Goal: Information Seeking & Learning: Compare options

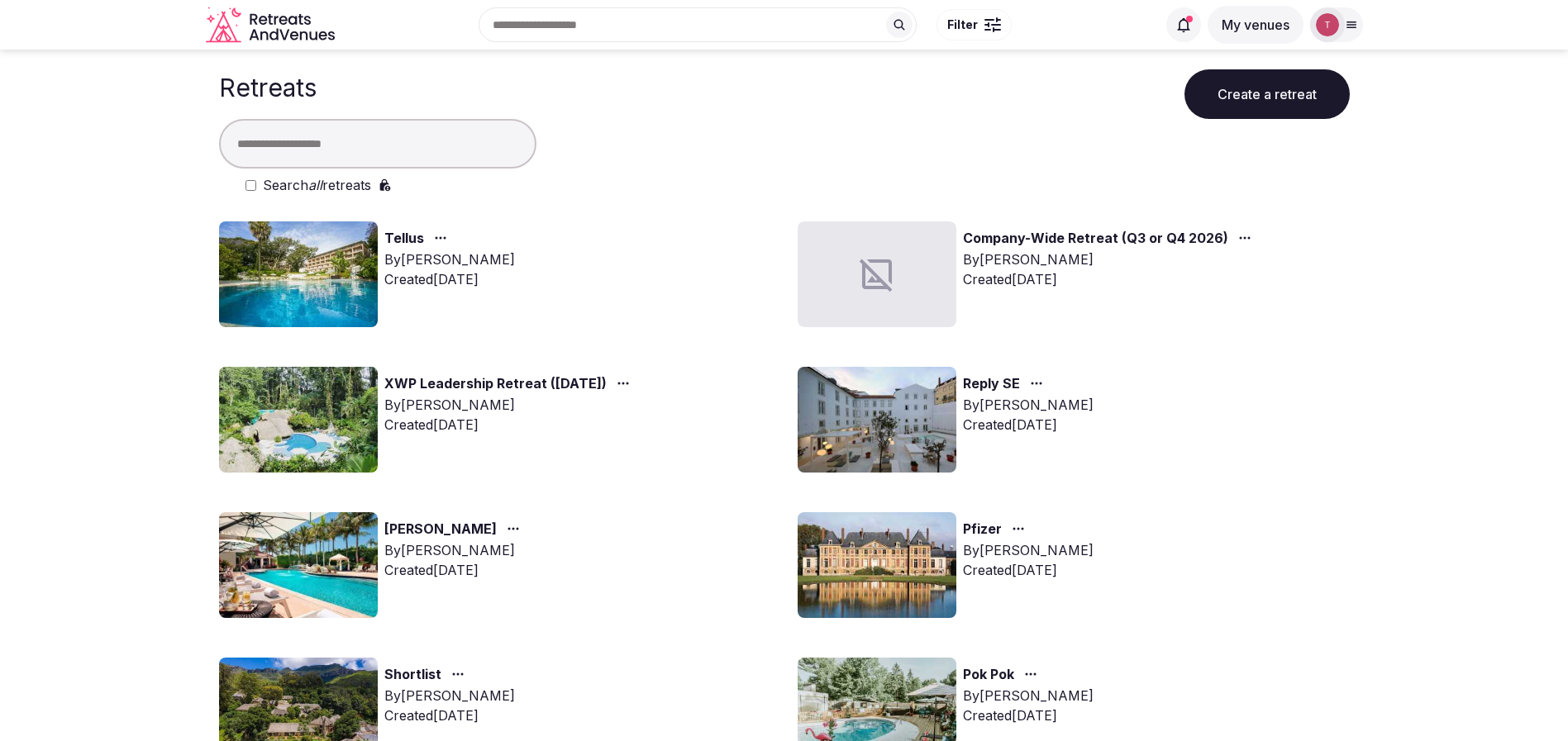
drag, startPoint x: 39, startPoint y: 299, endPoint x: 98, endPoint y: 306, distance: 59.4
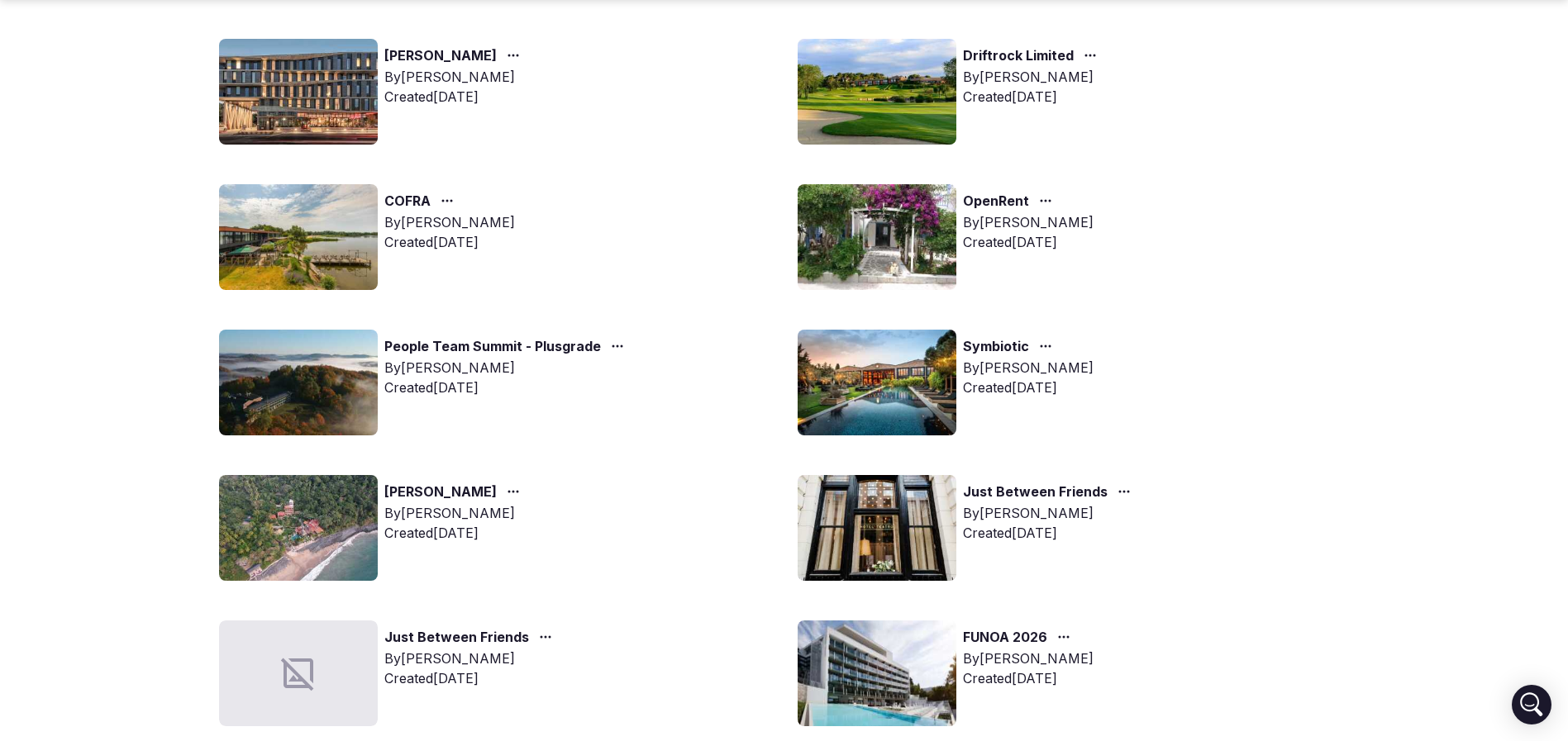
scroll to position [991, 0]
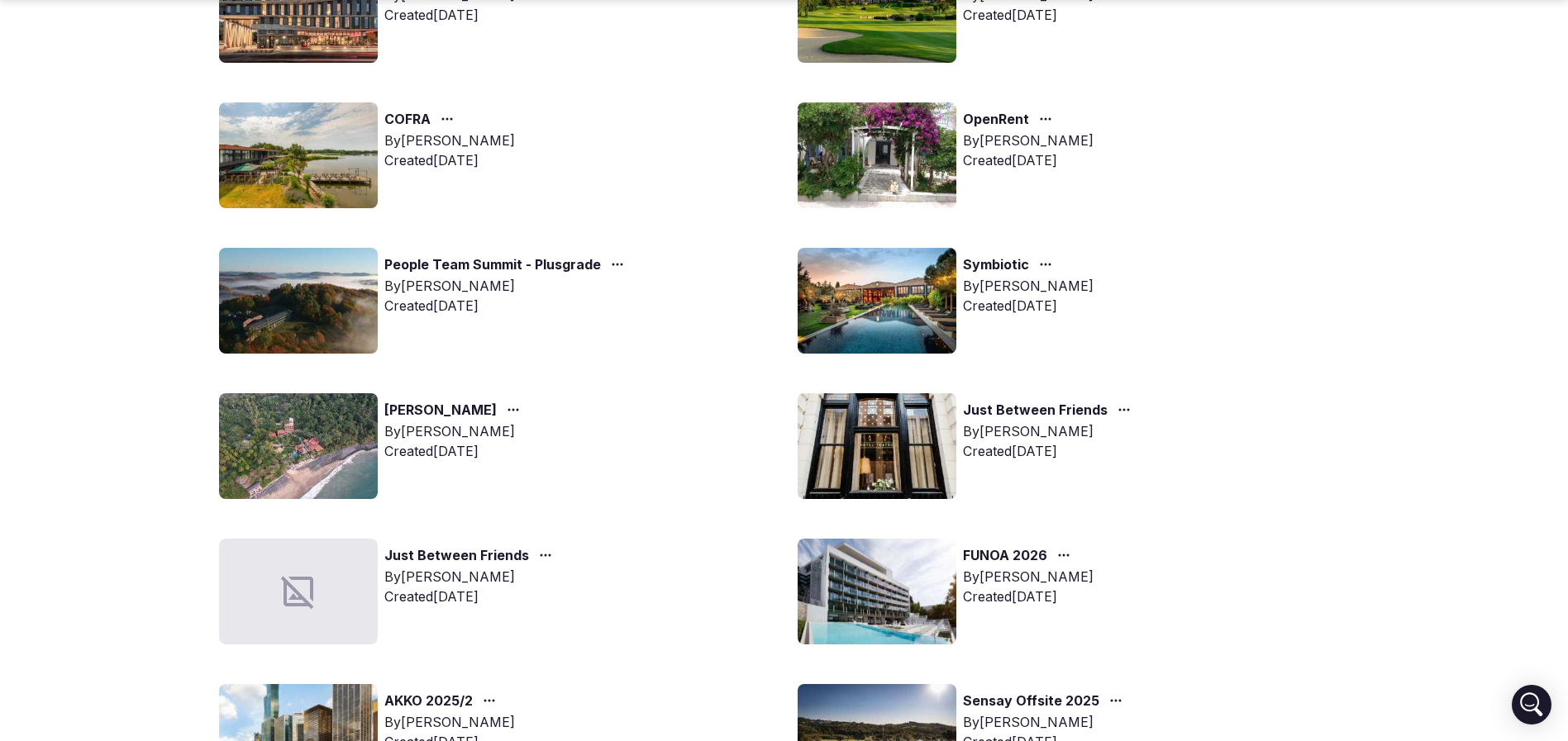
click at [961, 324] on div "Symbiotic By [PERSON_NAME] Created [DATE]" at bounding box center [1073, 300] width 552 height 106
click at [899, 314] on img at bounding box center [876, 300] width 158 height 106
click at [899, 313] on img at bounding box center [876, 300] width 158 height 106
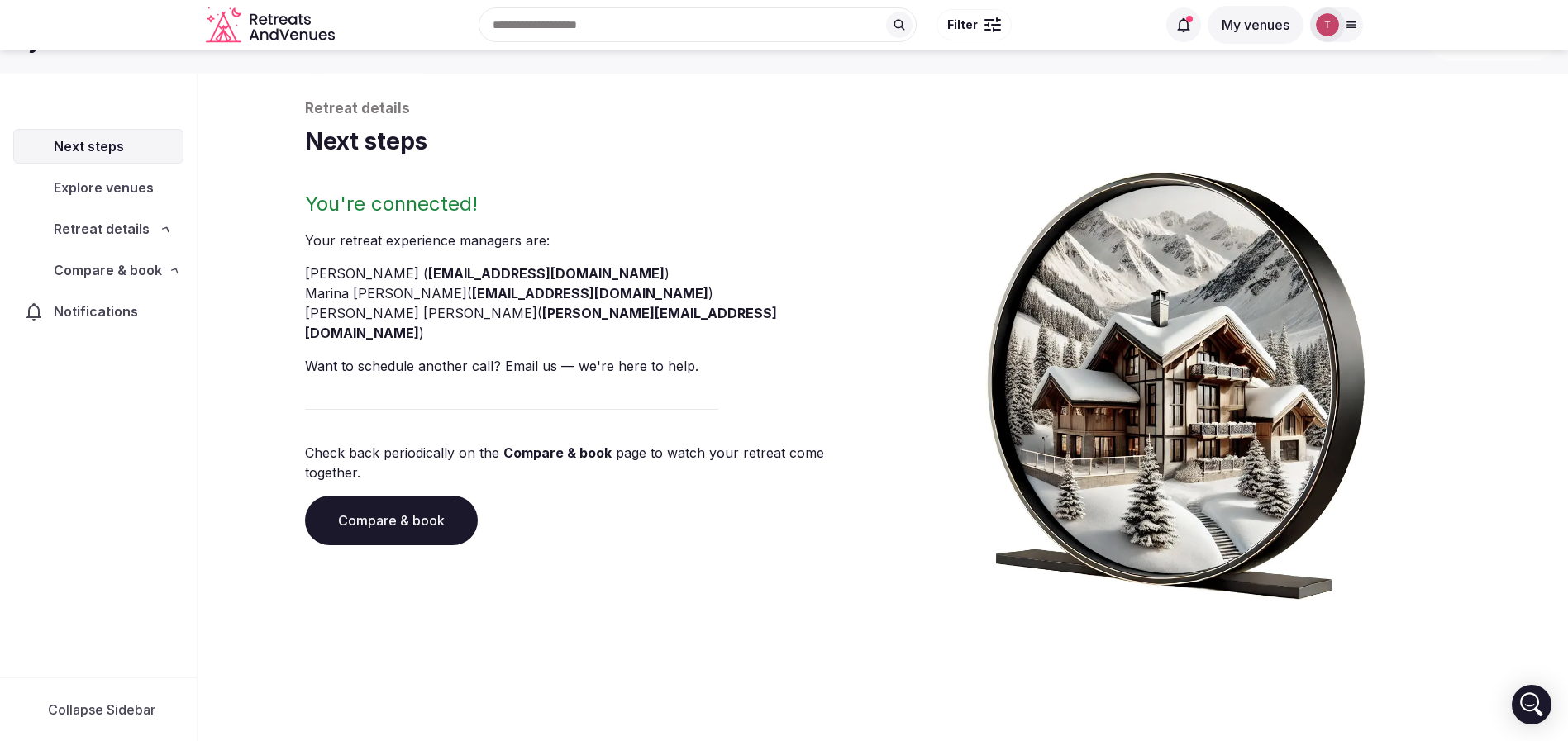
scroll to position [56, 0]
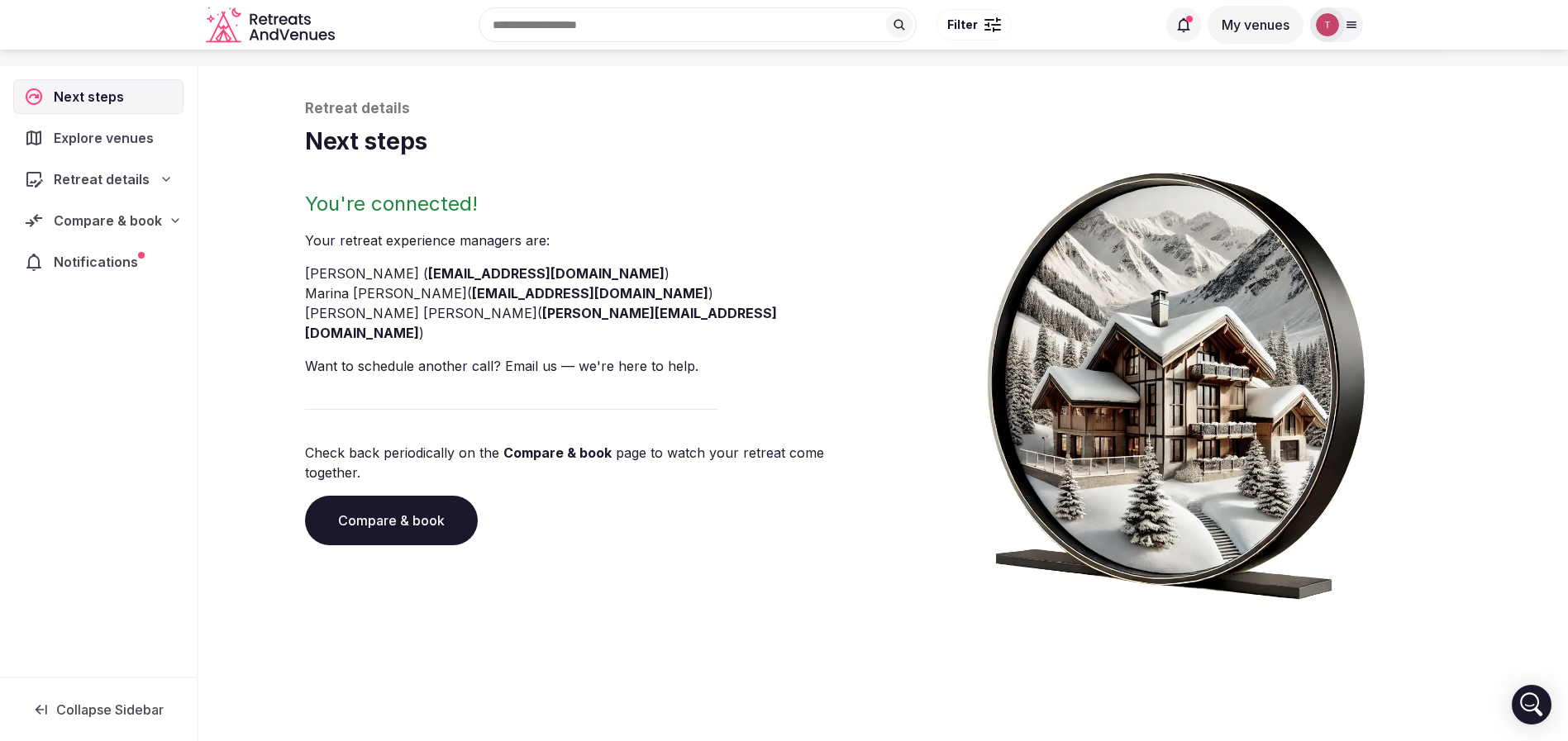
click at [410, 493] on link "Compare & book" at bounding box center [391, 520] width 173 height 50
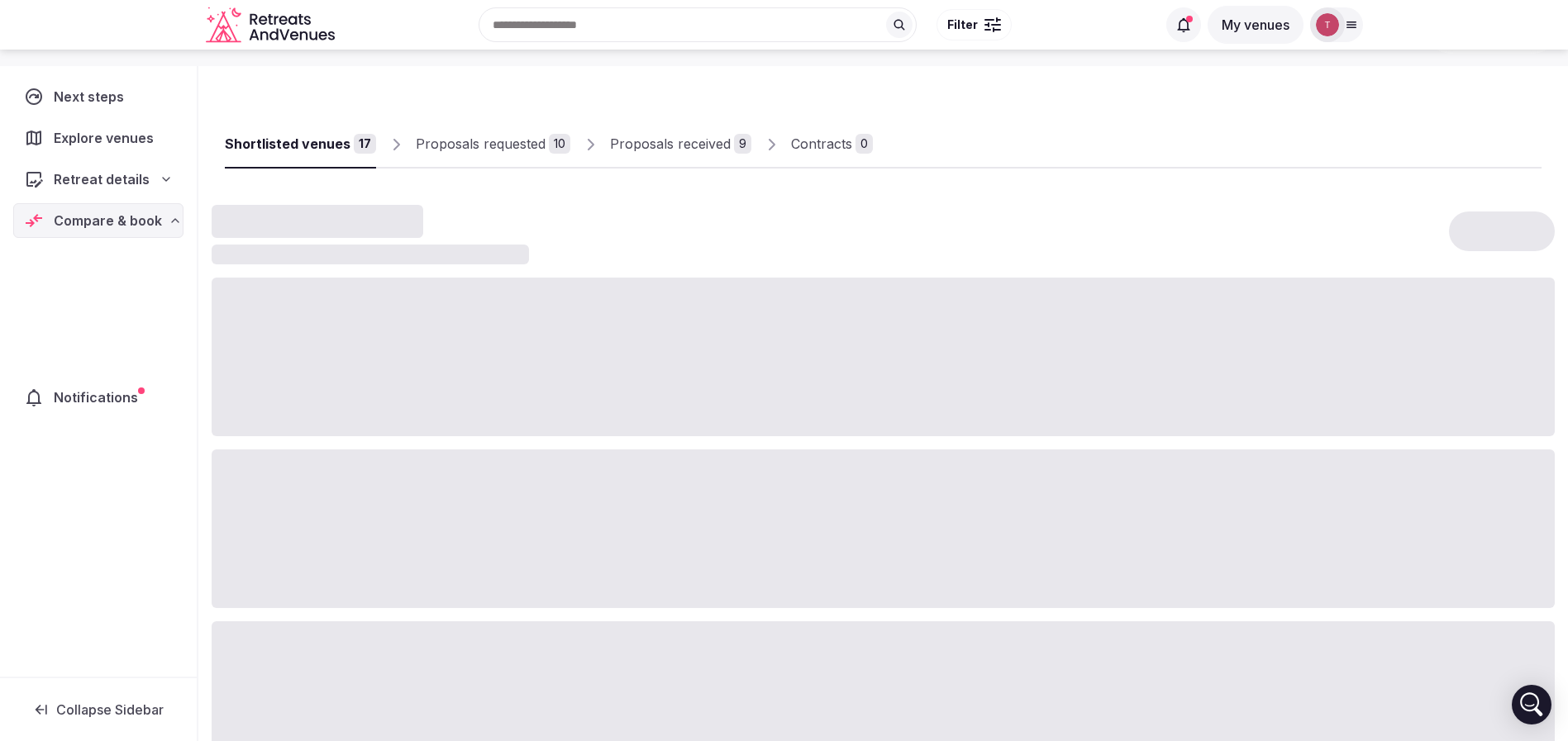
drag, startPoint x: 410, startPoint y: 479, endPoint x: 419, endPoint y: 453, distance: 27.5
click at [410, 479] on div at bounding box center [883, 528] width 1343 height 158
click at [705, 146] on div "Proposals received" at bounding box center [669, 144] width 120 height 20
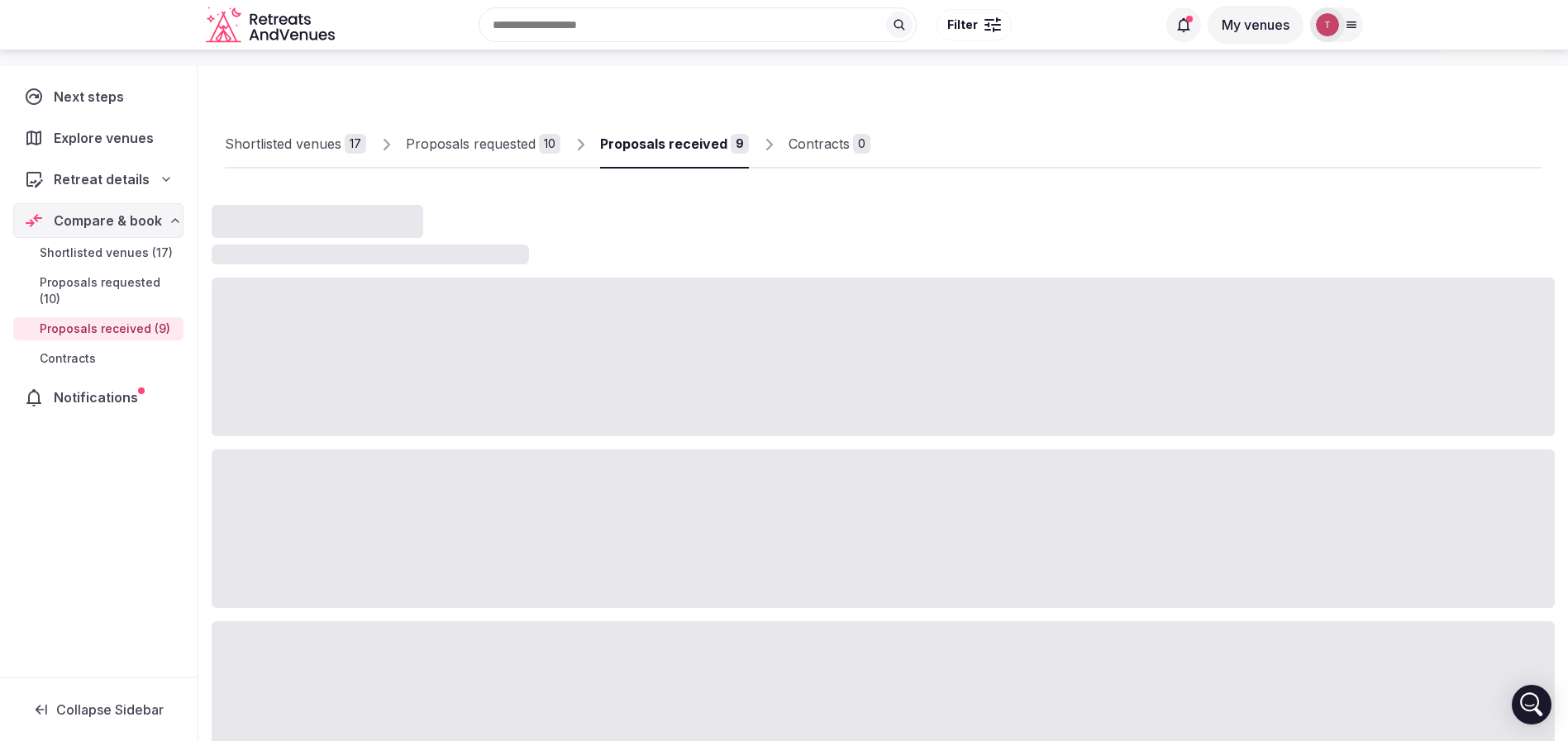
click at [705, 146] on div "Proposals received" at bounding box center [663, 144] width 128 height 20
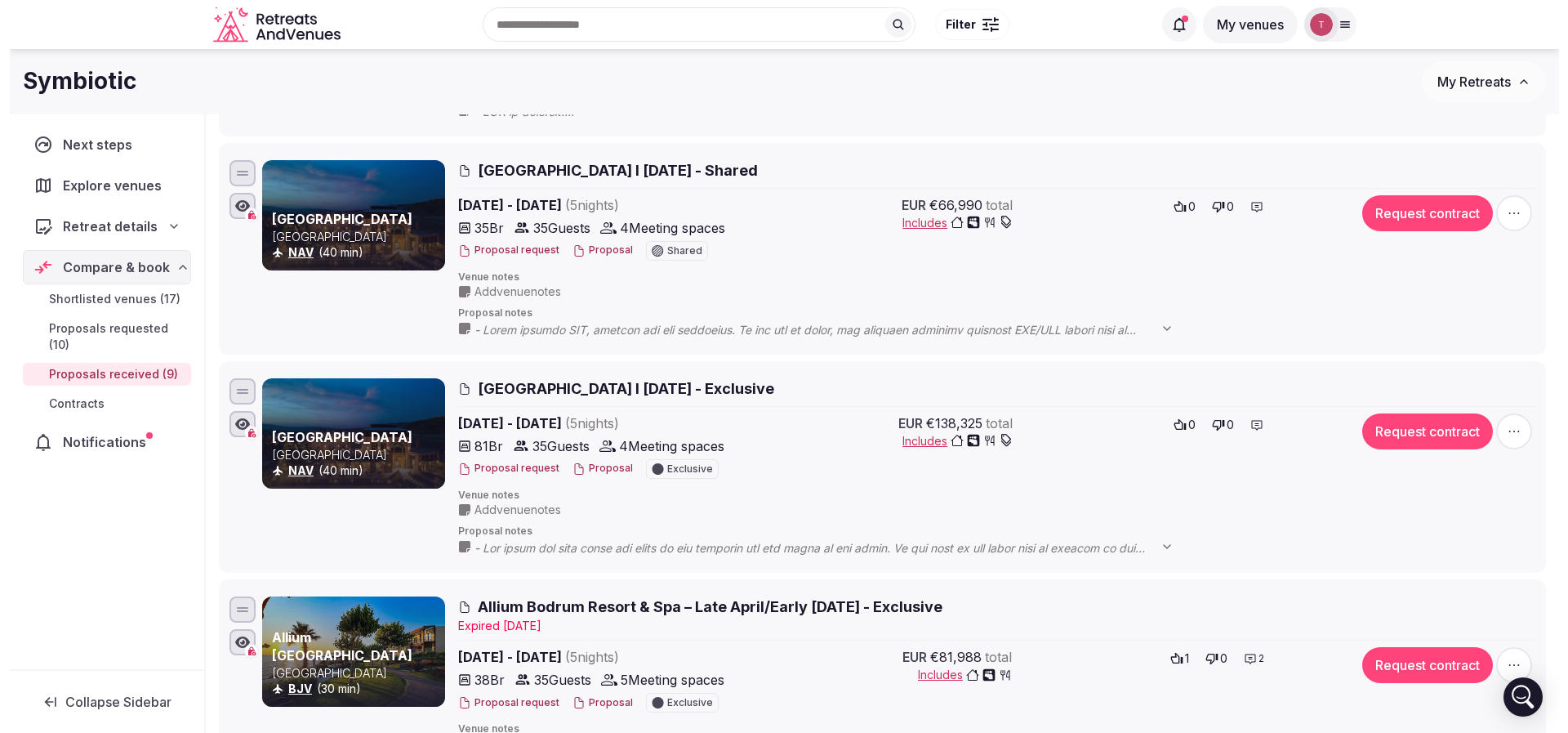
scroll to position [1403, 0]
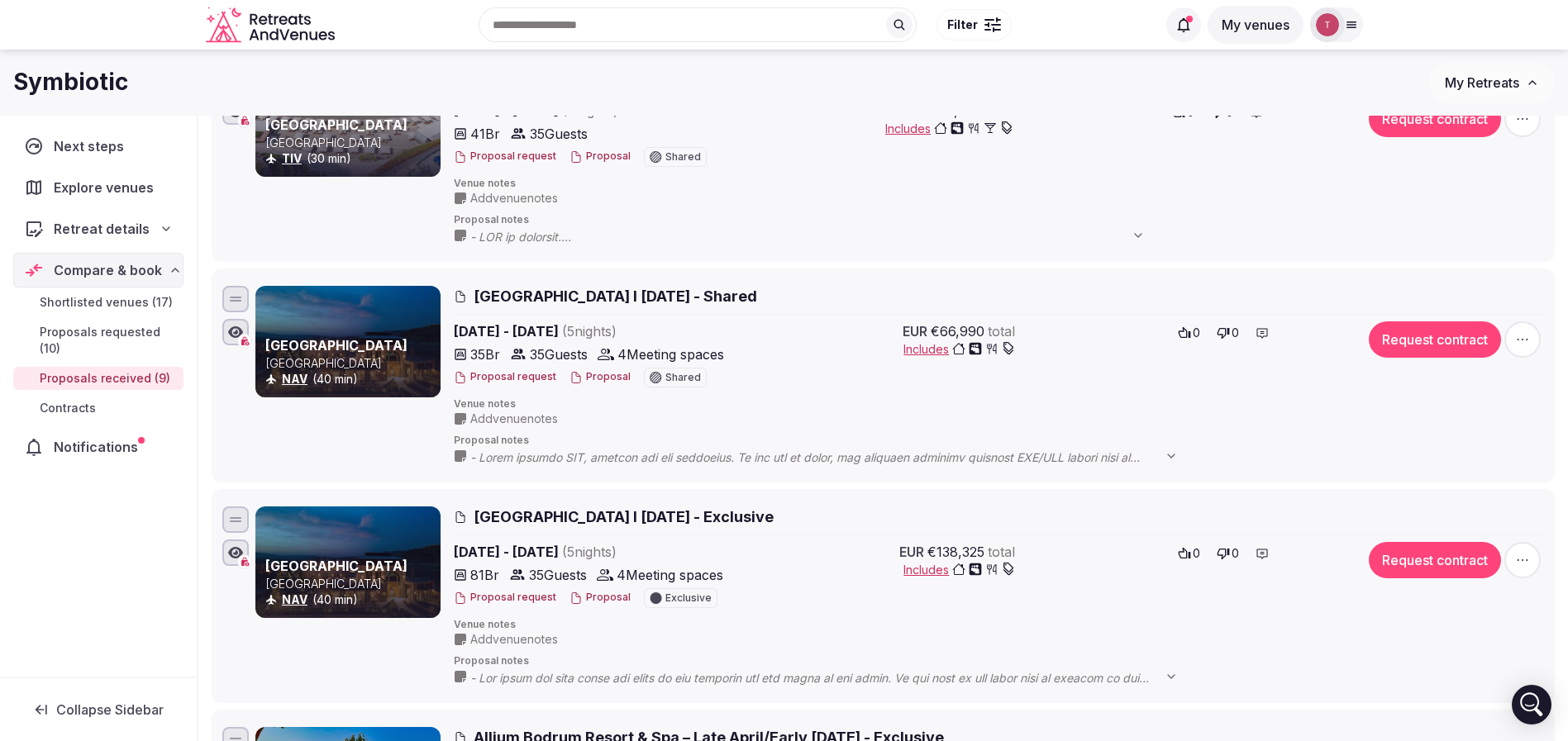
click at [582, 380] on button "Proposal" at bounding box center [600, 377] width 61 height 14
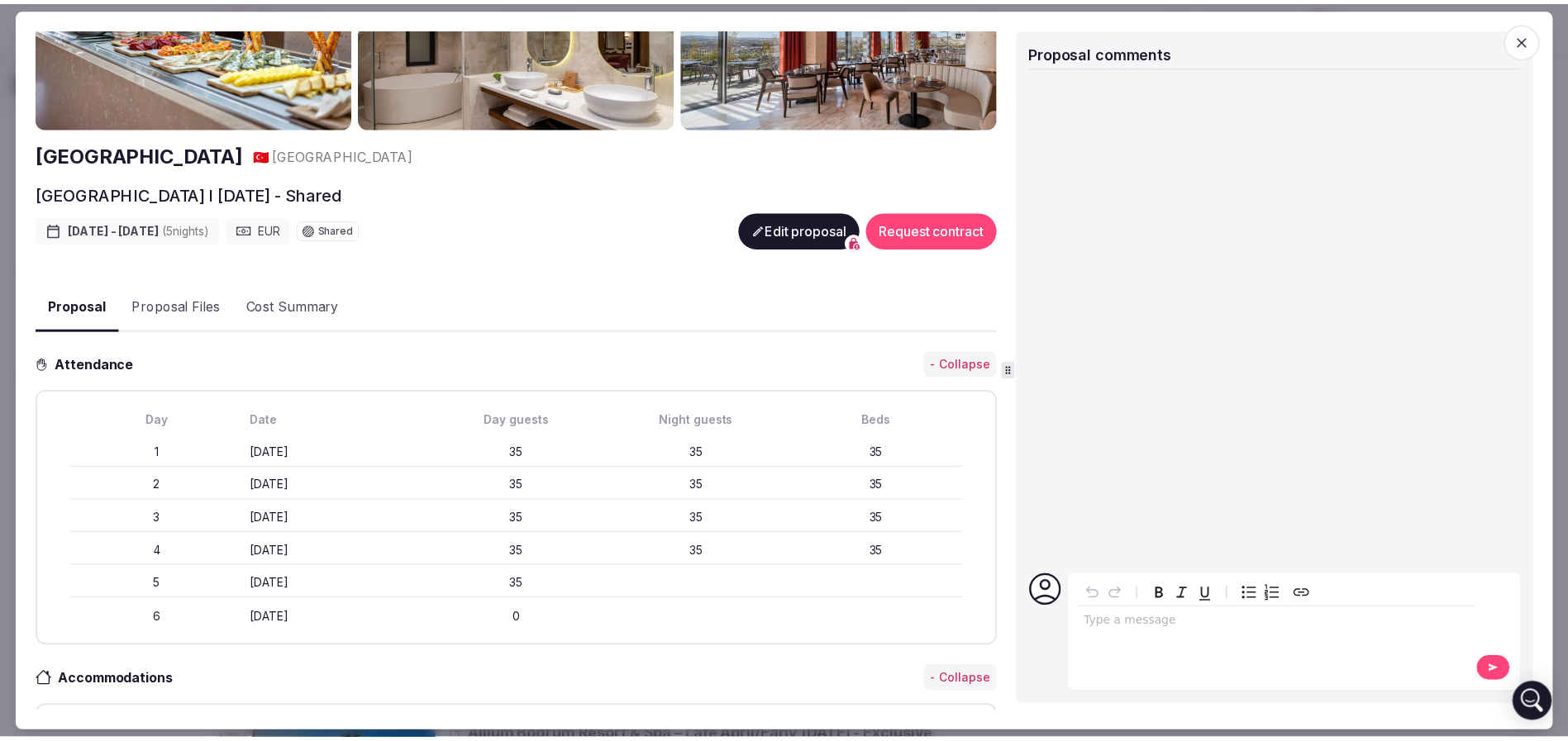
scroll to position [248, 0]
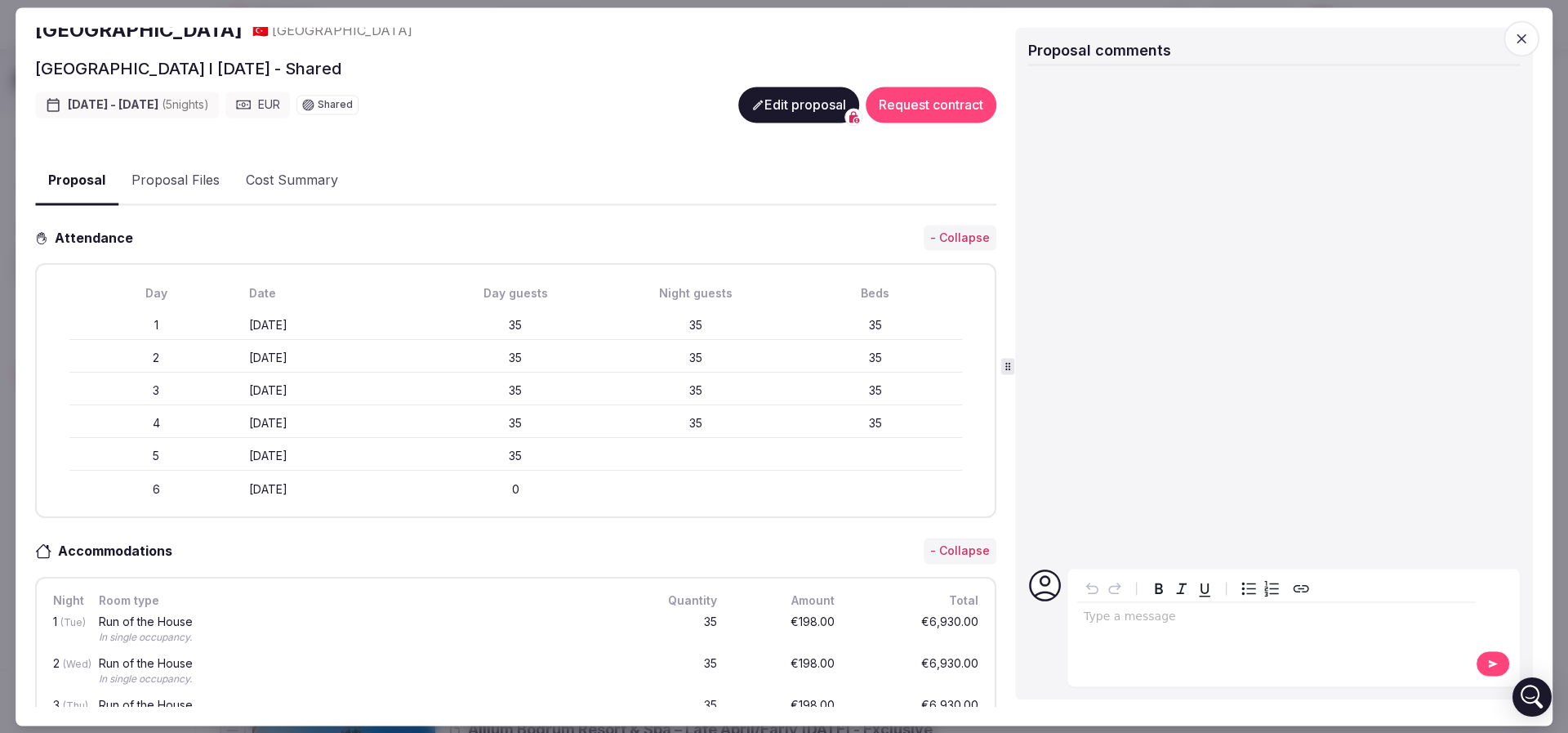
click at [1032, 24] on span "button" at bounding box center [1521, 38] width 36 height 36
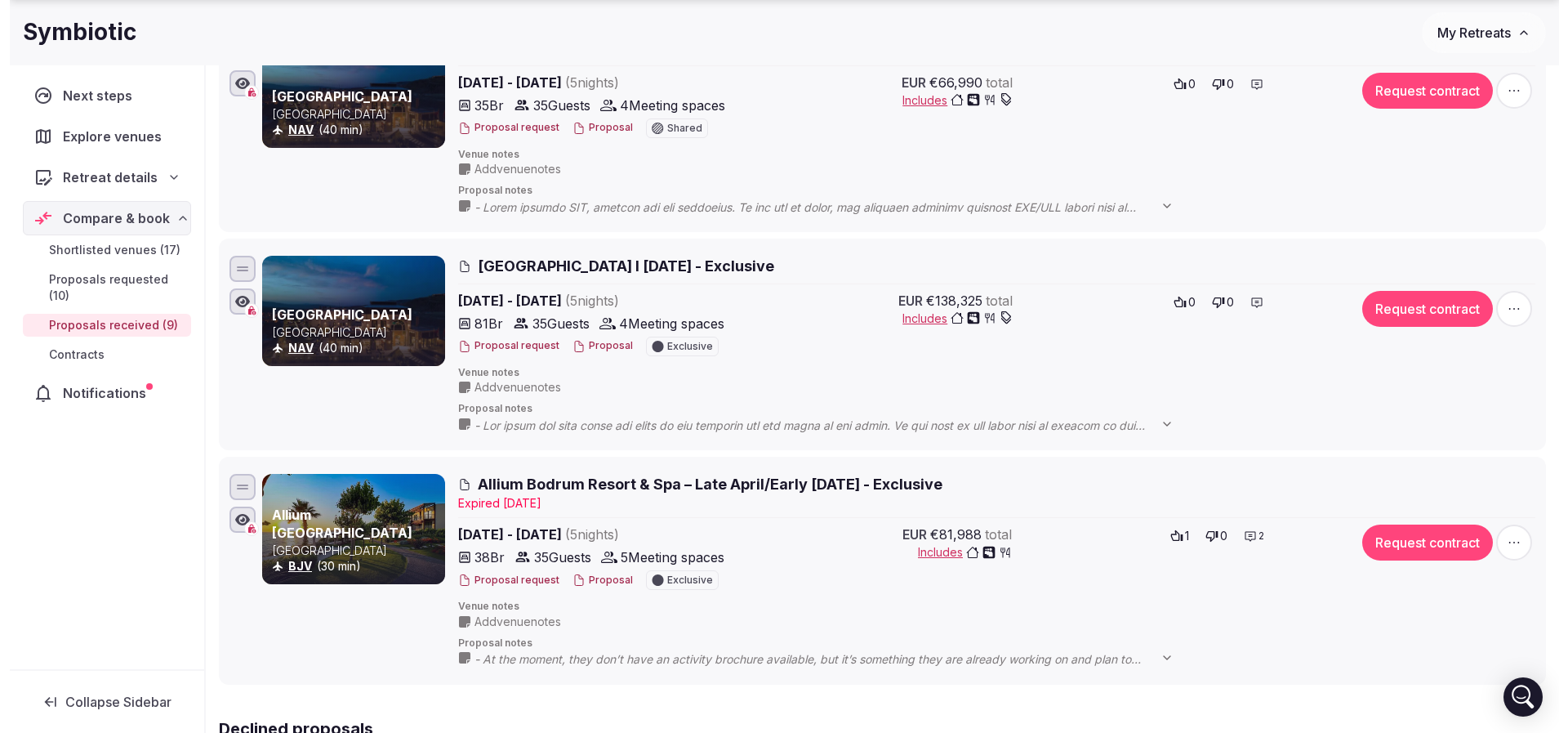
scroll to position [1771, 0]
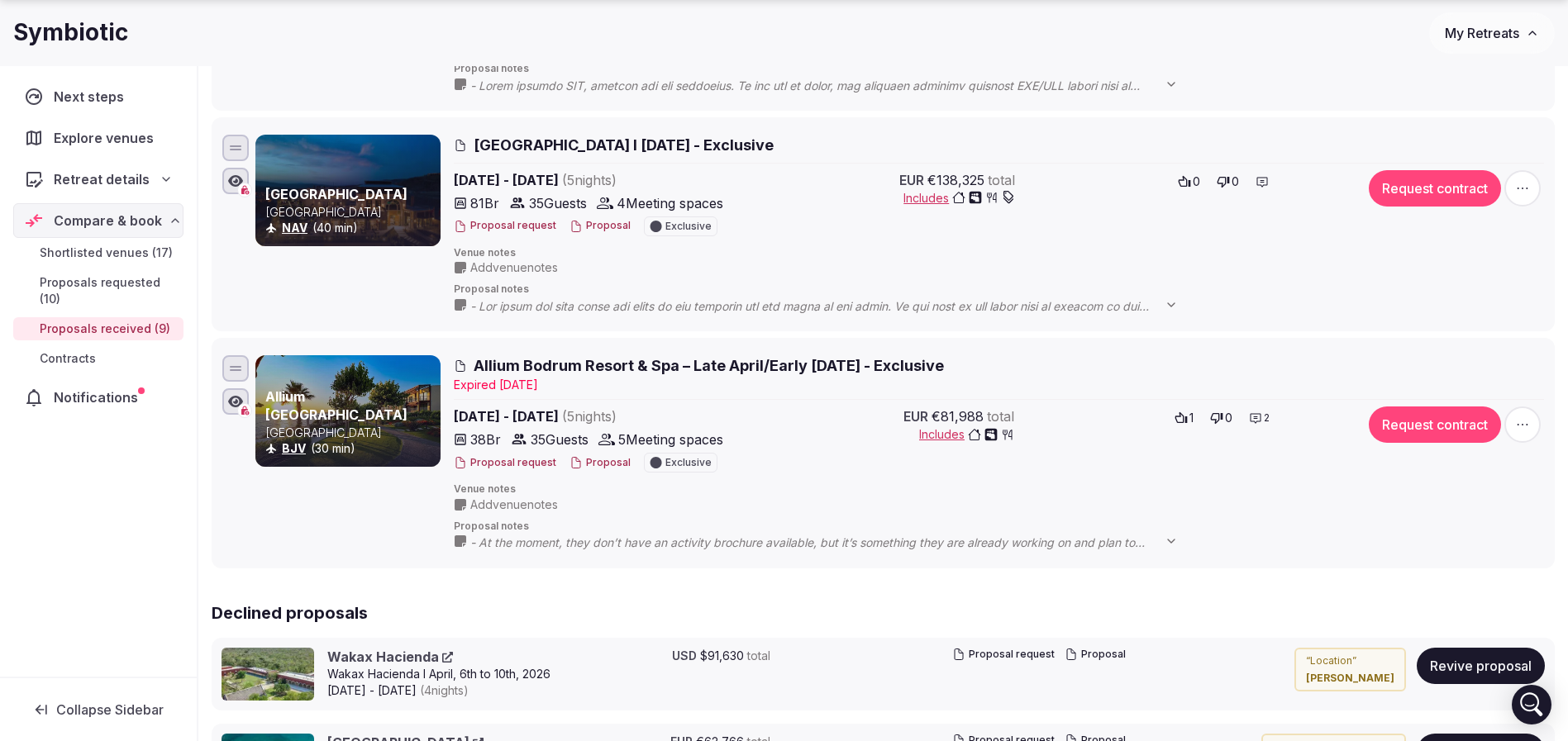
click at [589, 463] on button "Proposal" at bounding box center [600, 463] width 61 height 14
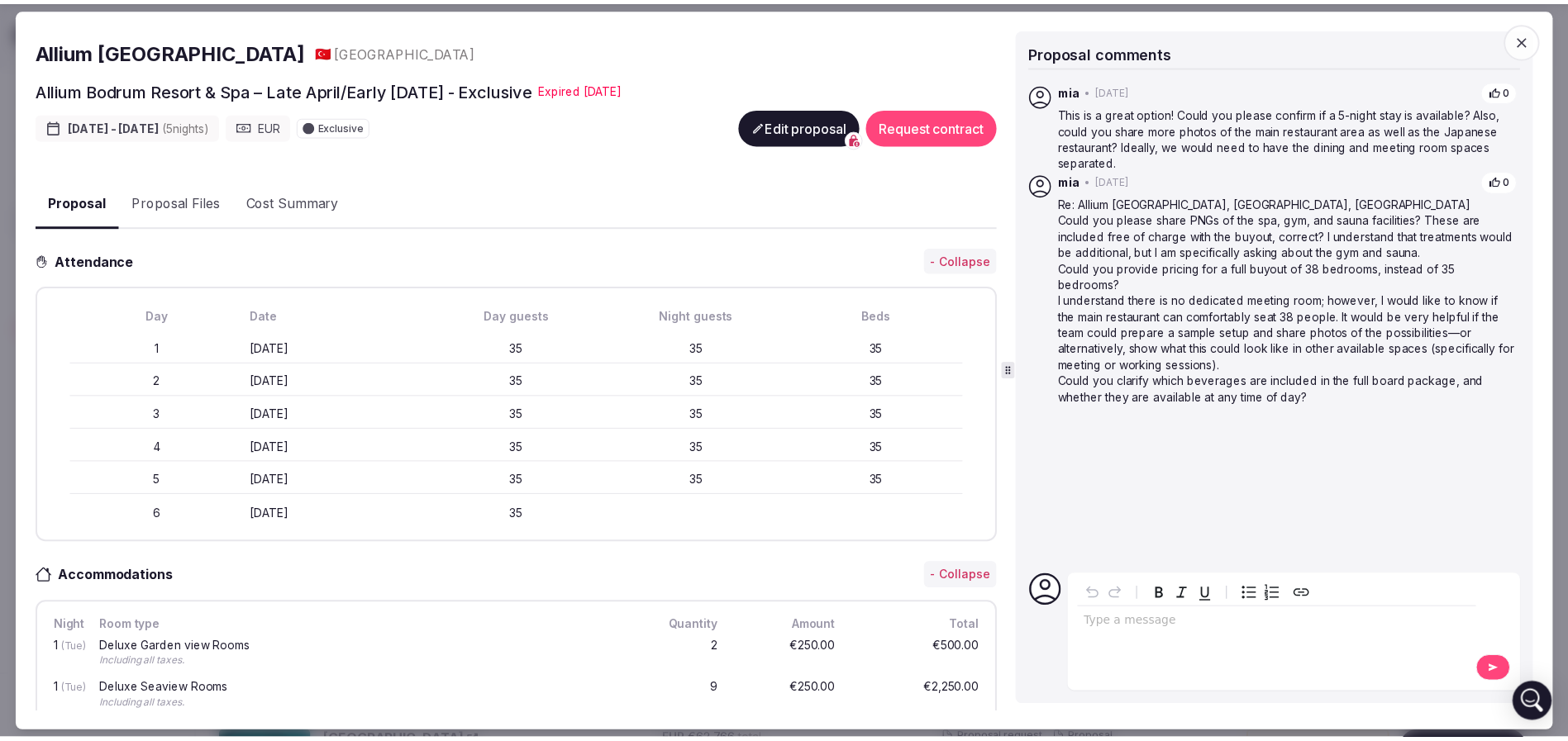
scroll to position [248, 0]
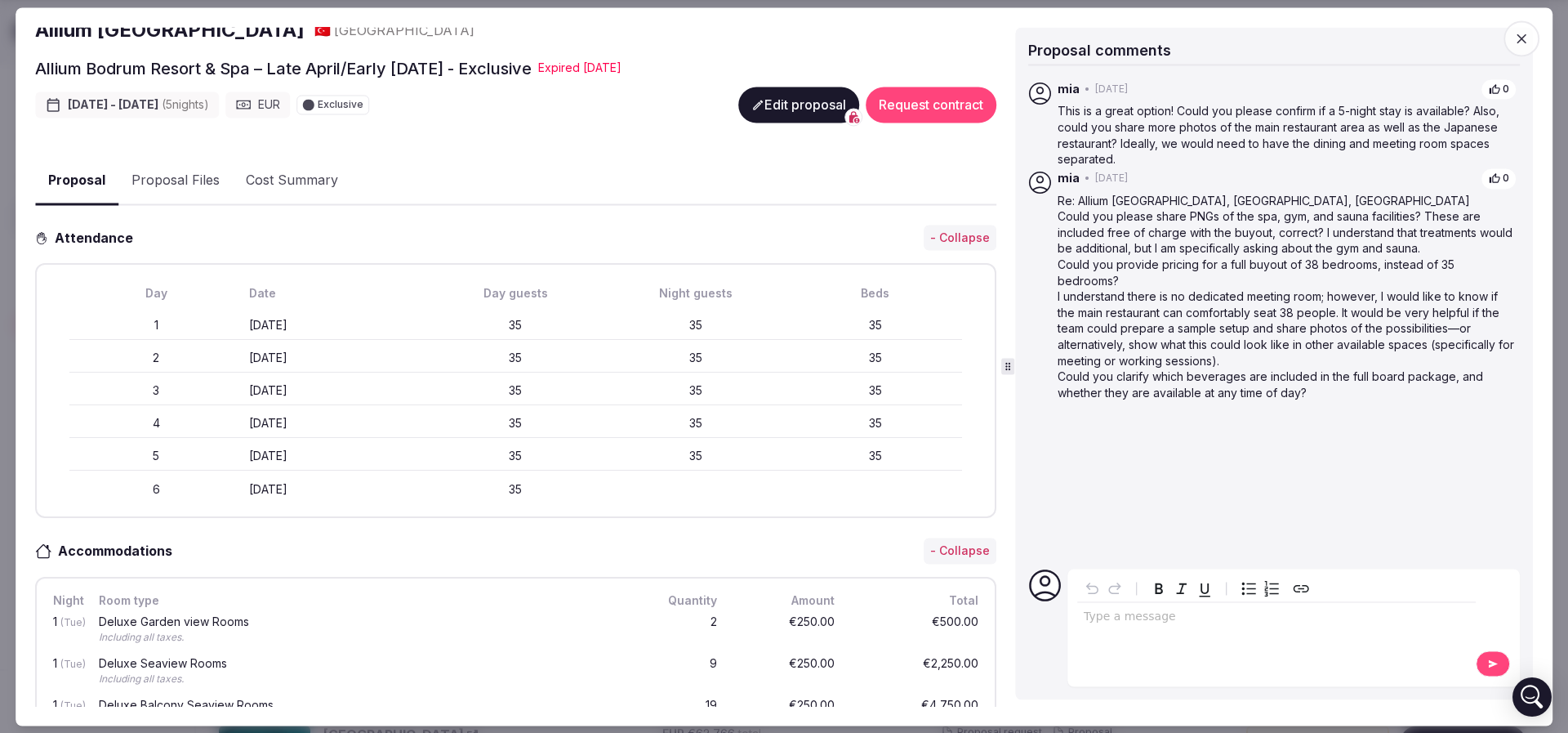
click at [1032, 33] on icon "button" at bounding box center [1521, 38] width 16 height 16
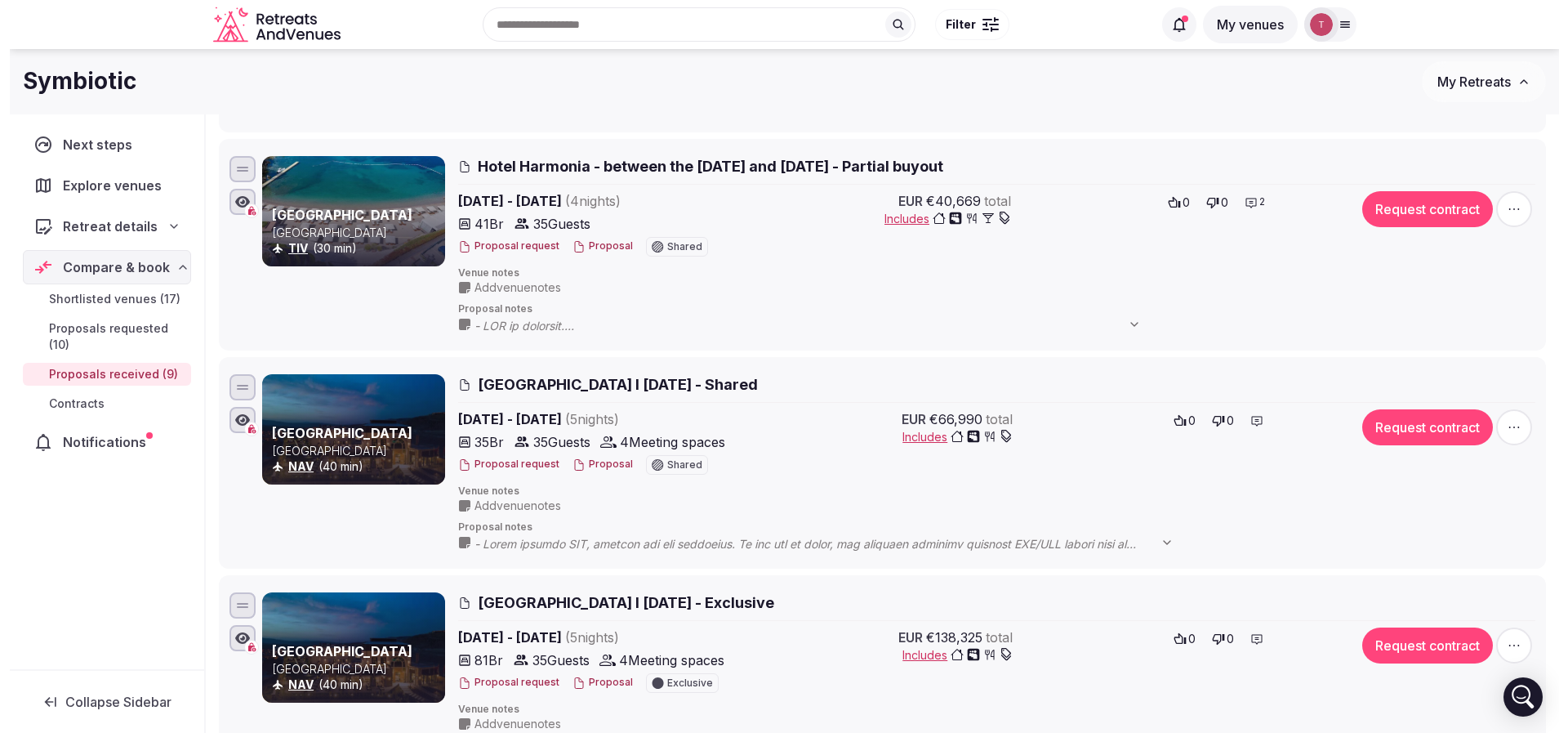
scroll to position [1281, 0]
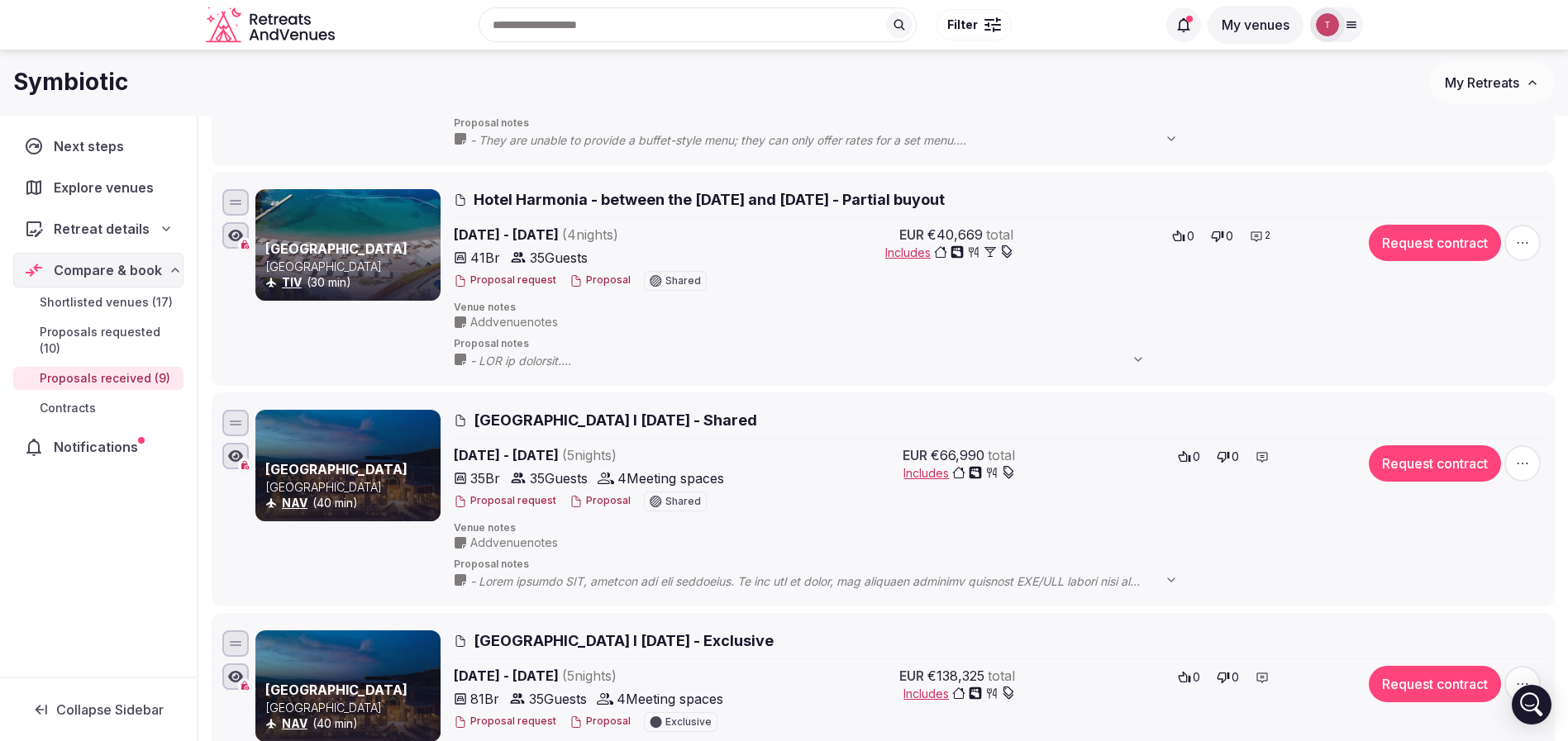
click at [611, 274] on button "Proposal" at bounding box center [600, 281] width 61 height 14
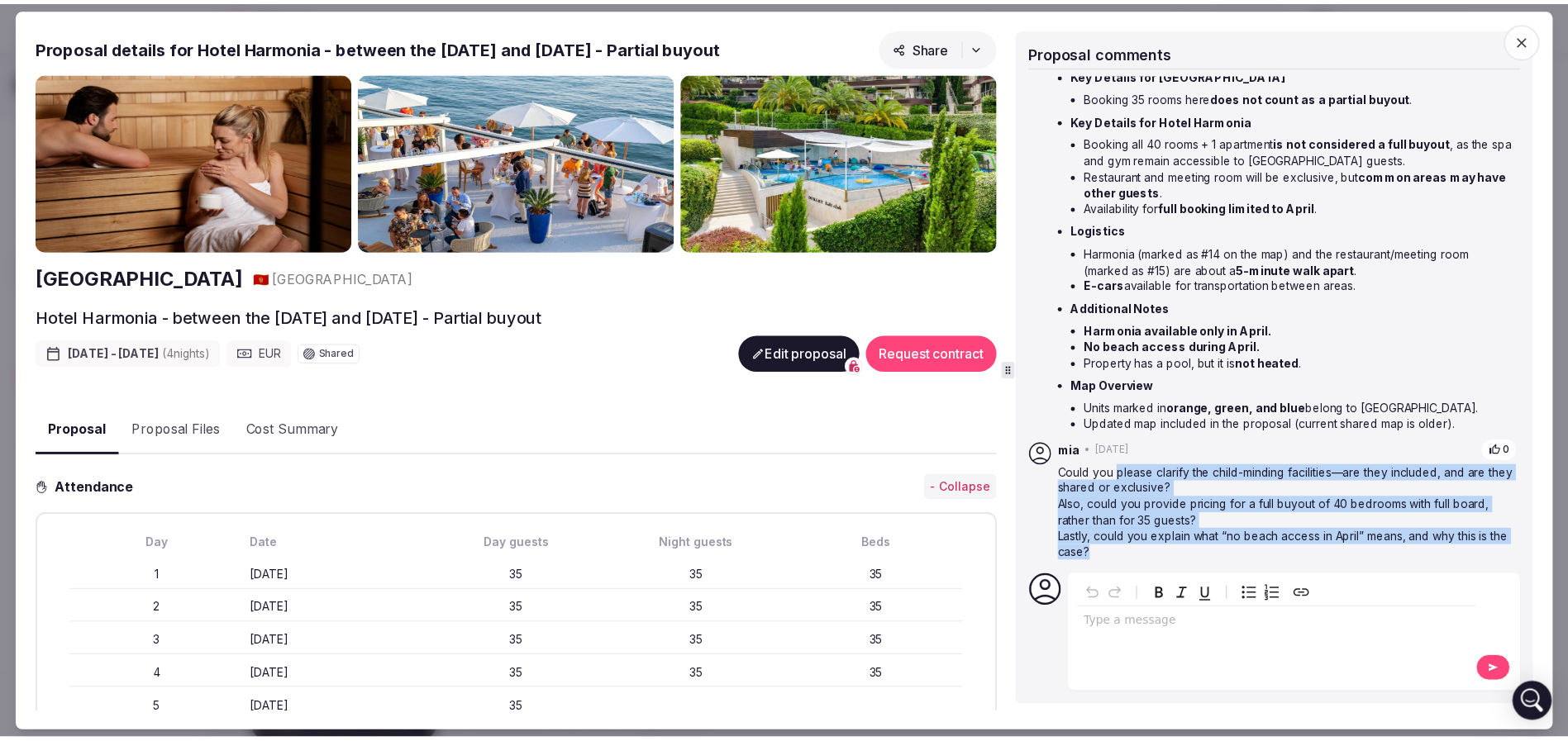
scroll to position [151, 0]
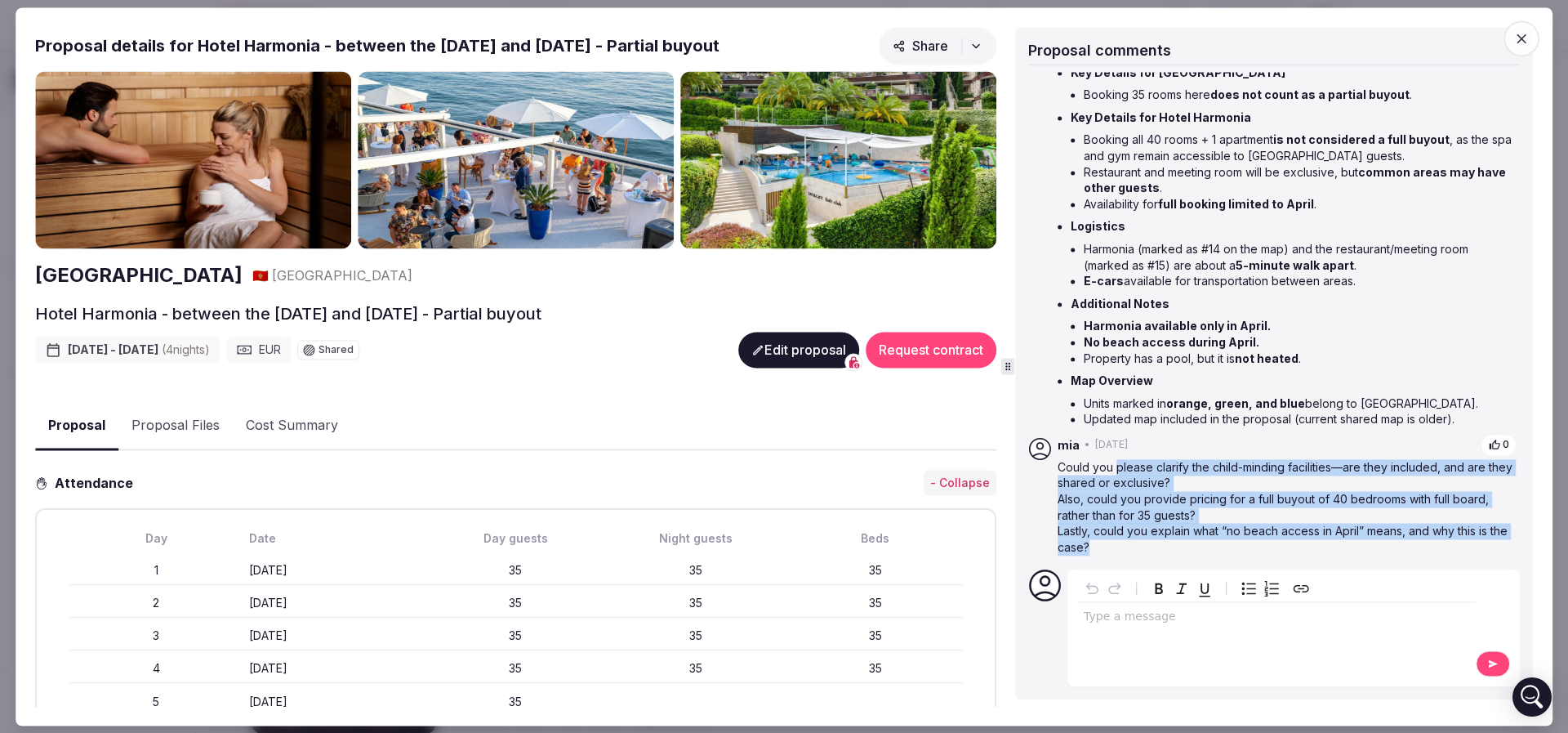
drag, startPoint x: 1118, startPoint y: 467, endPoint x: 1153, endPoint y: 546, distance: 86.4
click at [1032, 488] on div "Could you please clarify the child-minding facilities—are they included, and ar…" at bounding box center [1287, 508] width 459 height 97
click at [1032, 488] on p "Lastly, could you explain what “no beach access in April” means, and why this i…" at bounding box center [1287, 540] width 459 height 32
drag, startPoint x: 1147, startPoint y: 548, endPoint x: 1056, endPoint y: 470, distance: 119.9
click at [1032, 470] on div "mia • [DATE] 0 Could you please clarify the child-minding facilities—are they i…" at bounding box center [1274, 493] width 491 height 121
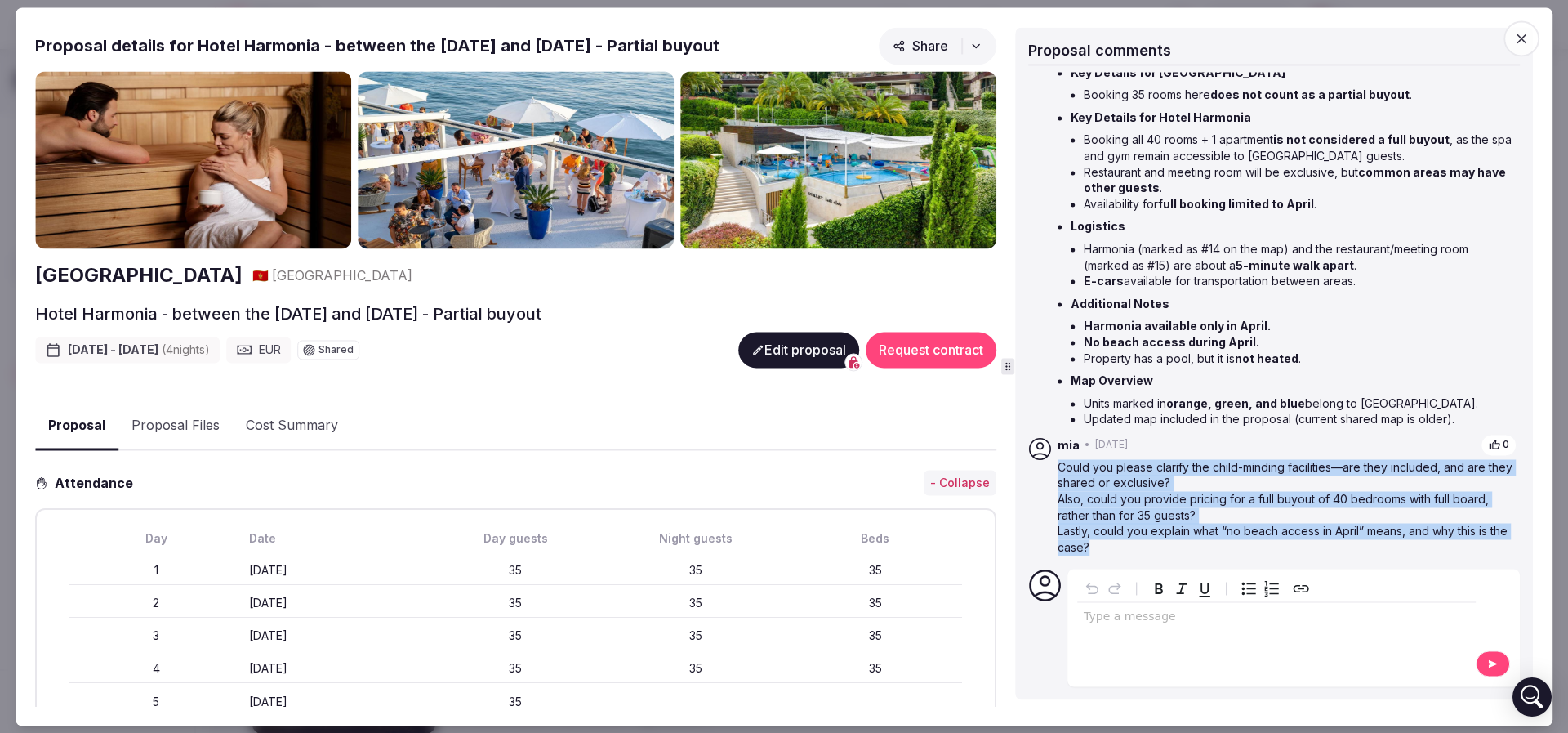
copy div "Could you please clarify the child-minding facilities—are they included, and ar…"
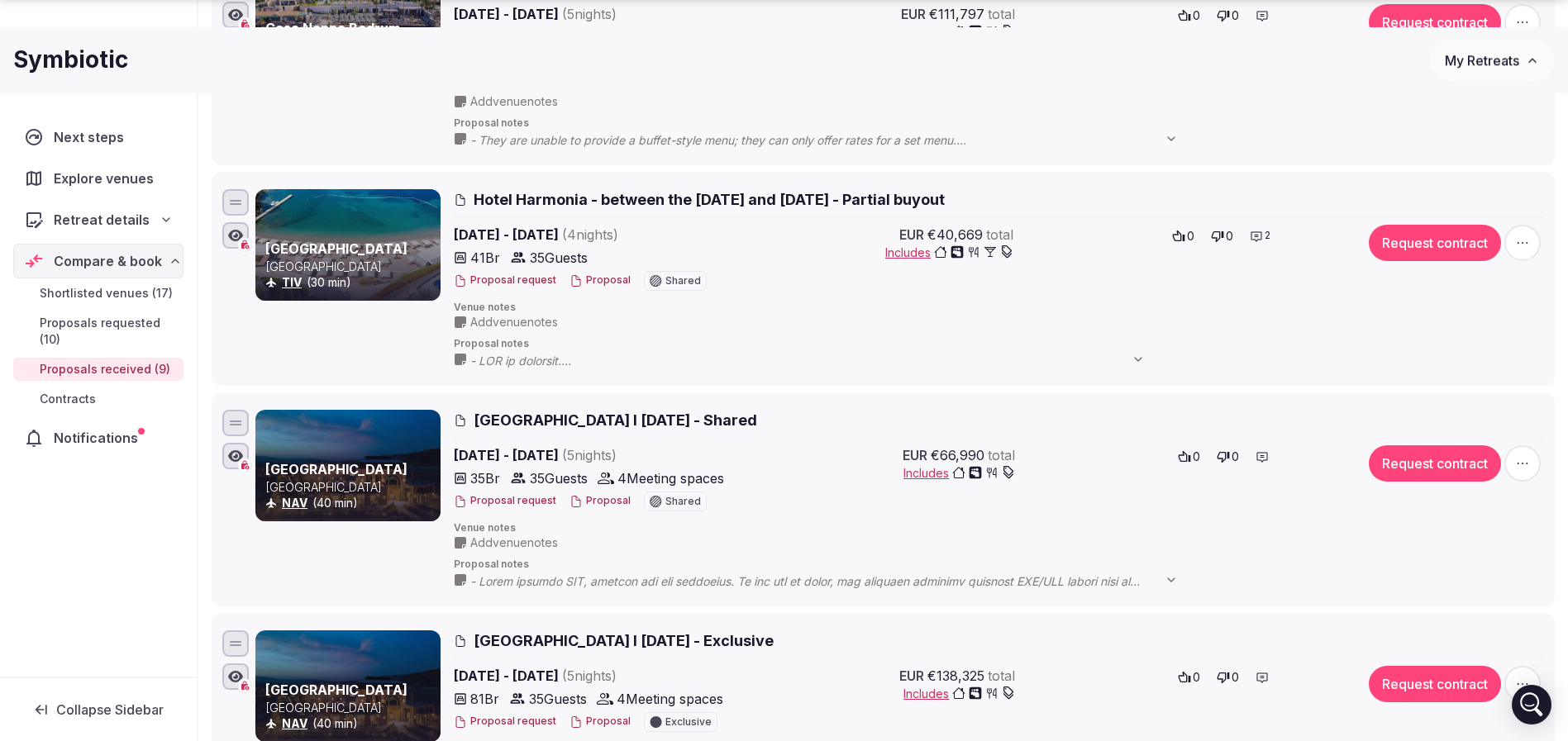
scroll to position [1419, 0]
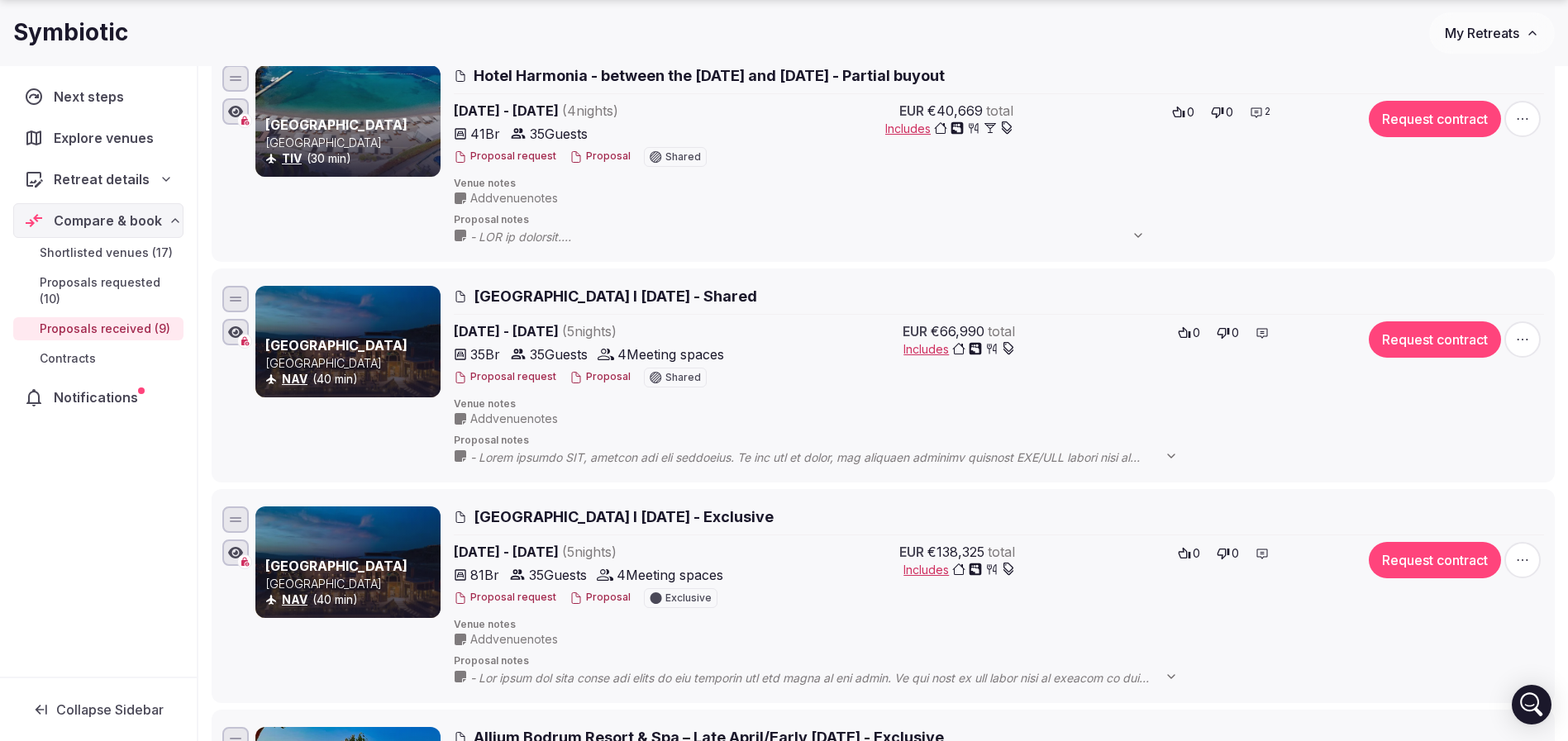
click at [593, 373] on button "Proposal" at bounding box center [600, 377] width 61 height 14
click at [594, 493] on button "Proposal" at bounding box center [600, 597] width 61 height 14
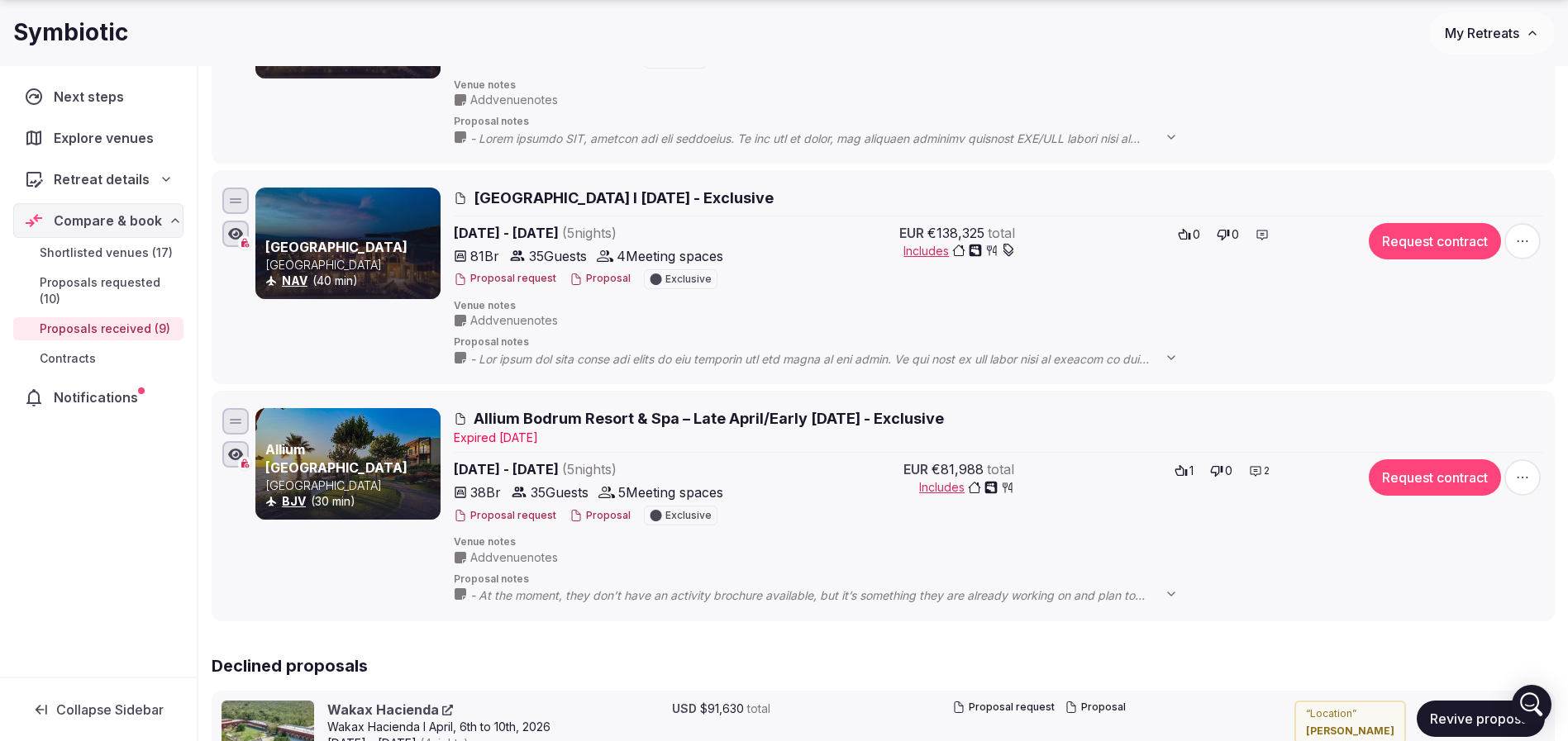
scroll to position [1790, 0]
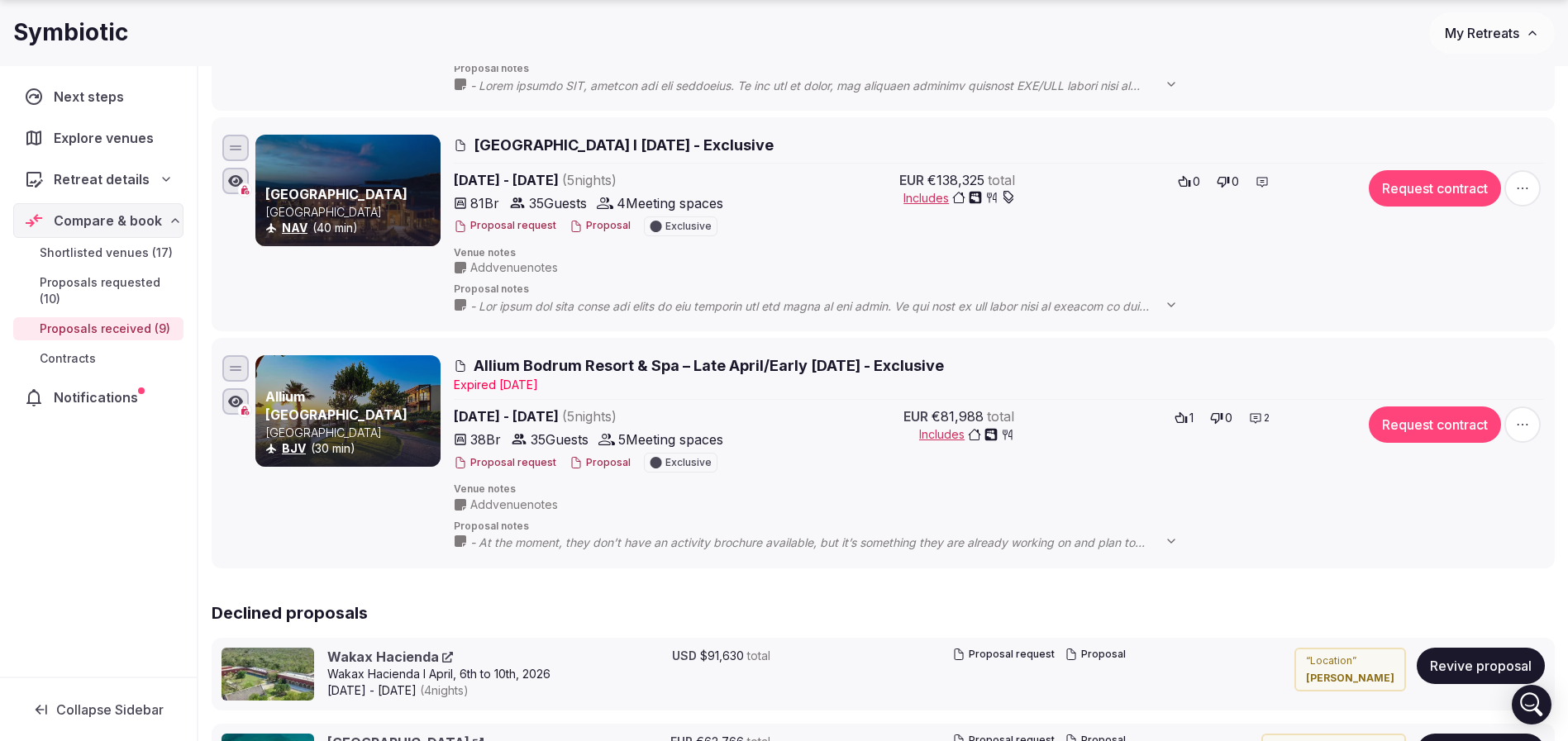
click at [600, 465] on button "Proposal" at bounding box center [600, 463] width 61 height 14
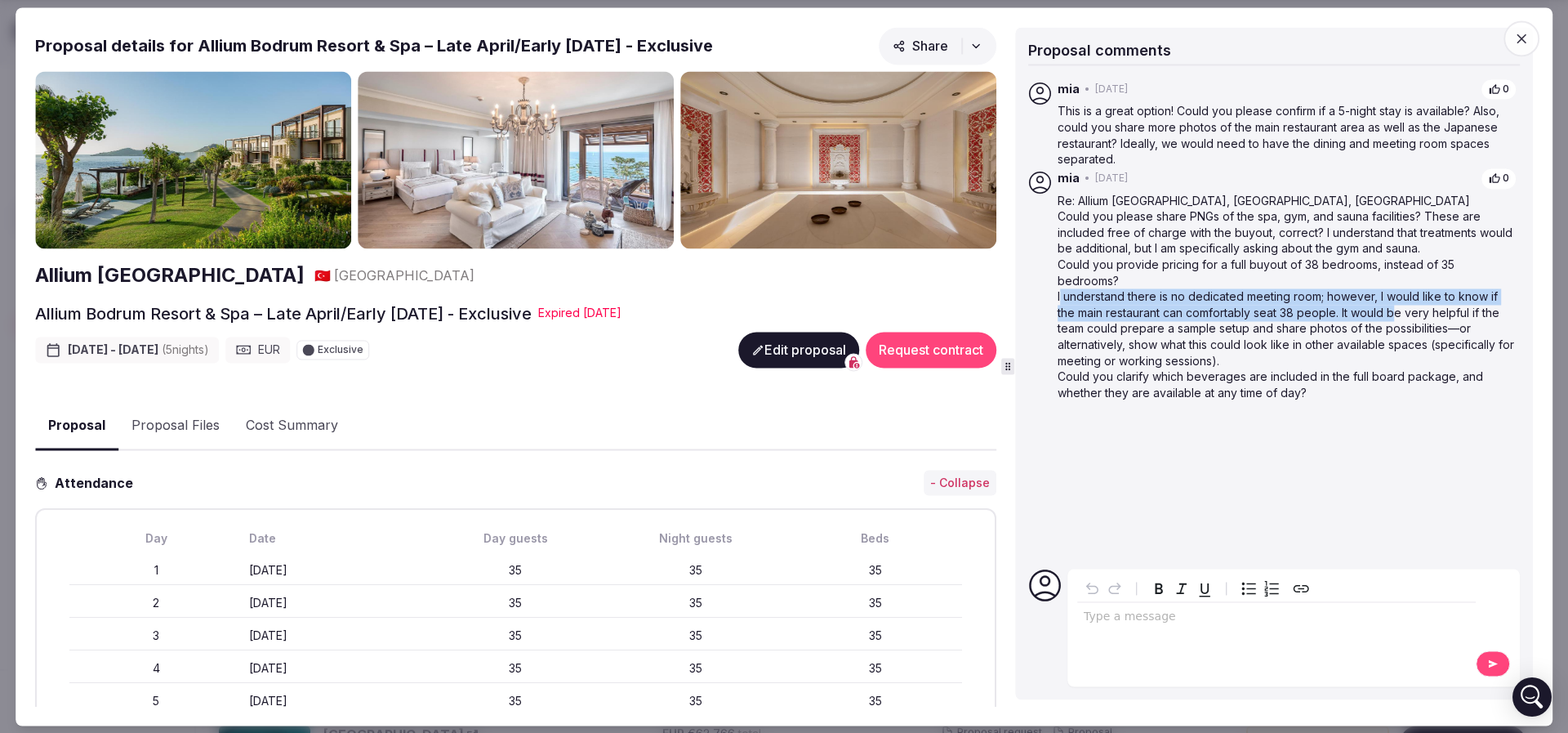
drag, startPoint x: 1060, startPoint y: 274, endPoint x: 1376, endPoint y: 295, distance: 316.7
click at [1032, 294] on p "I understand there is no dedicated meeting room; however, I would like to know …" at bounding box center [1287, 330] width 459 height 80
click at [1032, 295] on p "I understand there is no dedicated meeting room; however, I would like to know …" at bounding box center [1287, 330] width 459 height 80
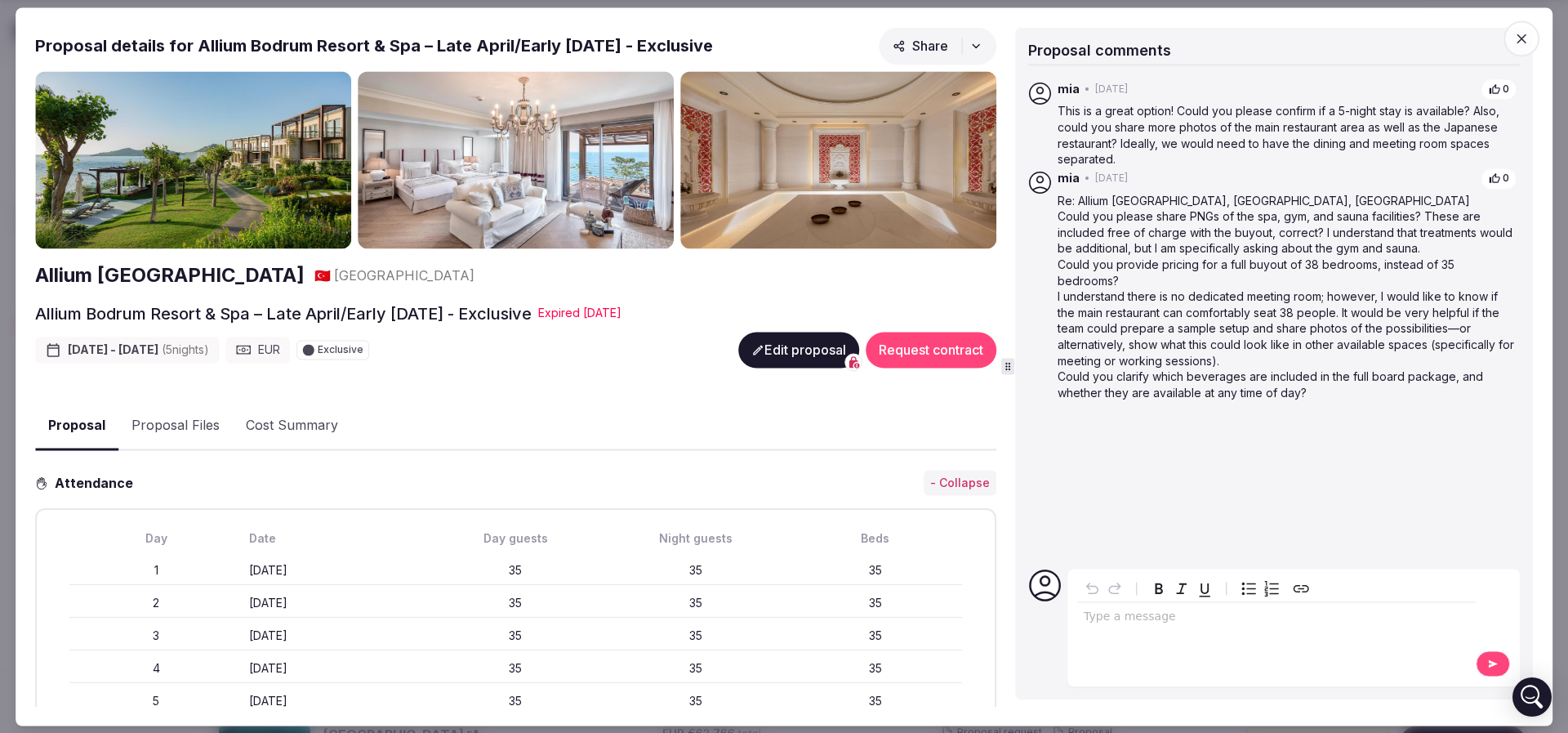
click at [172, 409] on button "Proposal Files" at bounding box center [176, 426] width 114 height 47
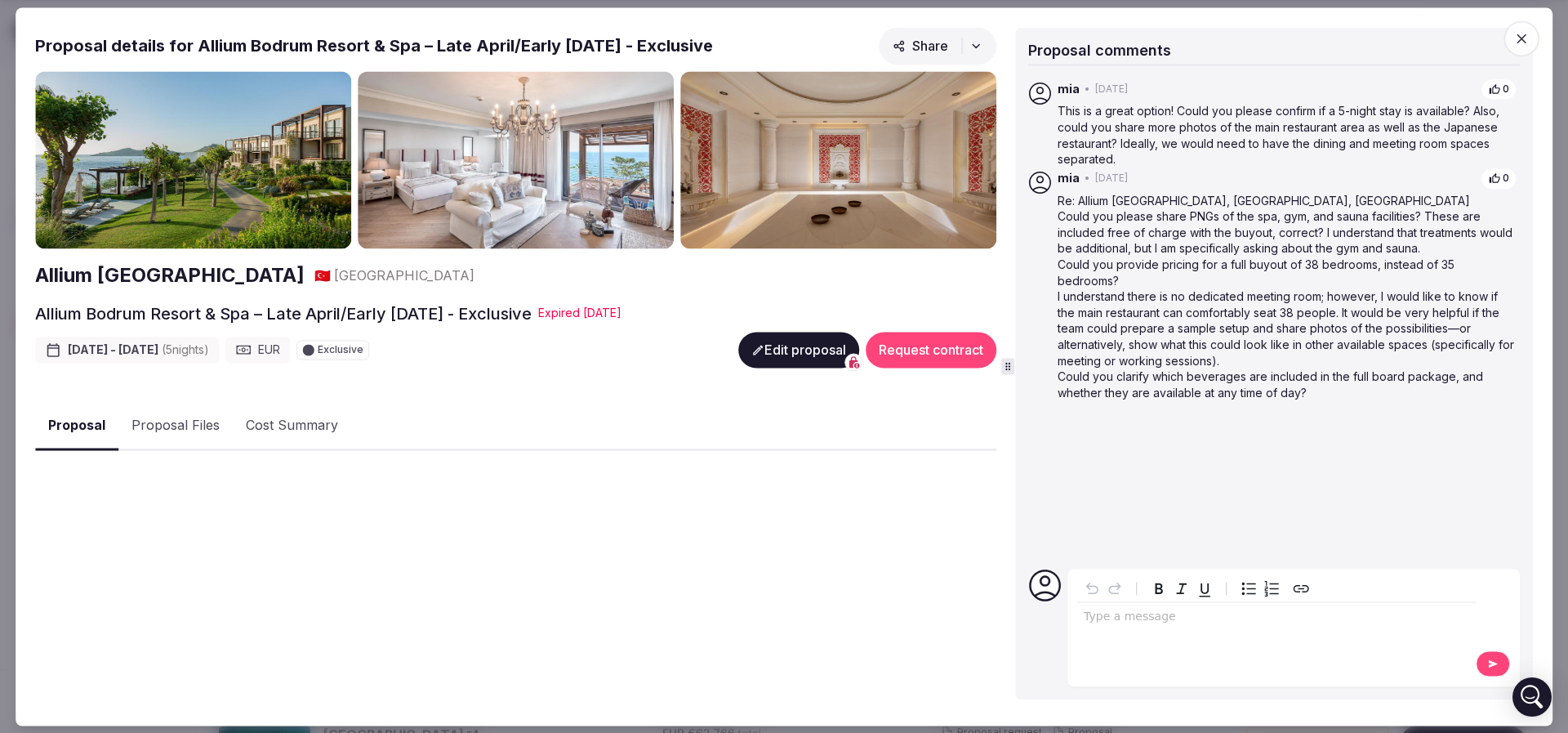
click at [101, 420] on button "Proposal" at bounding box center [76, 426] width 83 height 48
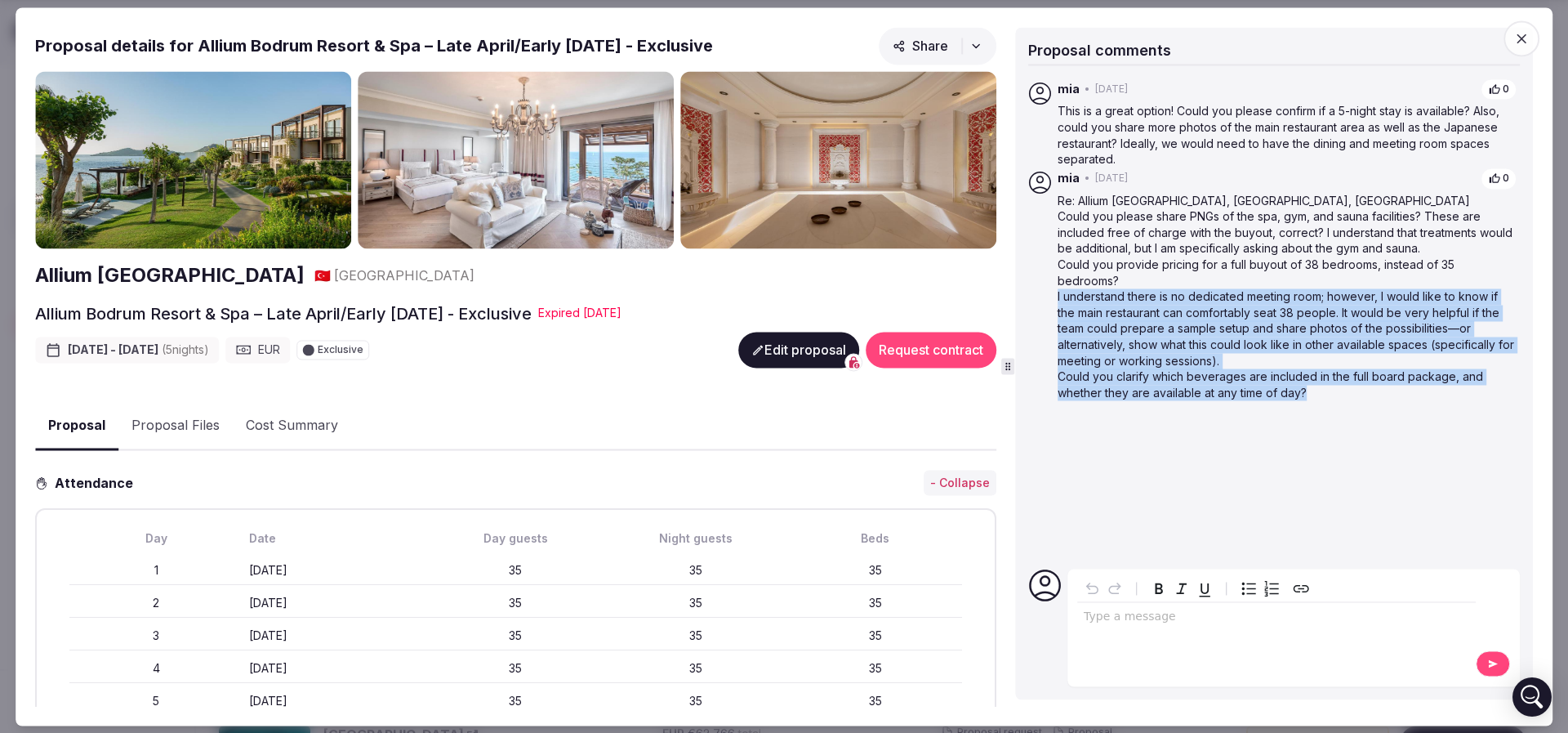
drag, startPoint x: 1054, startPoint y: 281, endPoint x: 1428, endPoint y: 373, distance: 385.1
click at [1032, 373] on div "mia • [DATE] 0 Re: Allium [GEOGRAPHIC_DATA], [GEOGRAPHIC_DATA], [GEOGRAPHIC_DAT…" at bounding box center [1274, 283] width 491 height 233
click at [1032, 373] on p "Could you clarify which beverages are included in the full board package, and w…" at bounding box center [1287, 385] width 459 height 32
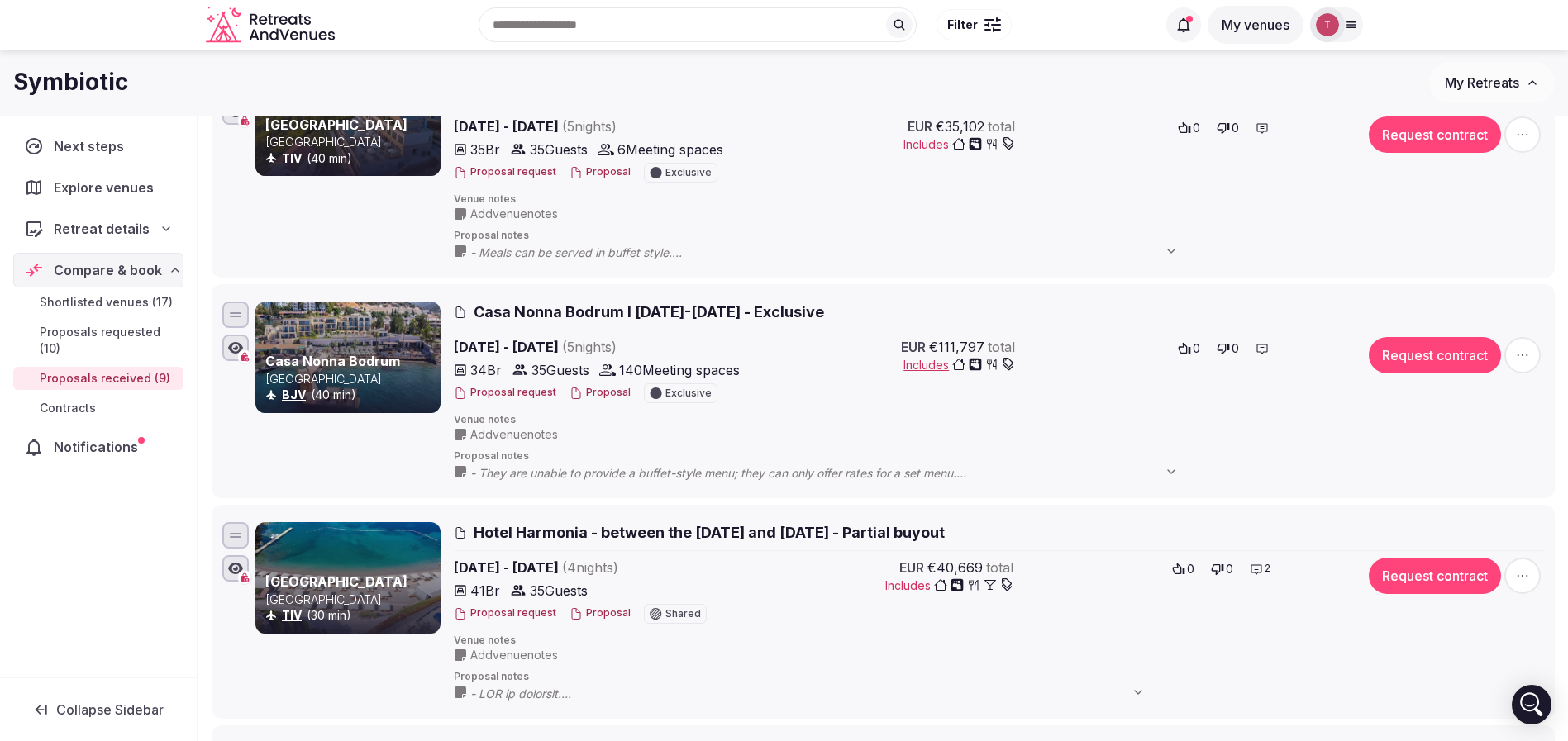
scroll to position [924, 0]
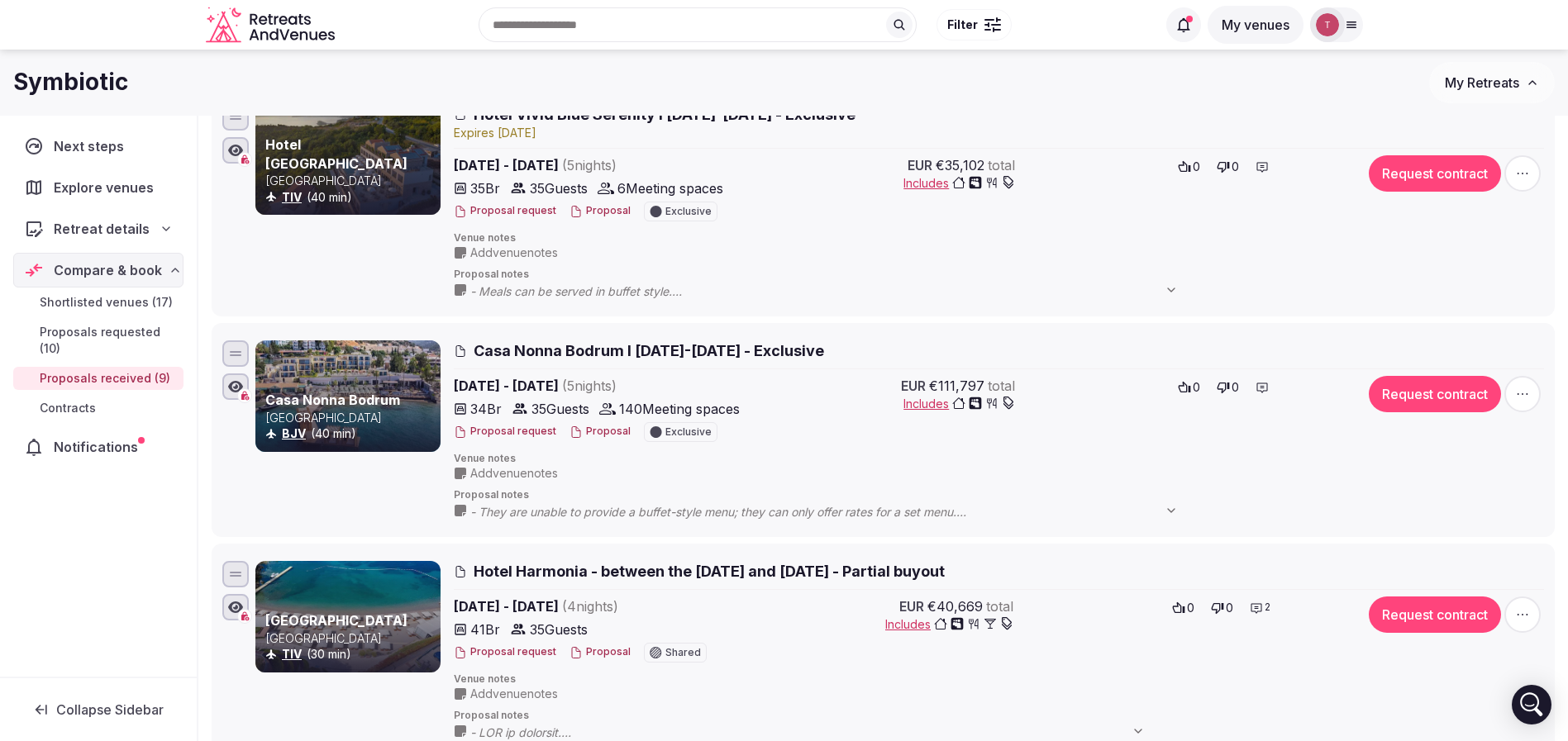
click at [601, 431] on button "Proposal" at bounding box center [600, 432] width 61 height 14
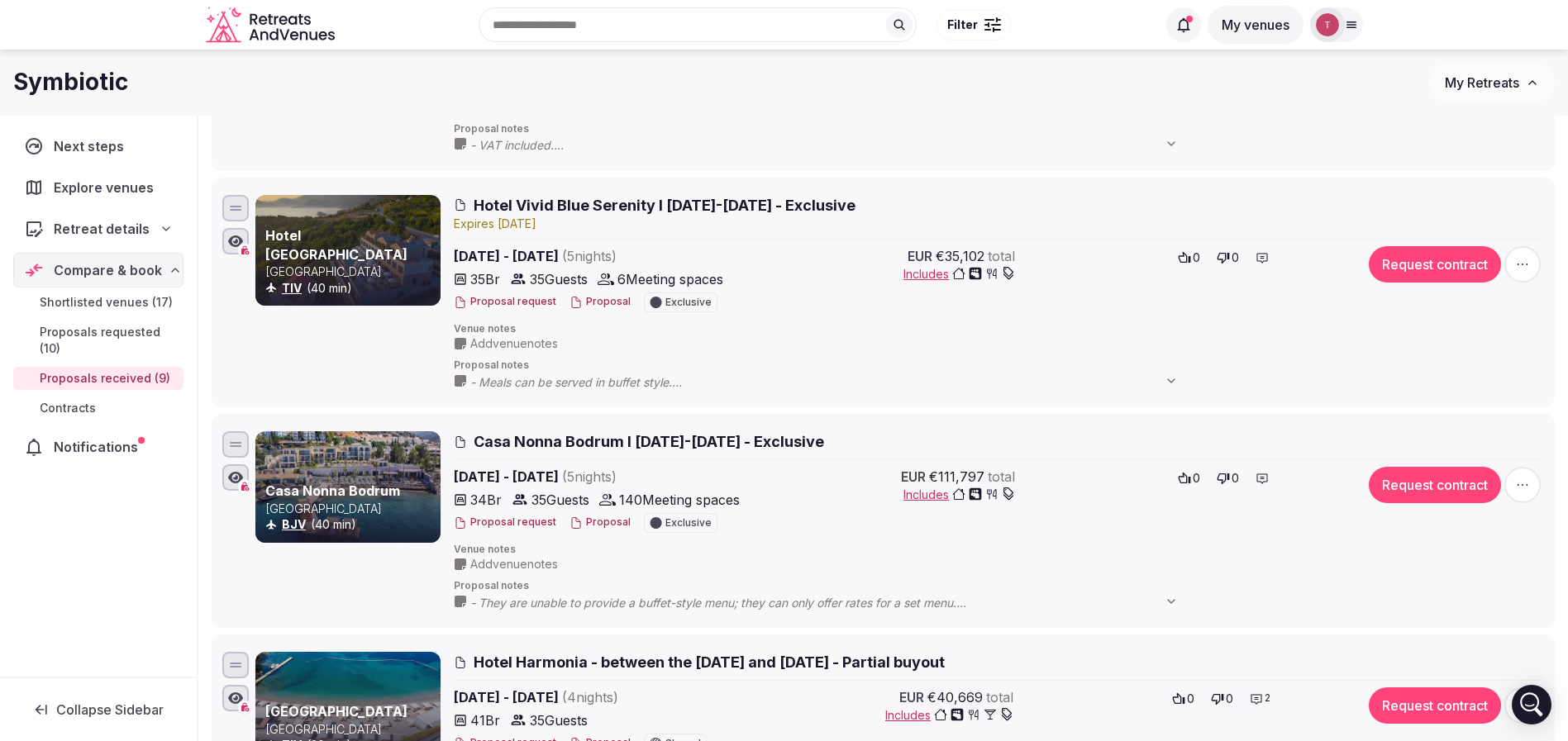
scroll to position [800, 0]
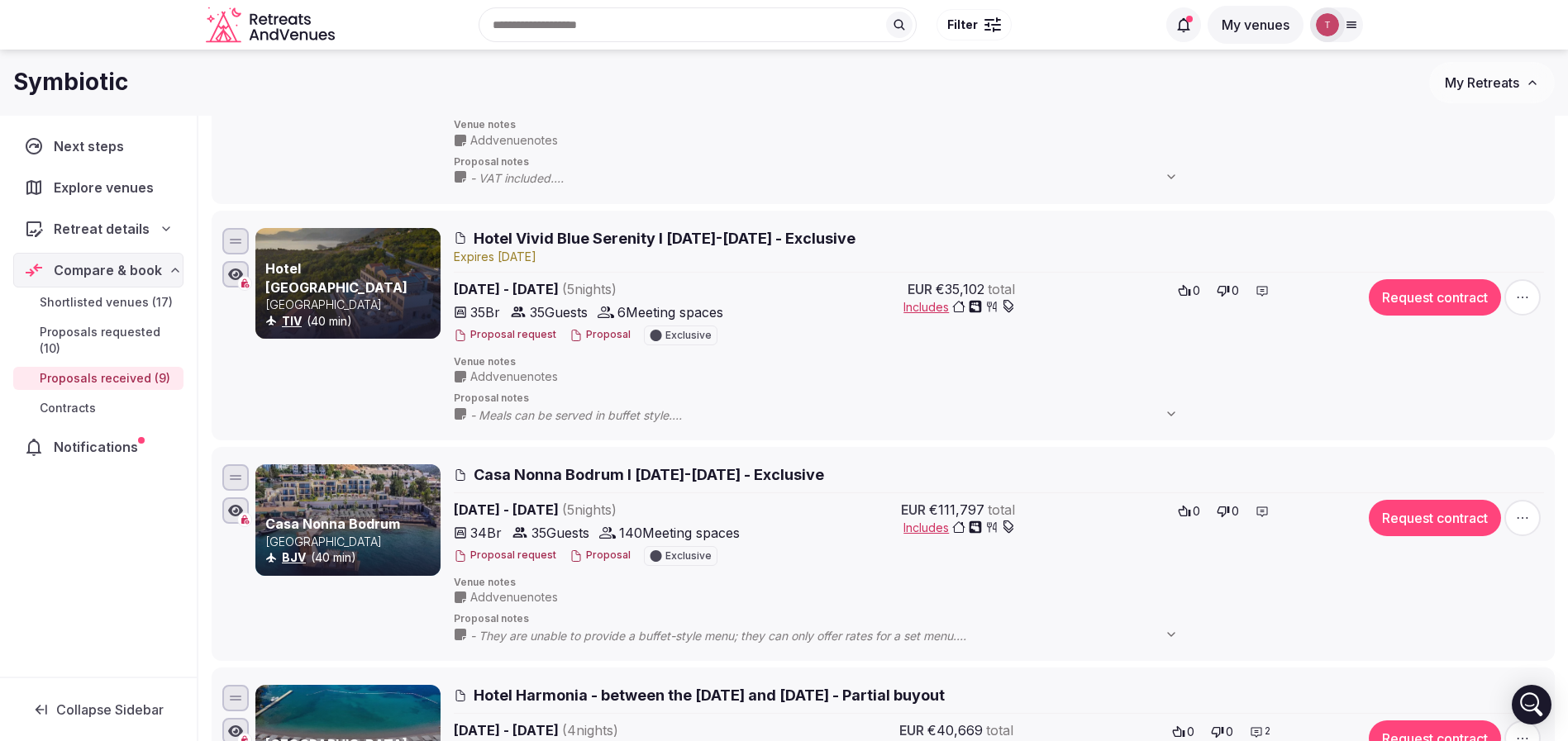
drag, startPoint x: 648, startPoint y: 233, endPoint x: 758, endPoint y: 234, distance: 110.0
click at [758, 234] on span "Hotel Vivid Blue Serenity I [DATE]-[DATE] - Exclusive" at bounding box center [665, 238] width 382 height 21
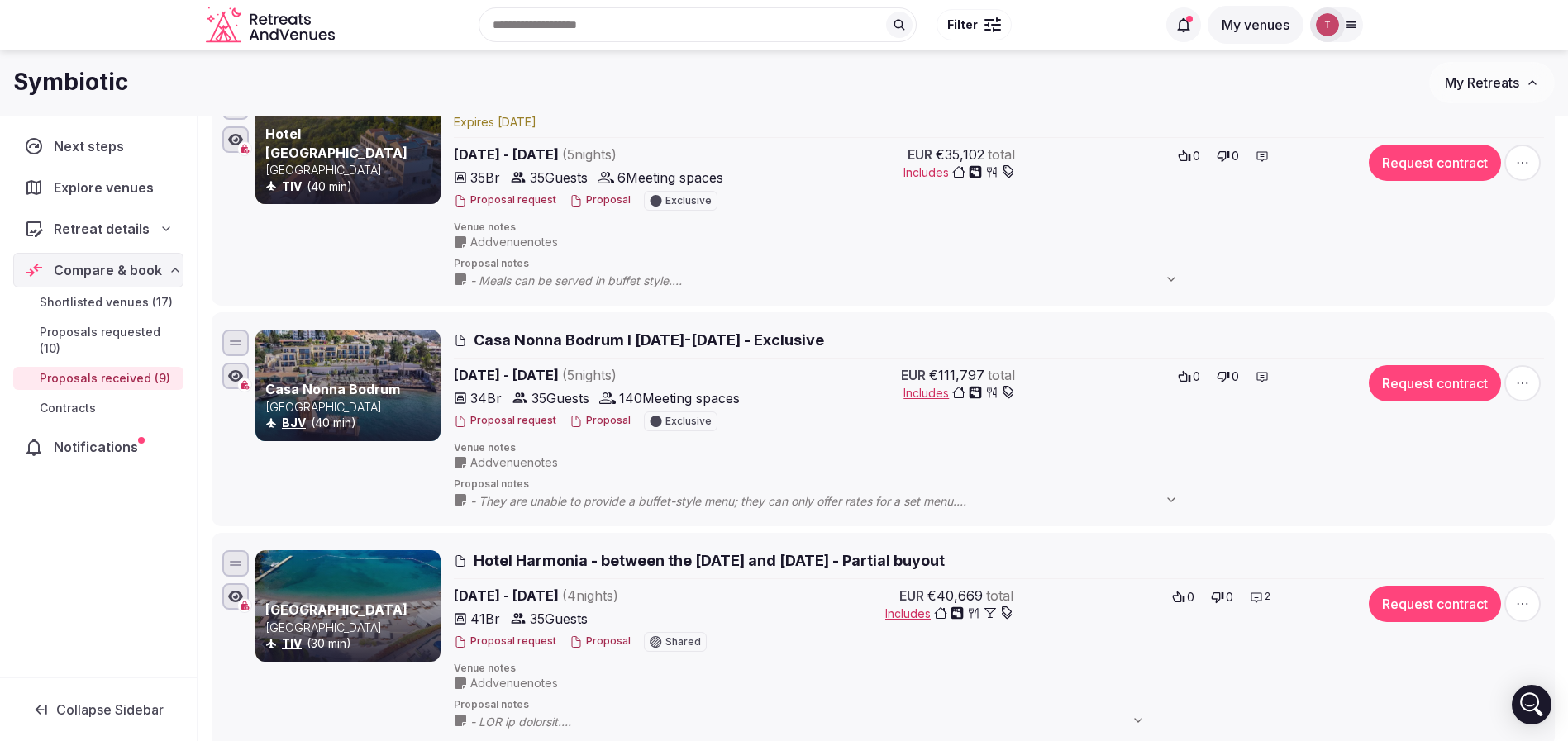
scroll to position [884, 0]
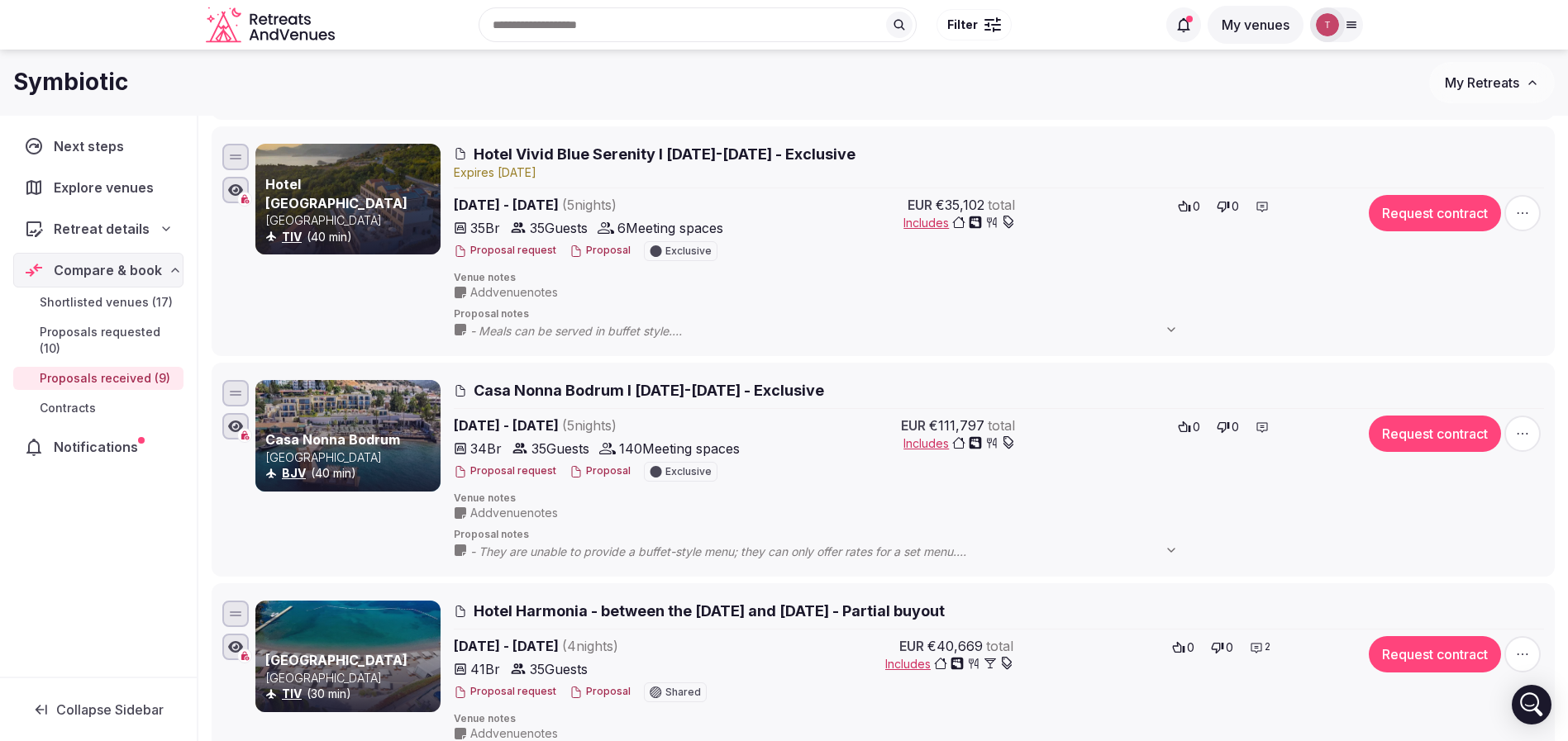
click at [603, 463] on div "Proposal request Proposal Exclusive" at bounding box center [600, 472] width 291 height 20
click at [591, 476] on button "Proposal" at bounding box center [600, 472] width 61 height 14
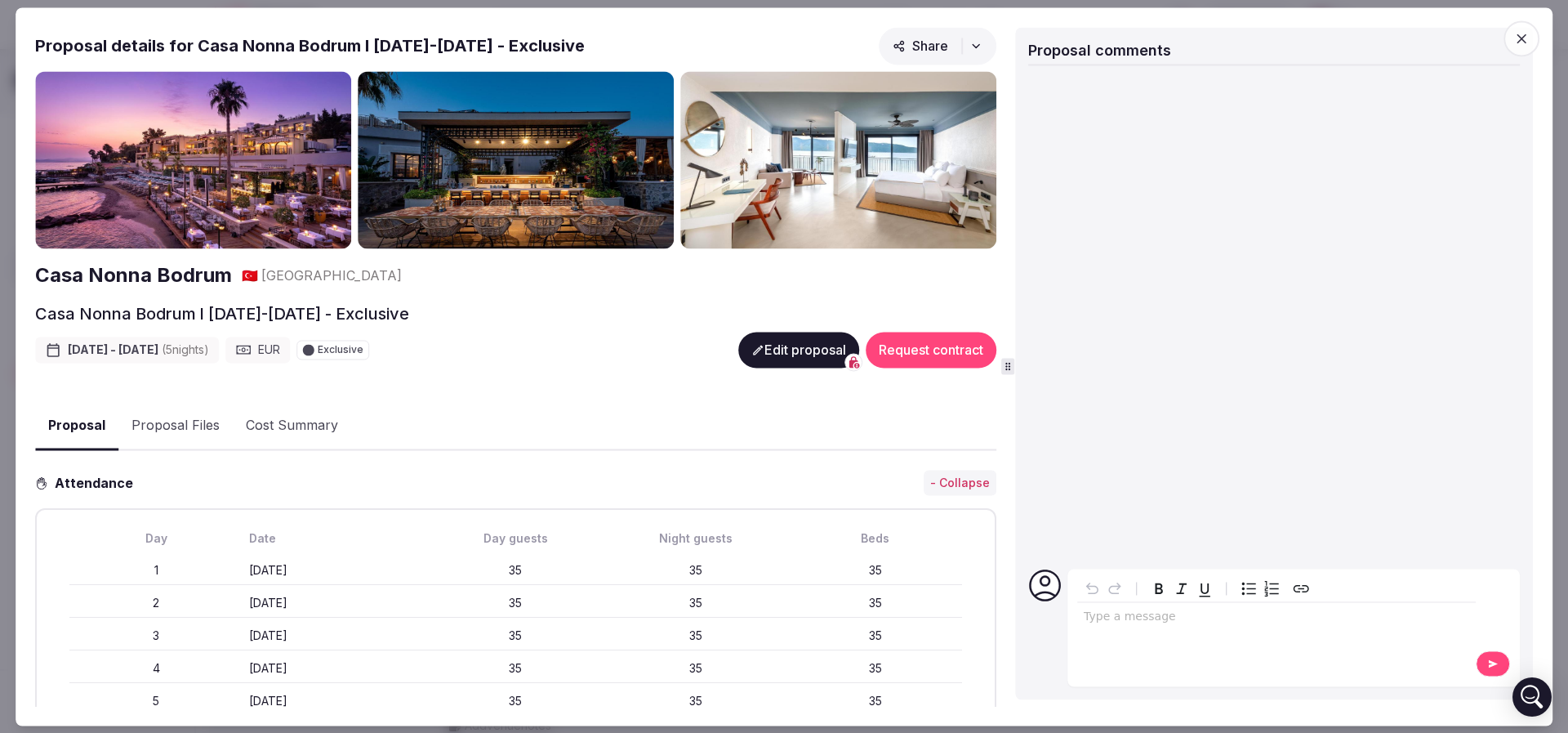
click at [1032, 37] on icon "button" at bounding box center [1521, 38] width 16 height 16
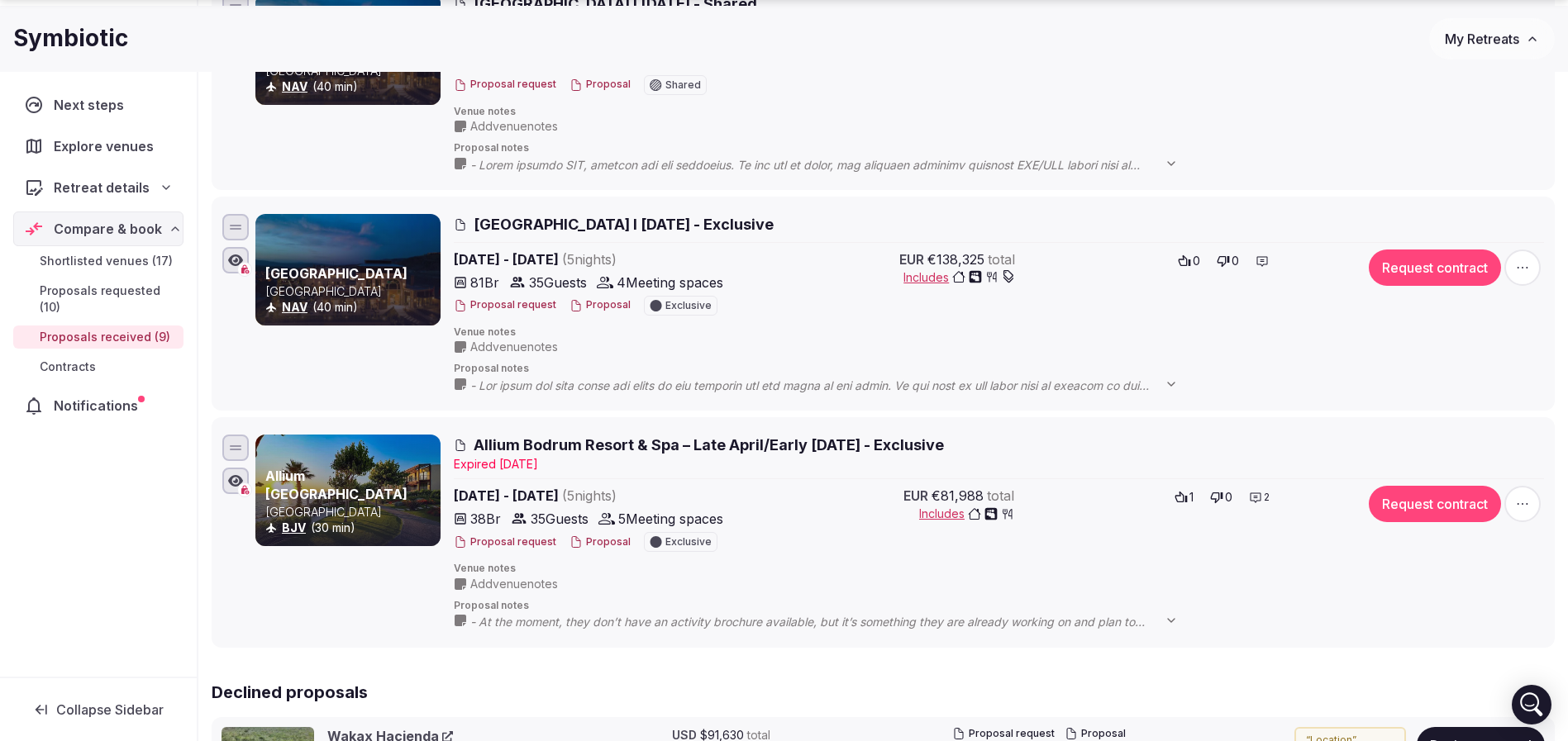
scroll to position [1750, 0]
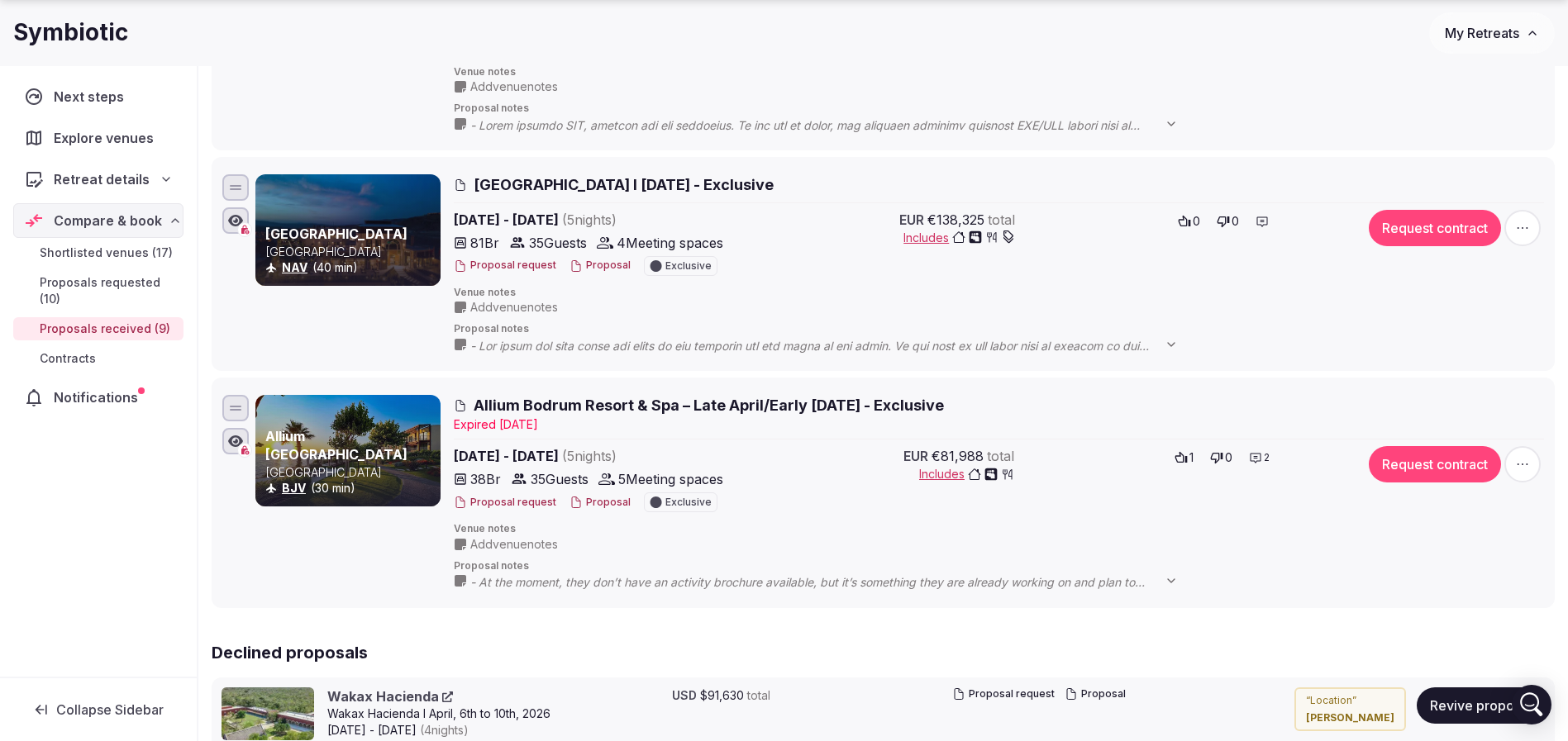
click at [600, 493] on button "Proposal" at bounding box center [600, 502] width 61 height 14
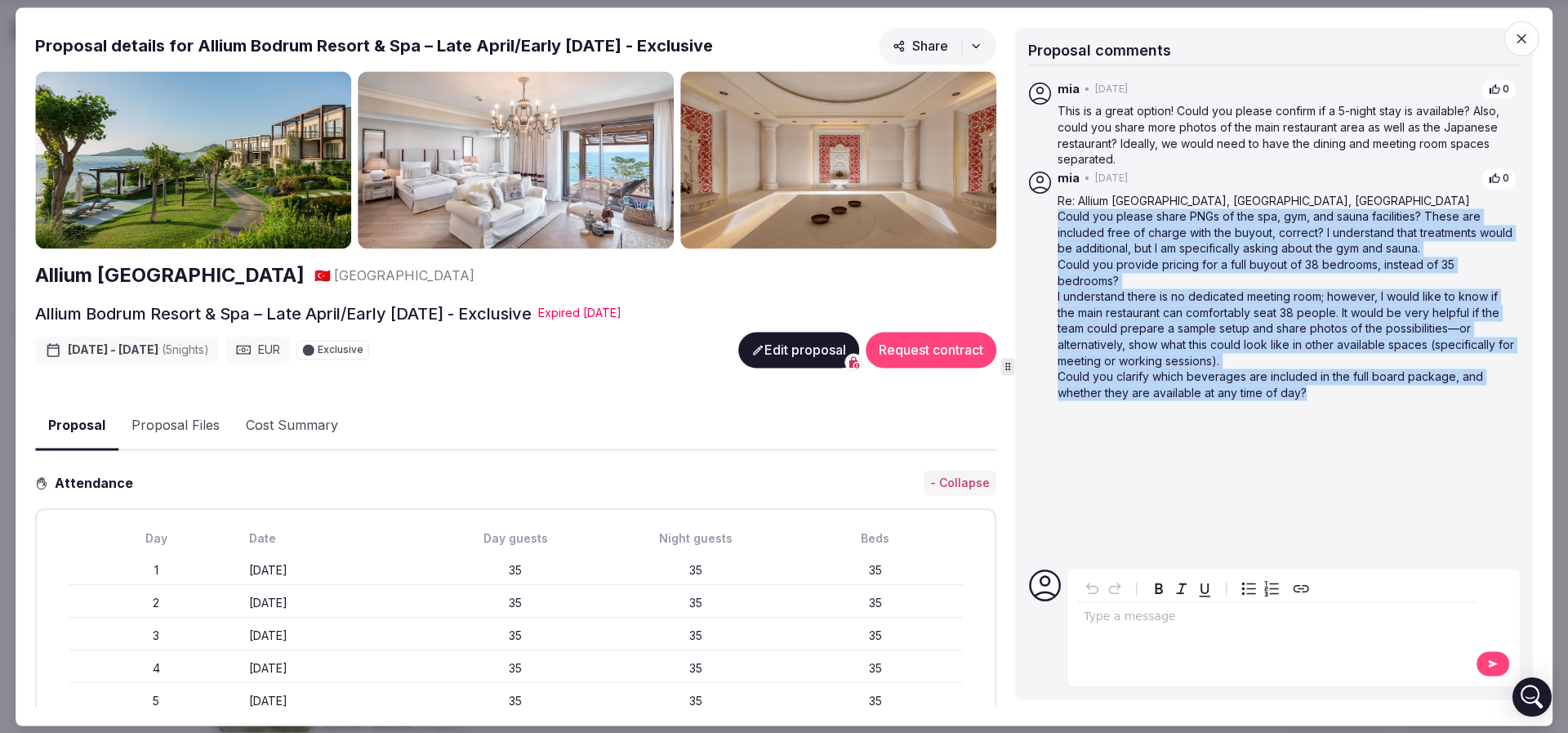
drag, startPoint x: 1055, startPoint y: 220, endPoint x: 1354, endPoint y: 389, distance: 343.5
click at [1032, 389] on div "mia • [DATE] 0 Re: Allium [GEOGRAPHIC_DATA], [GEOGRAPHIC_DATA], [GEOGRAPHIC_DAT…" at bounding box center [1274, 313] width 491 height 484
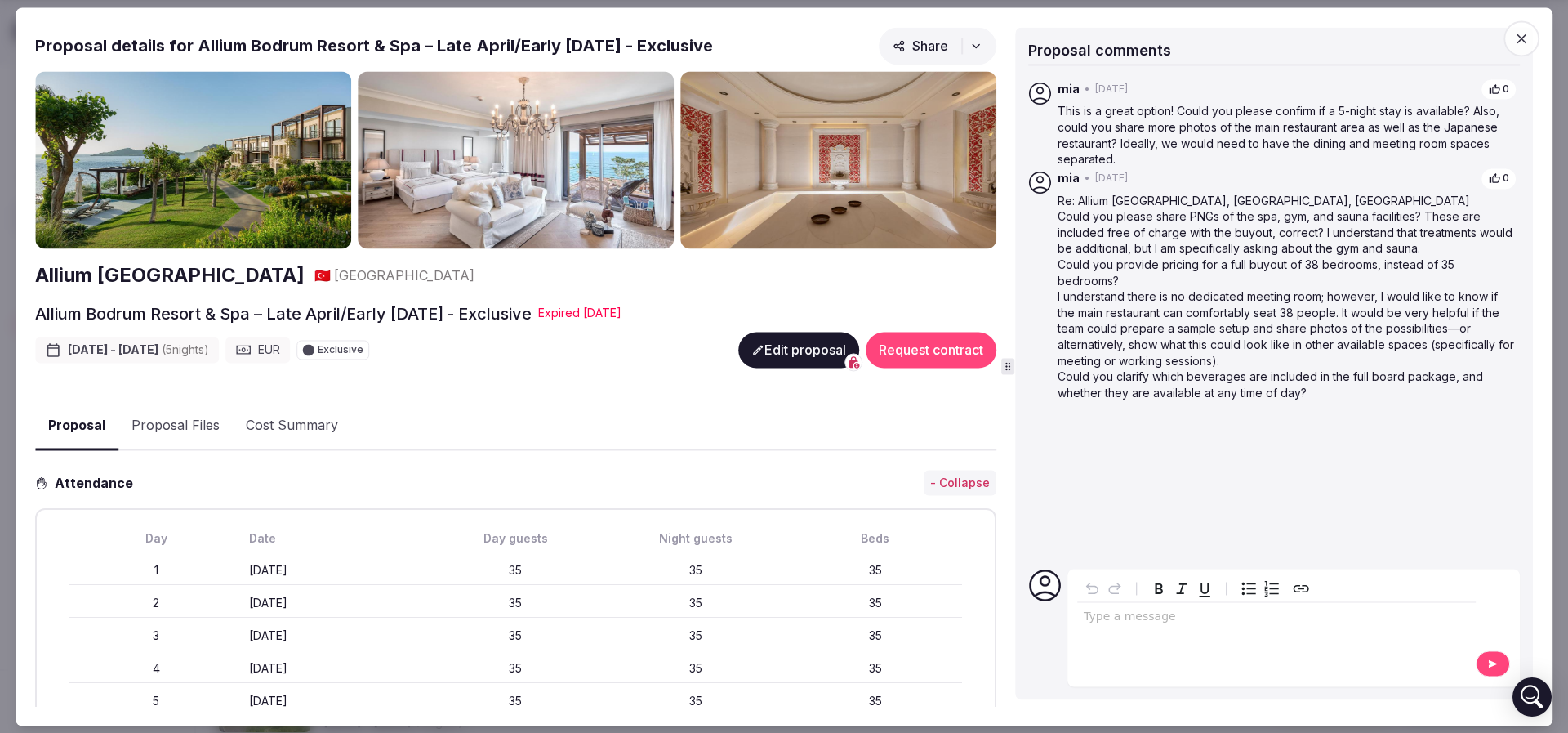
click at [1032, 36] on icon "button" at bounding box center [1521, 38] width 10 height 10
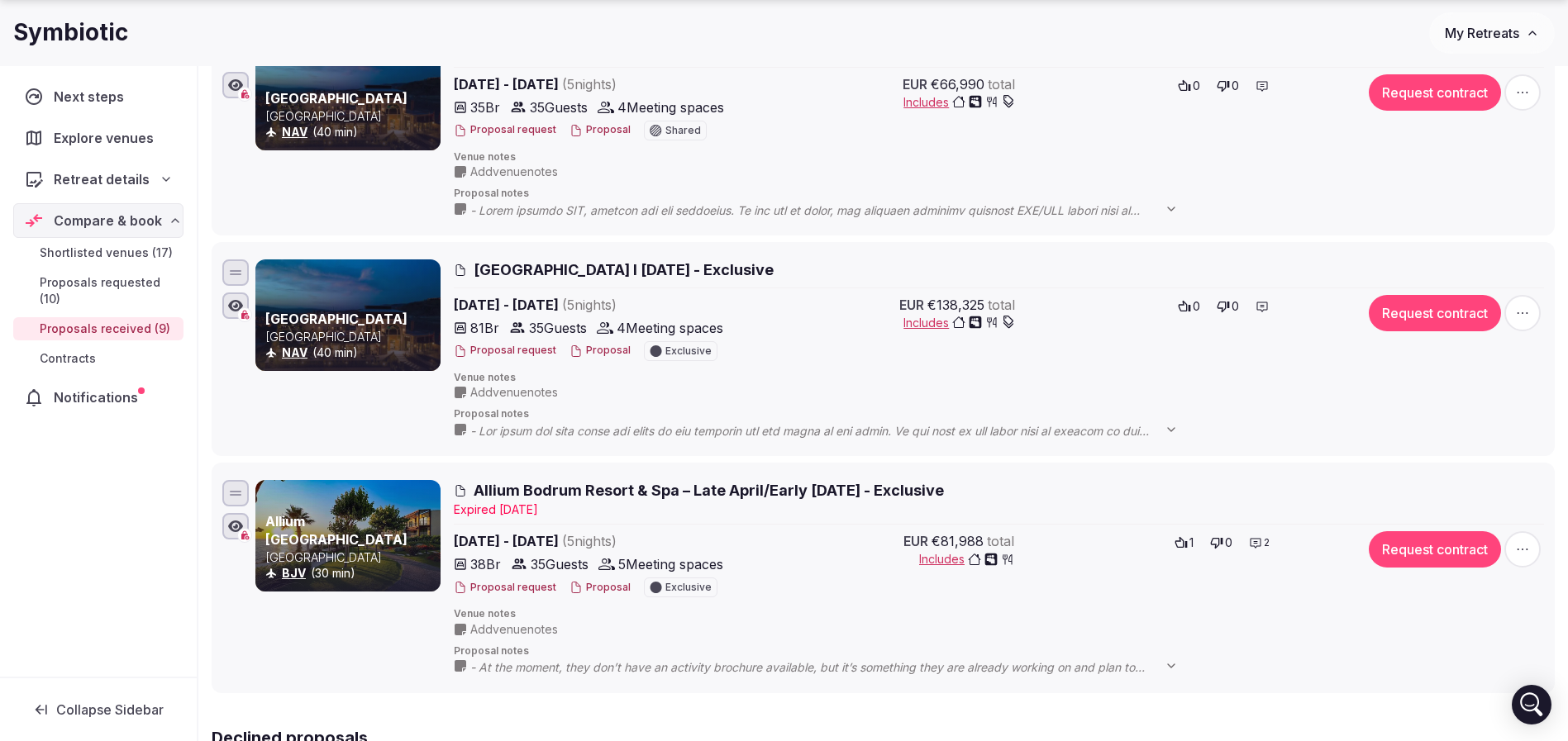
scroll to position [1627, 0]
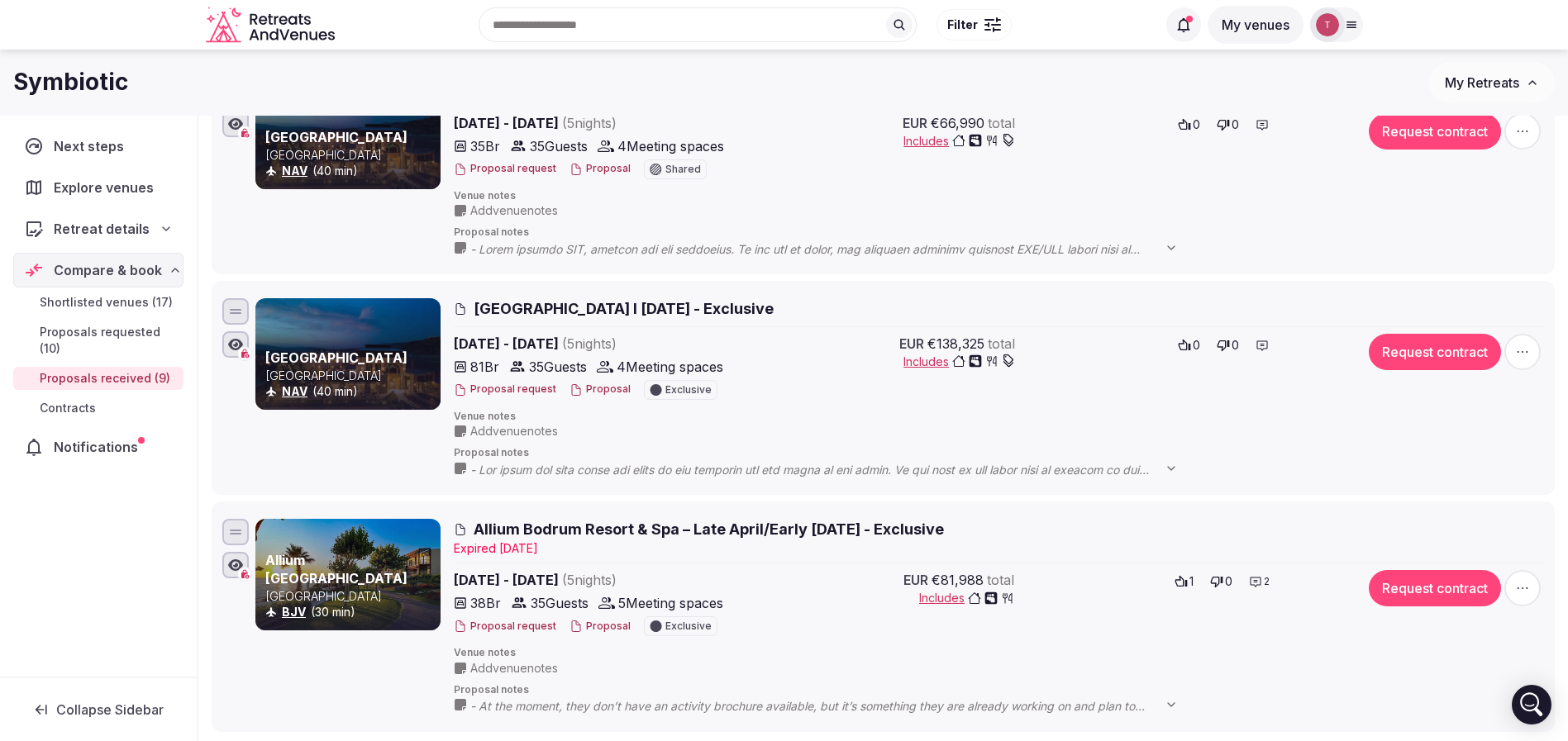
click at [603, 383] on button "Proposal" at bounding box center [600, 389] width 61 height 14
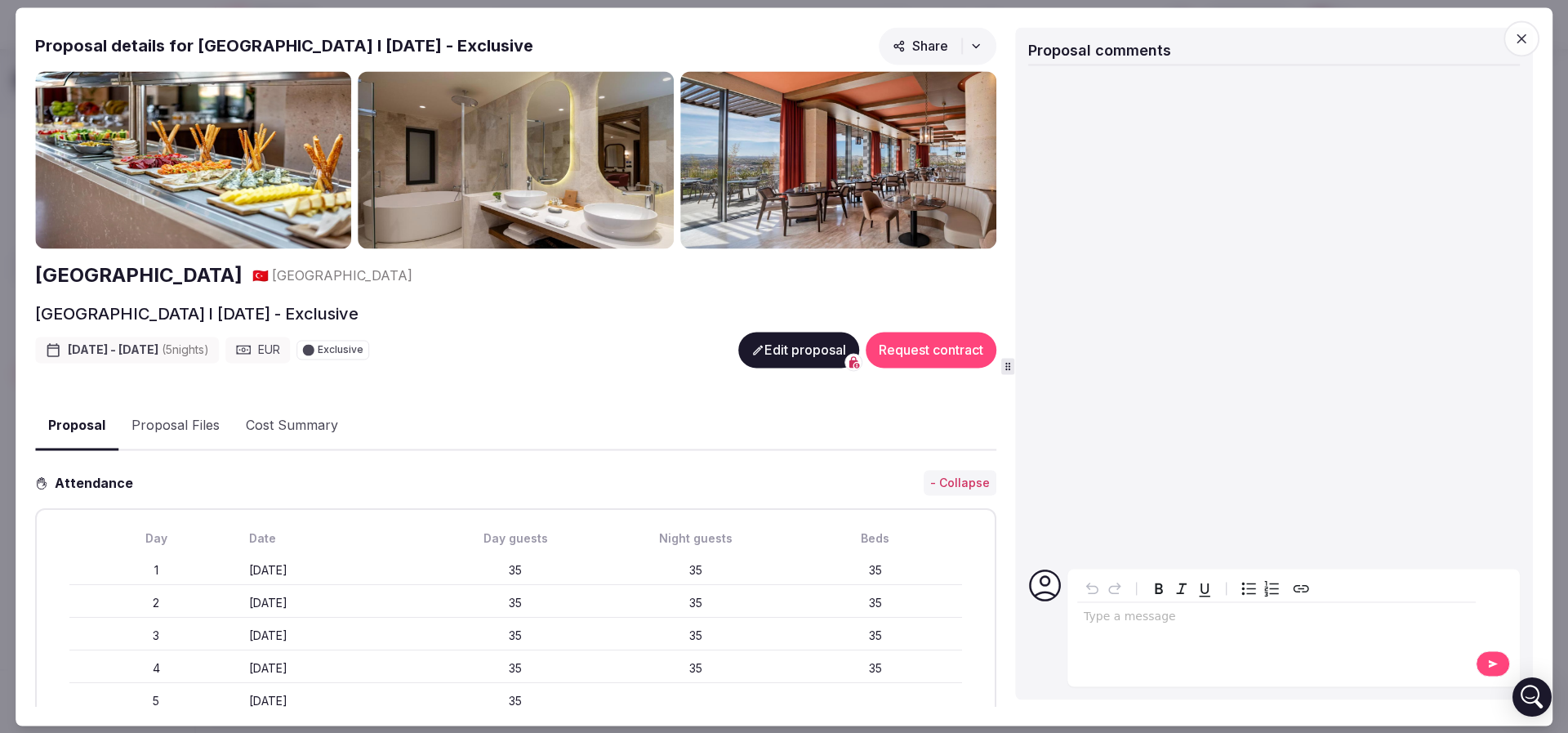
click at [1032, 43] on div "Proposal comments" at bounding box center [1274, 53] width 491 height 25
click at [1032, 36] on span "button" at bounding box center [1521, 38] width 36 height 36
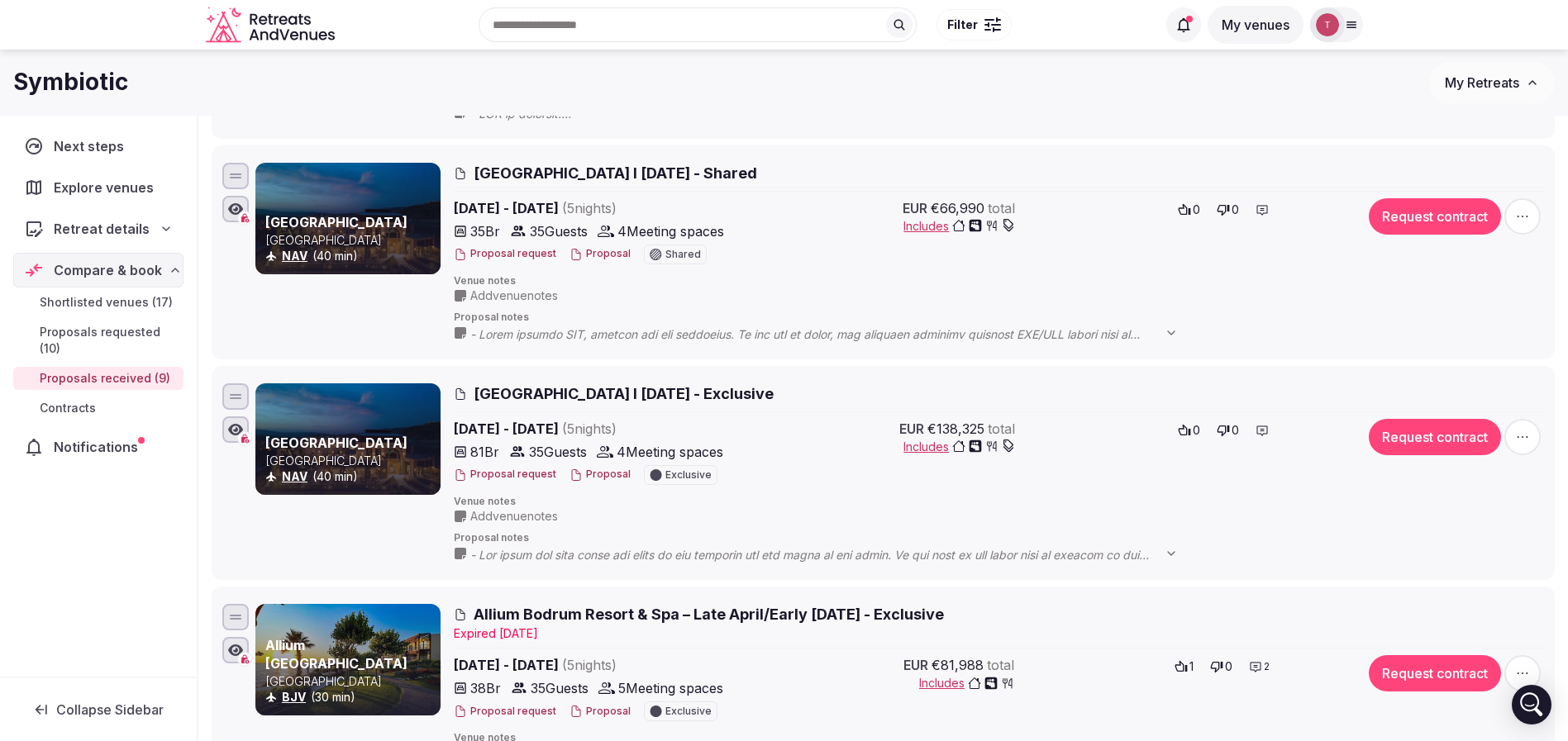
scroll to position [1503, 0]
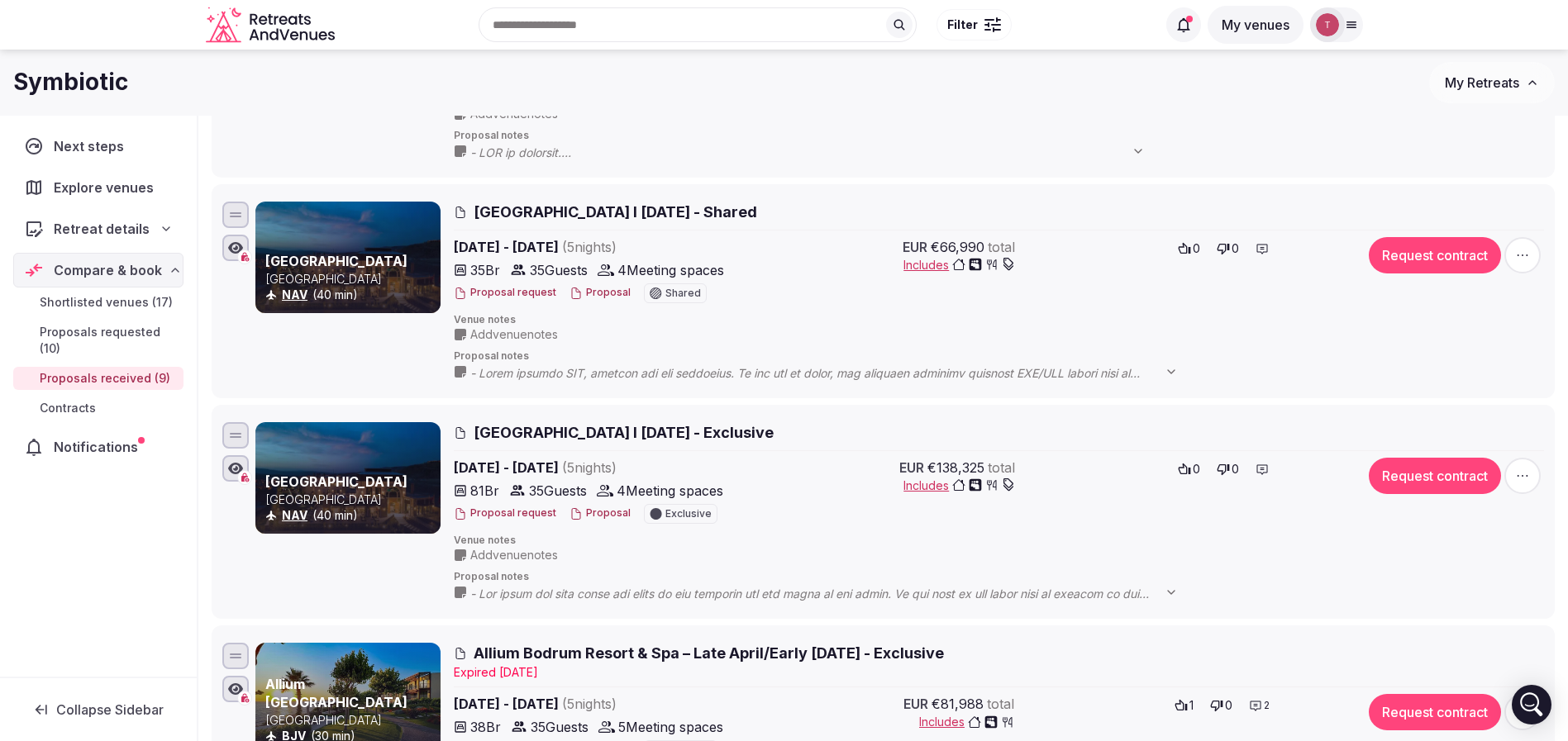
click at [599, 291] on button "Proposal" at bounding box center [600, 293] width 61 height 14
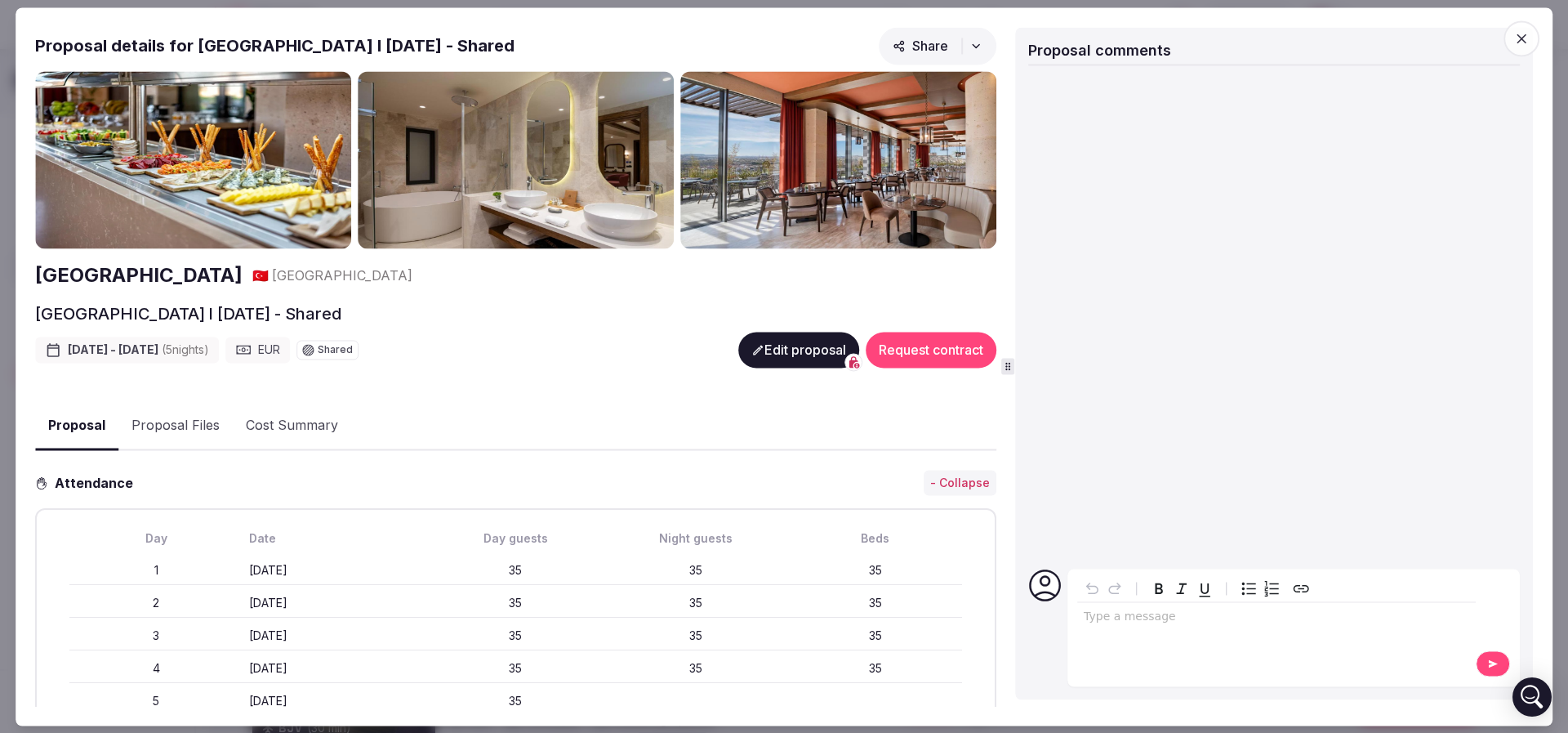
click at [1032, 43] on icon "button" at bounding box center [1521, 38] width 16 height 16
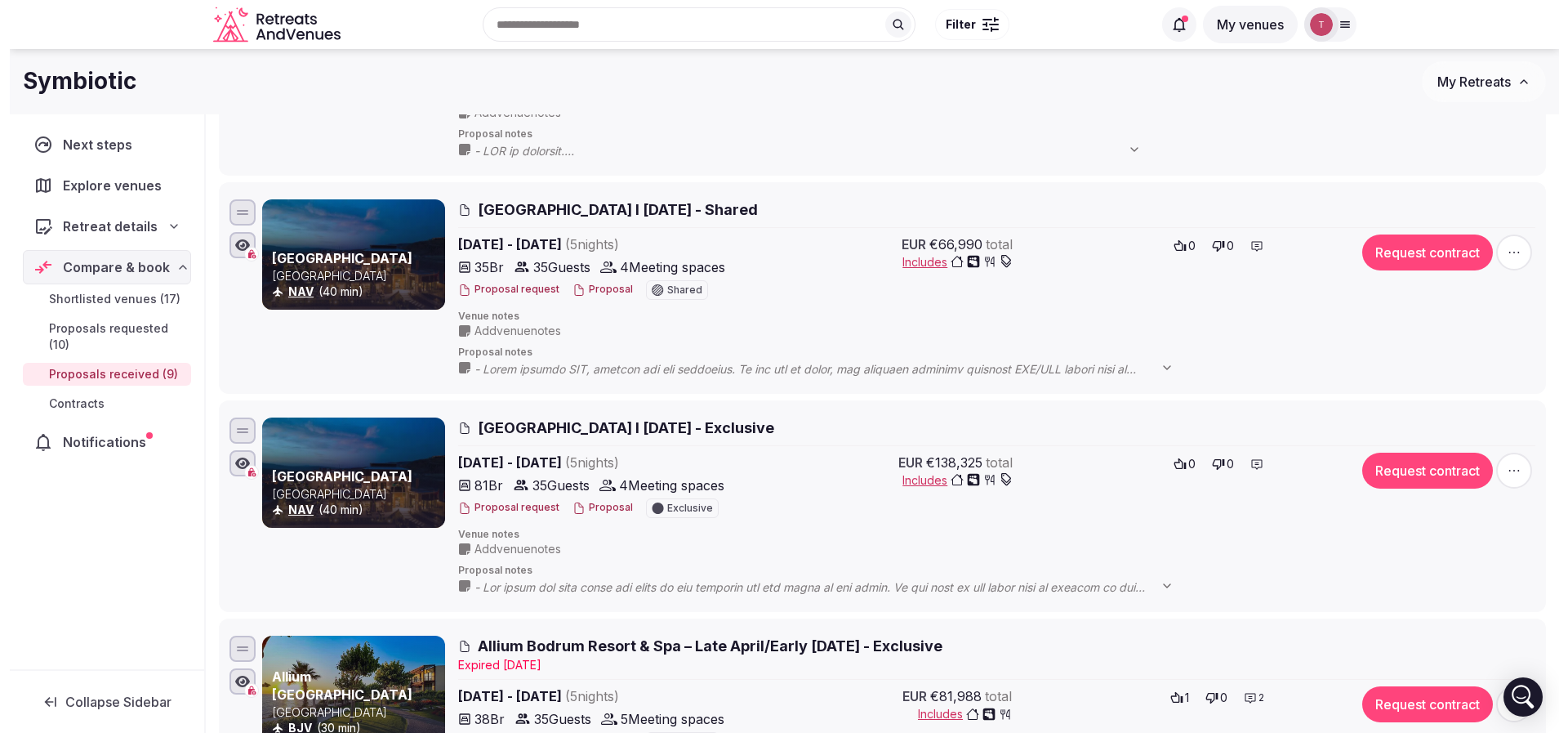
scroll to position [1364, 0]
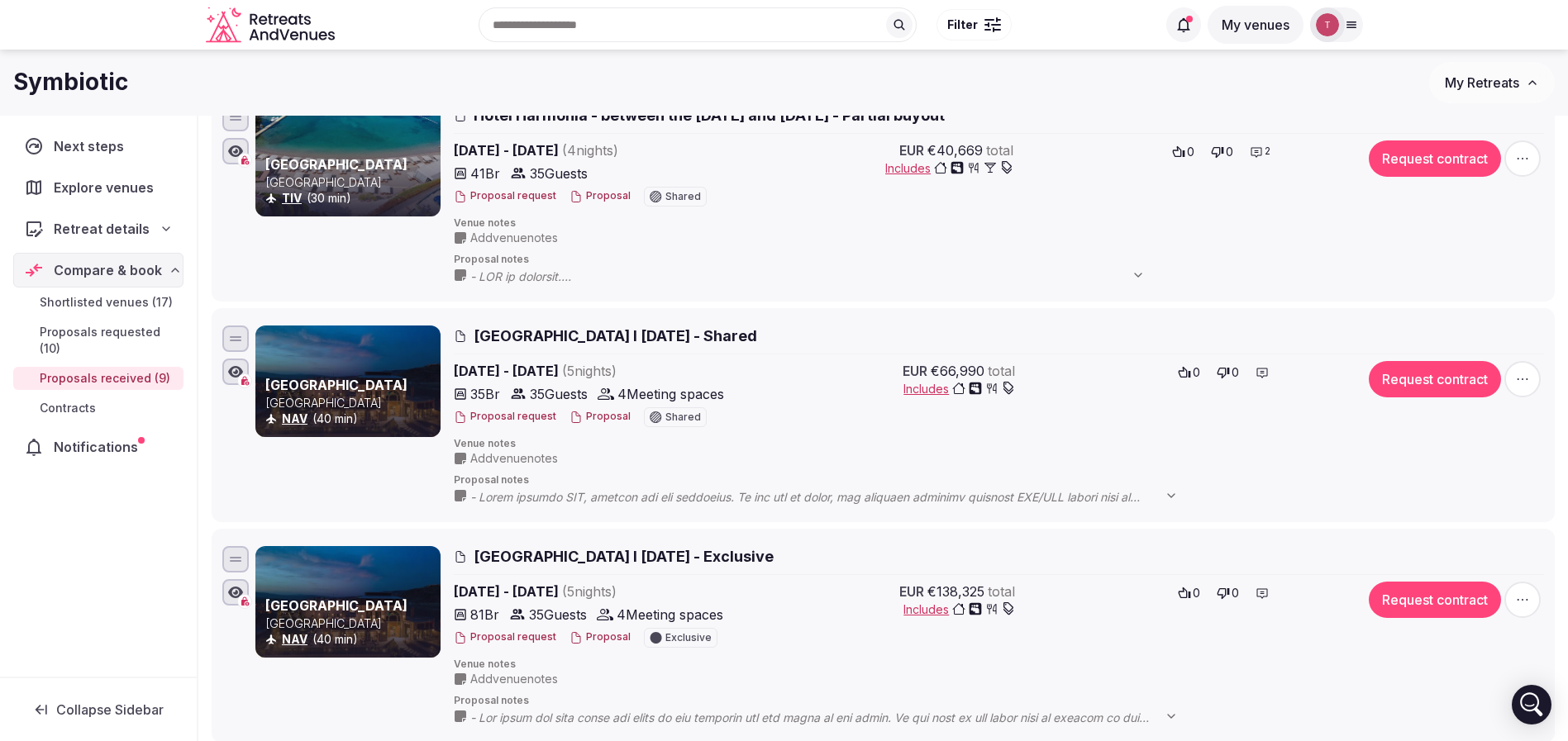
click at [579, 201] on button "Proposal" at bounding box center [600, 196] width 61 height 14
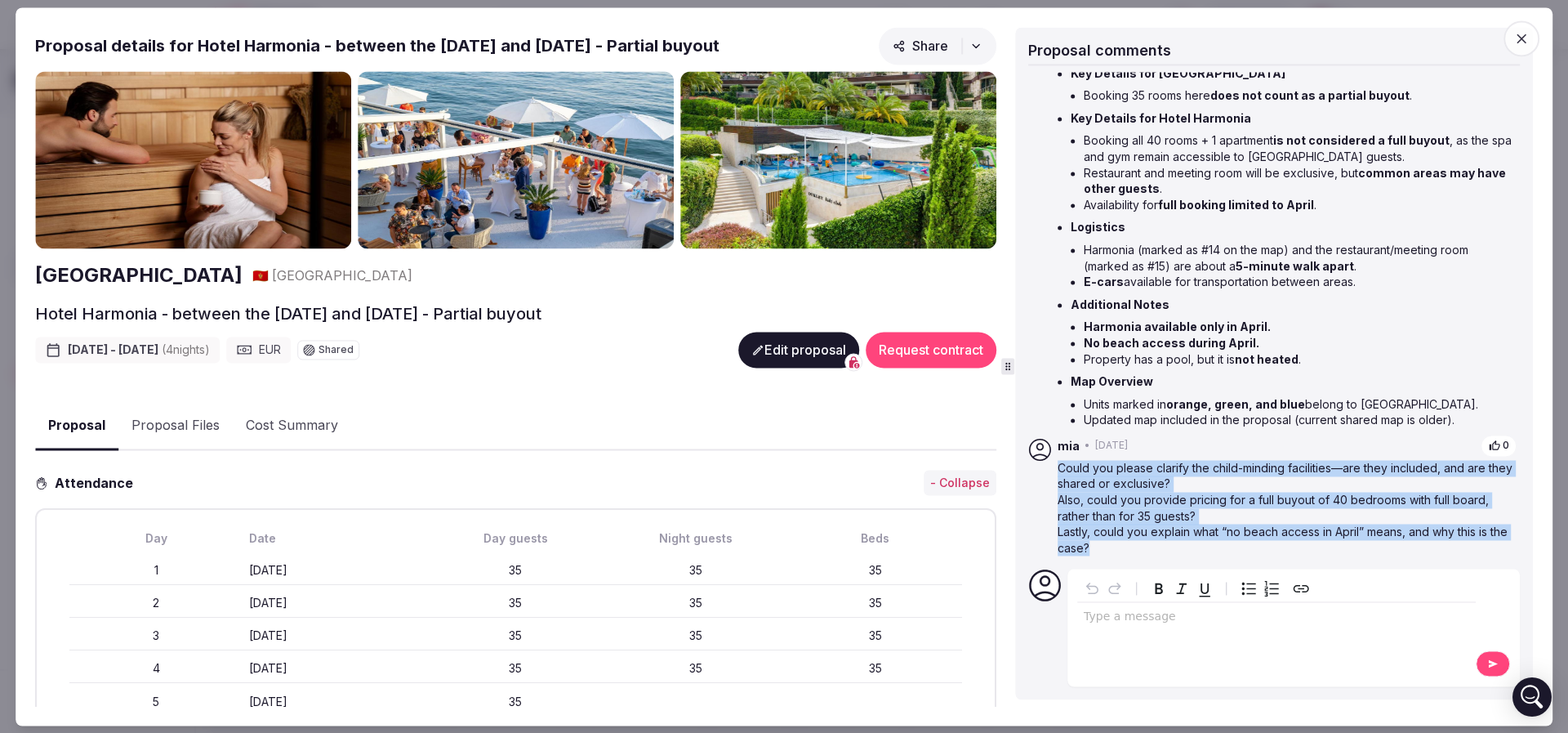
scroll to position [149, 0]
drag, startPoint x: 1058, startPoint y: 473, endPoint x: 1307, endPoint y: 545, distance: 259.2
click at [1032, 488] on div "Could you please clarify the child-minding facilities—are they included, and ar…" at bounding box center [1287, 508] width 459 height 97
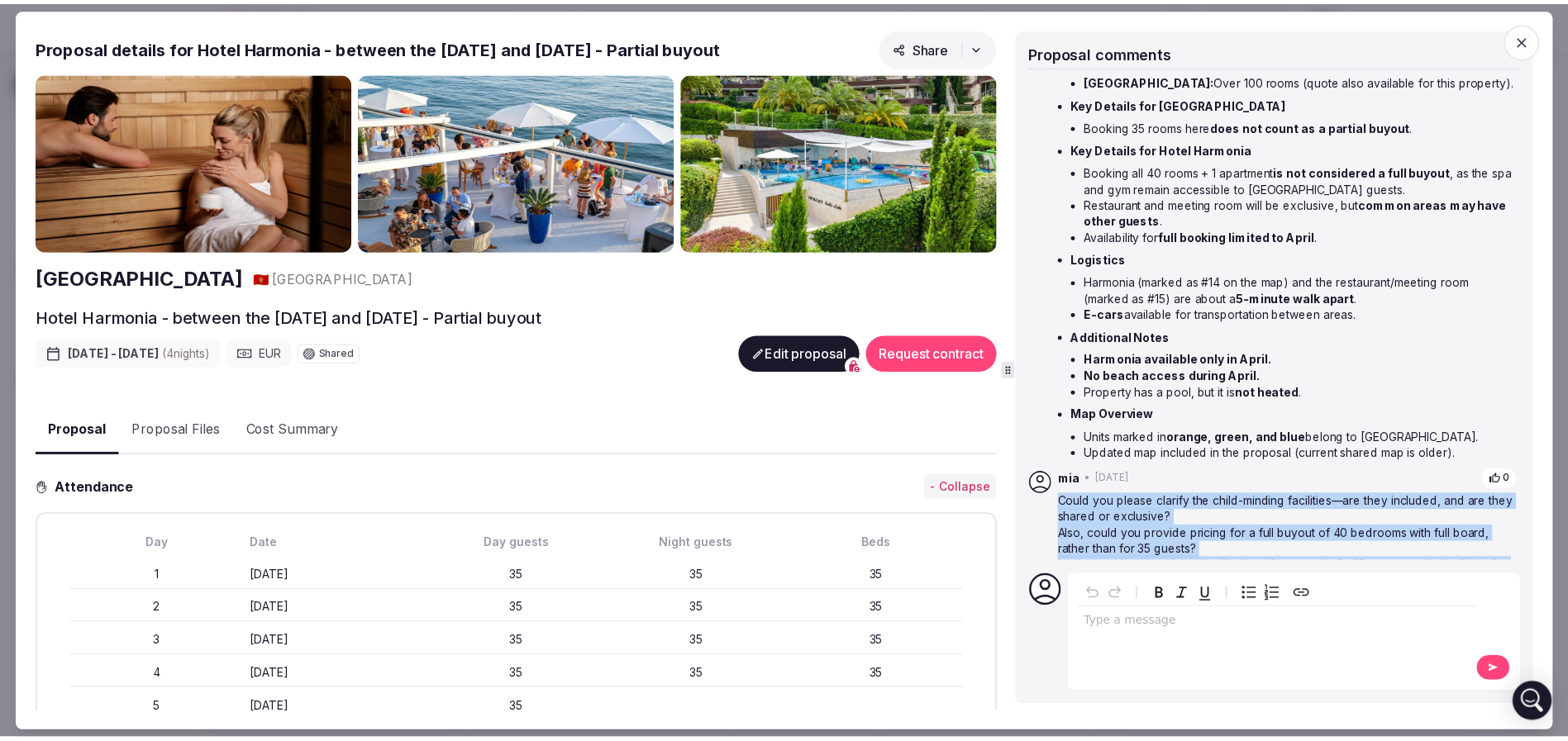
scroll to position [150, 0]
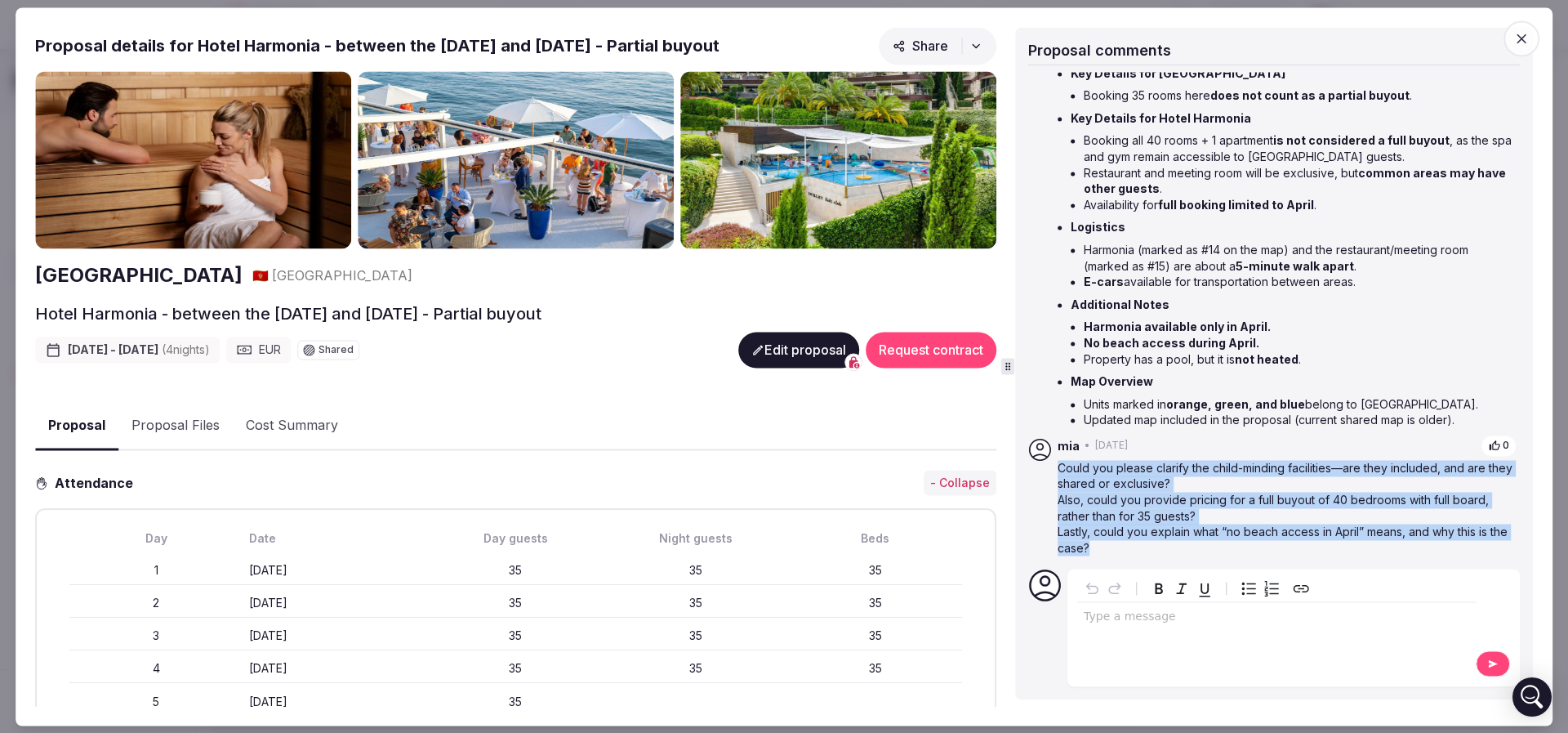
drag, startPoint x: 1515, startPoint y: 30, endPoint x: 1508, endPoint y: 34, distance: 8.1
click at [1032, 31] on icon "button" at bounding box center [1521, 38] width 16 height 16
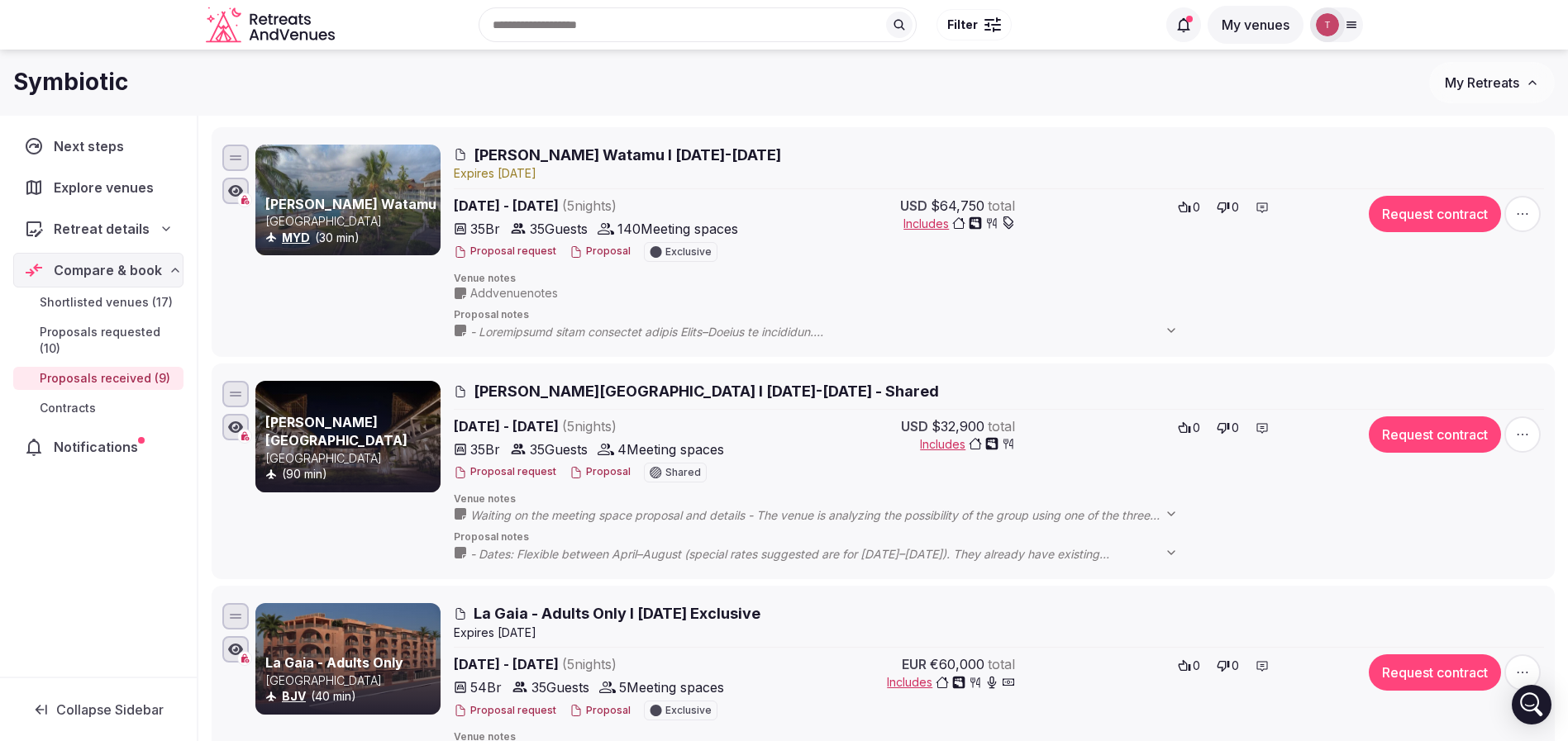
scroll to position [0, 0]
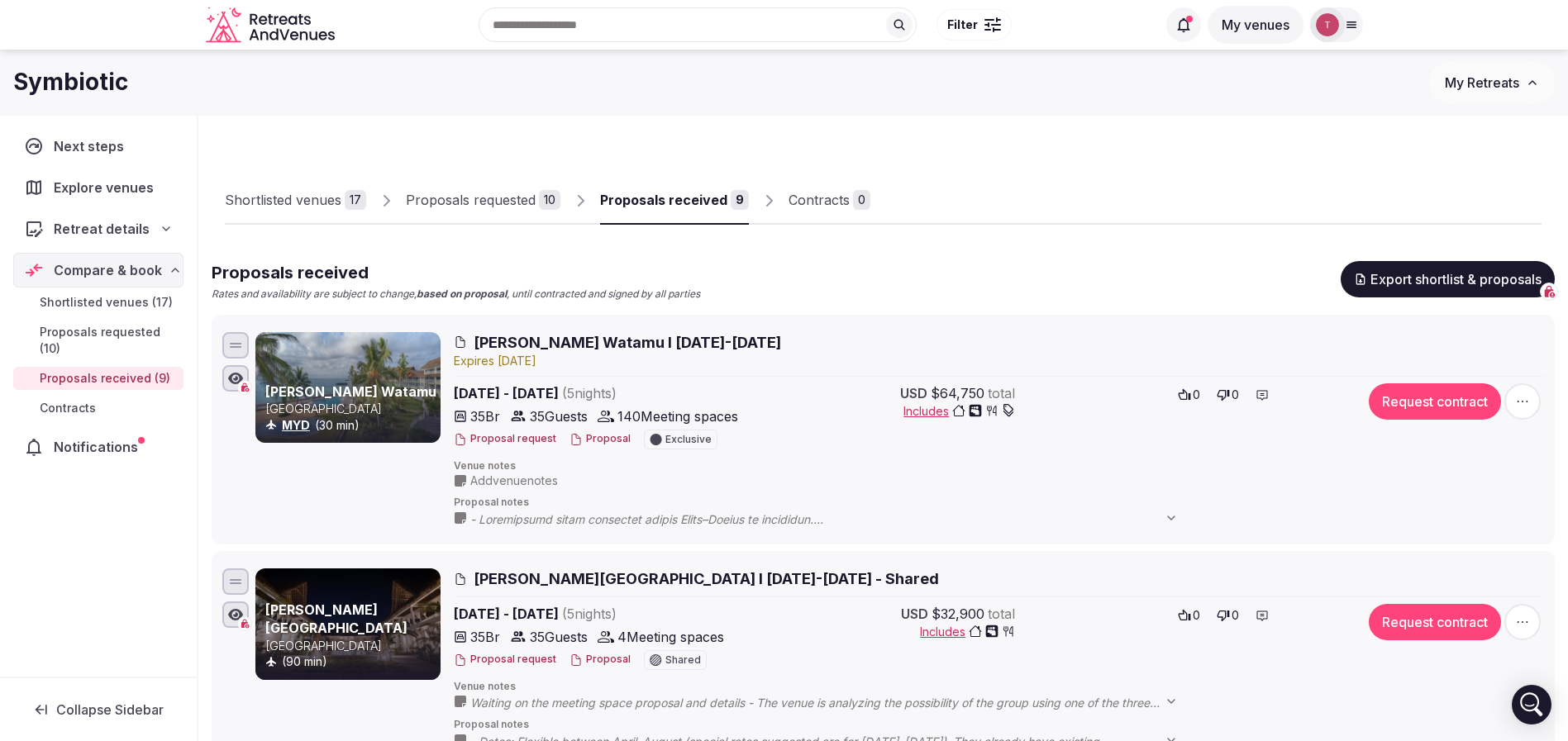
click at [511, 200] on div "Proposals requested" at bounding box center [470, 200] width 129 height 20
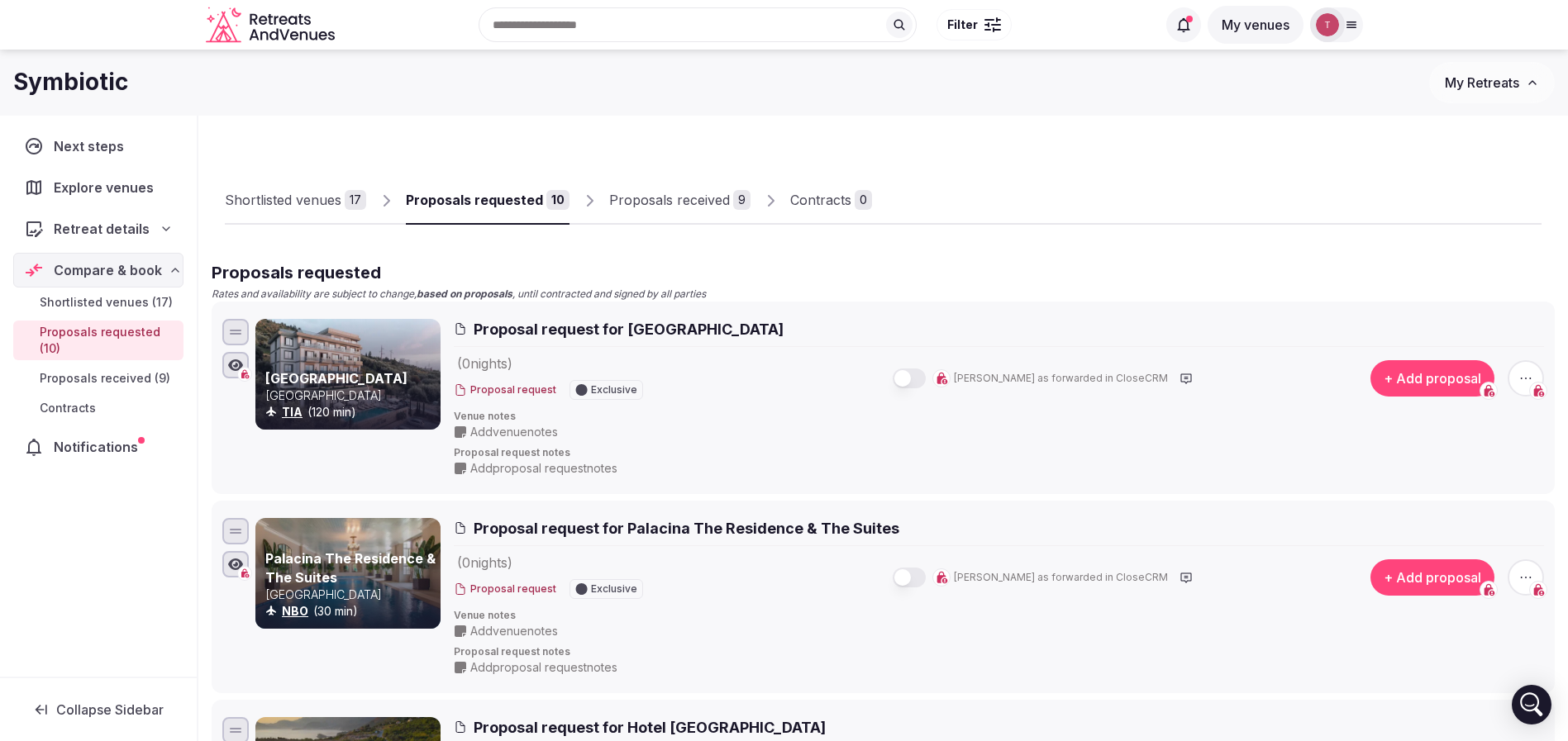
click at [662, 192] on div "Proposals received" at bounding box center [669, 200] width 120 height 20
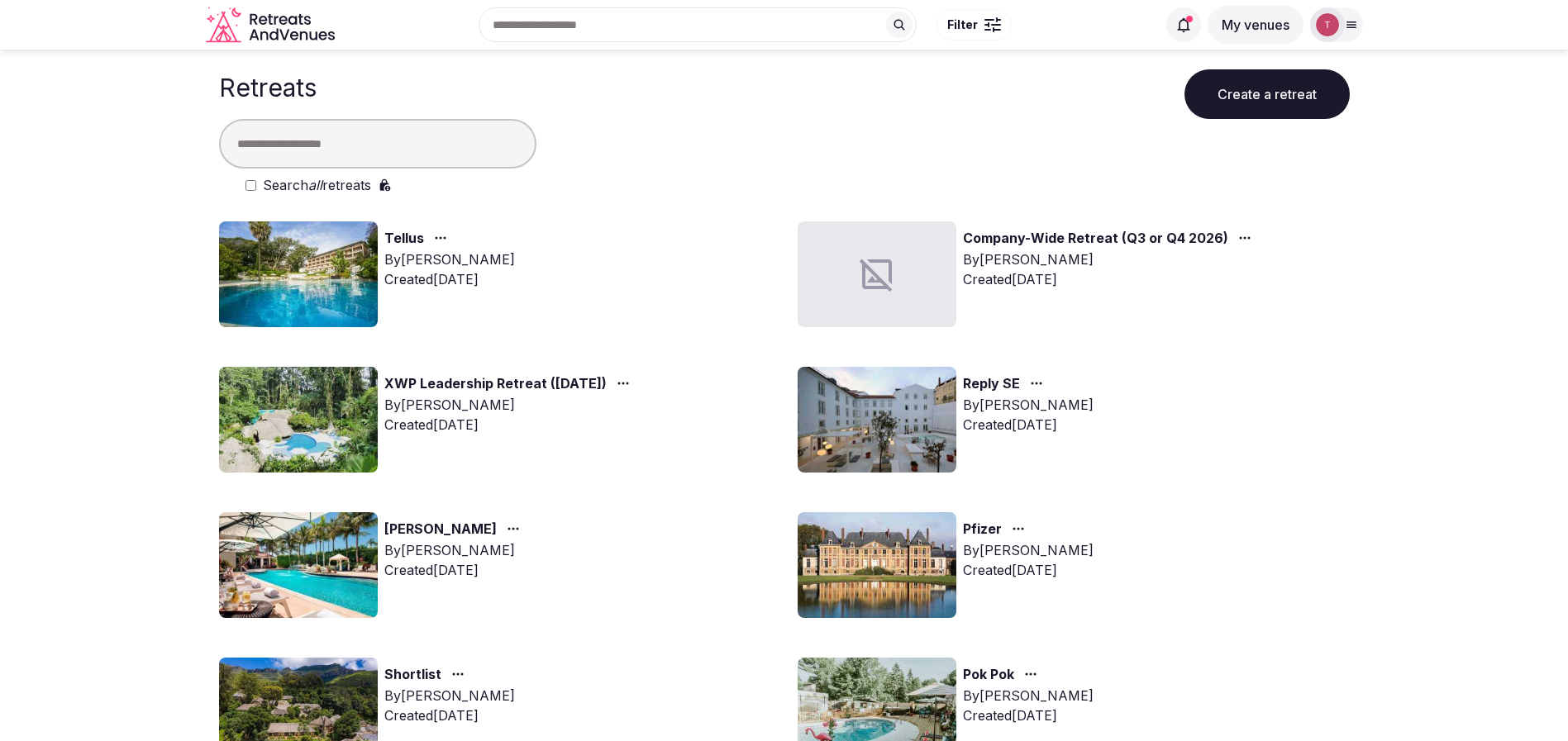
click at [895, 421] on img at bounding box center [876, 419] width 158 height 106
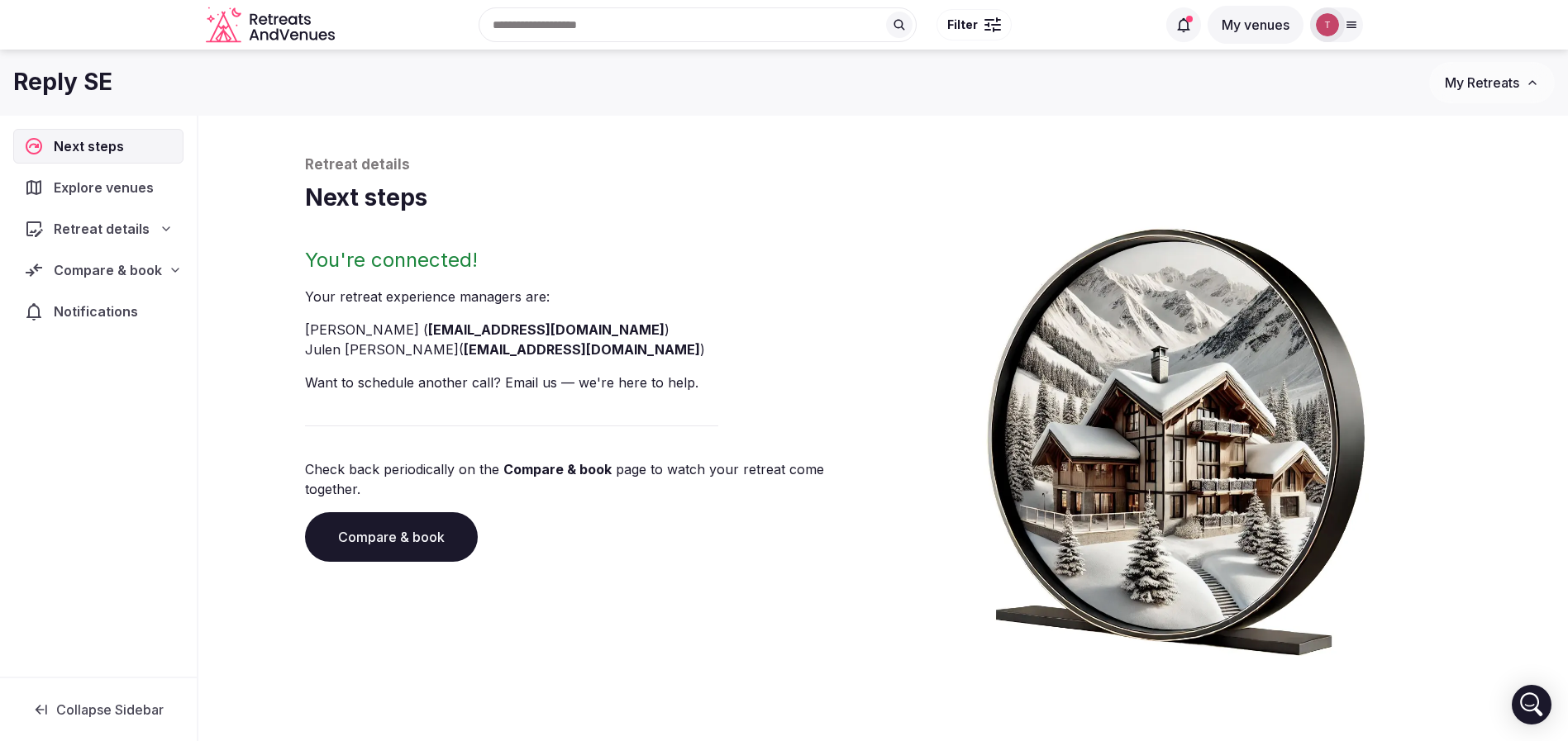
click at [388, 527] on link "Compare & book" at bounding box center [391, 537] width 173 height 50
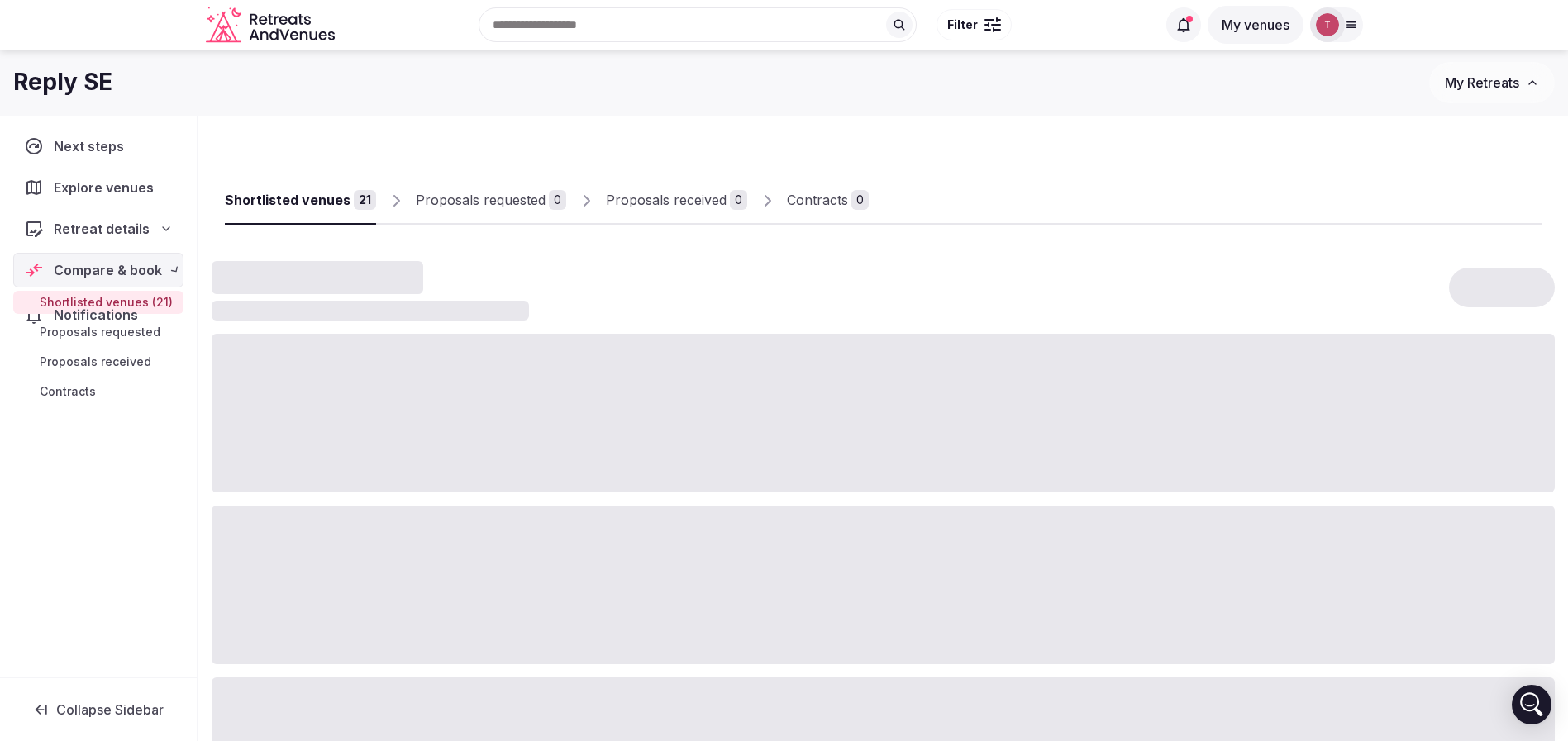
click at [388, 527] on div at bounding box center [883, 584] width 1343 height 158
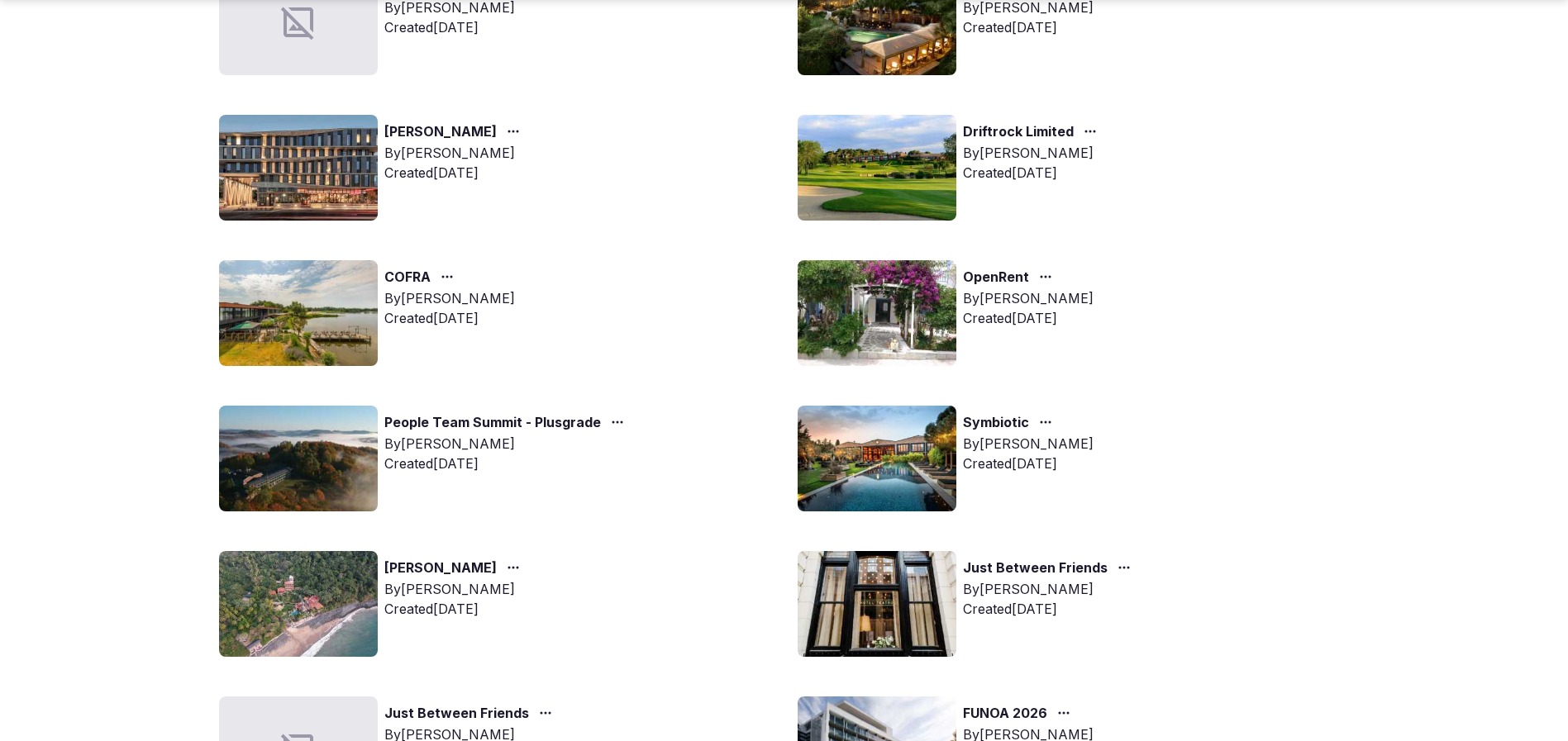
scroll to position [868, 0]
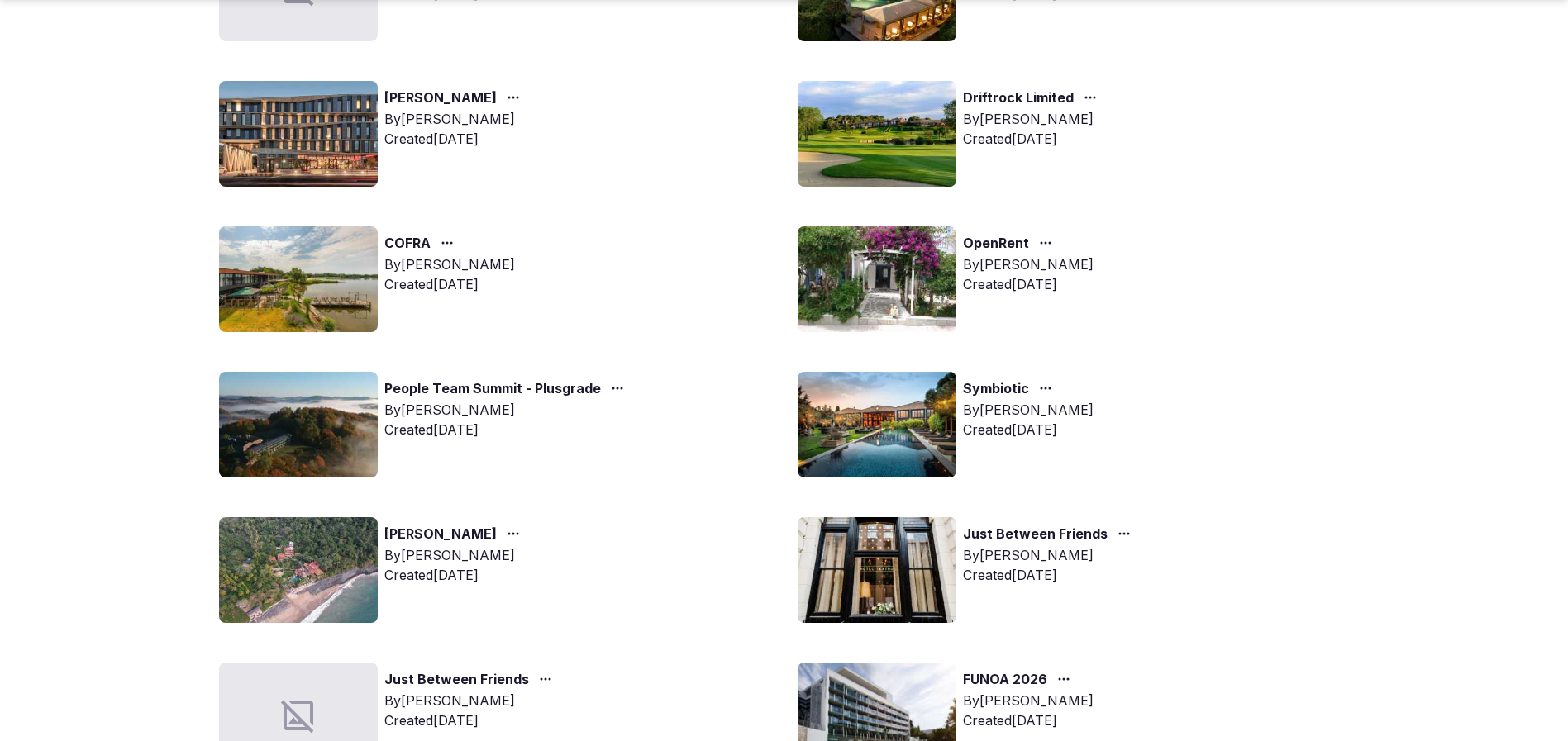
click at [883, 445] on img at bounding box center [876, 424] width 158 height 106
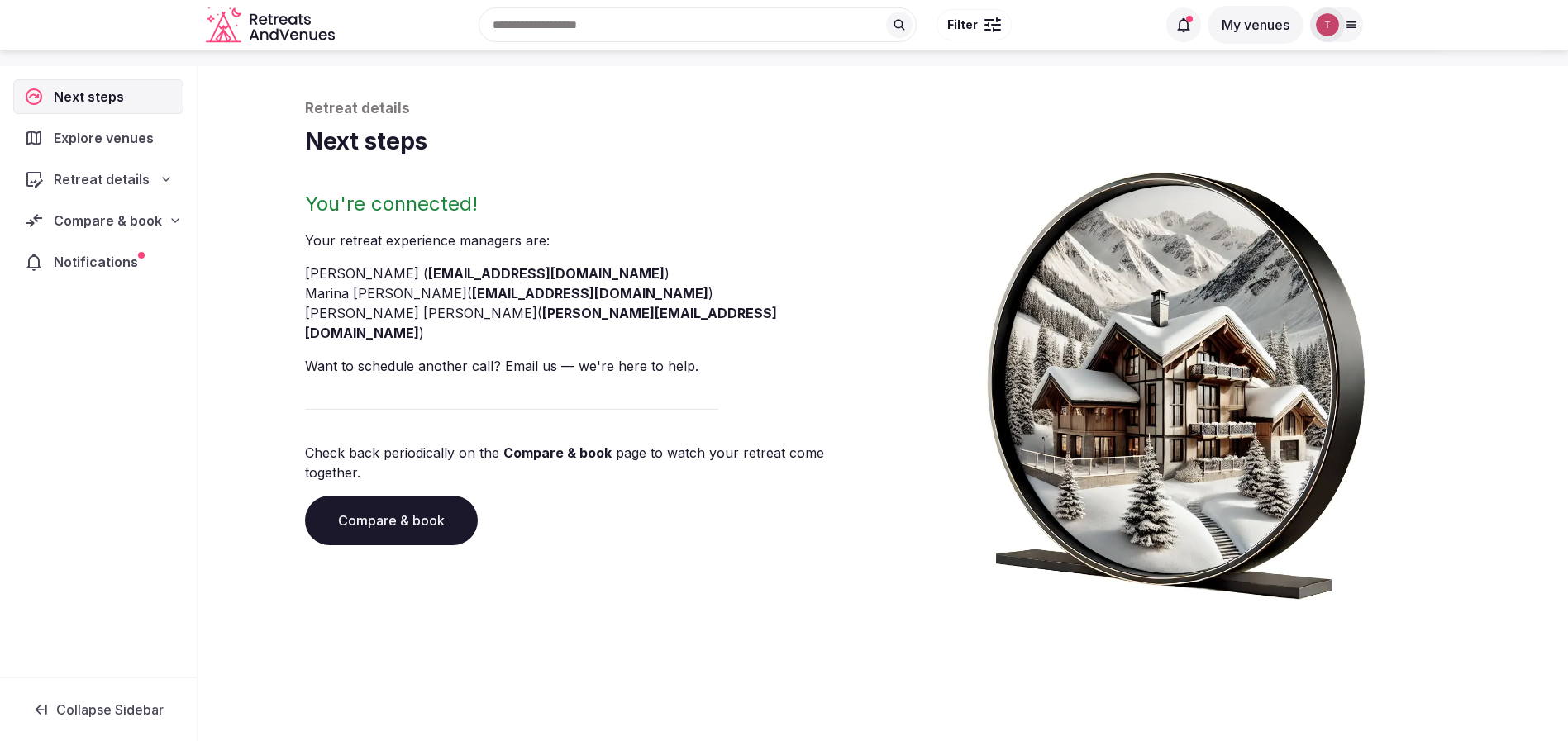
click at [366, 495] on link "Compare & book" at bounding box center [391, 520] width 173 height 50
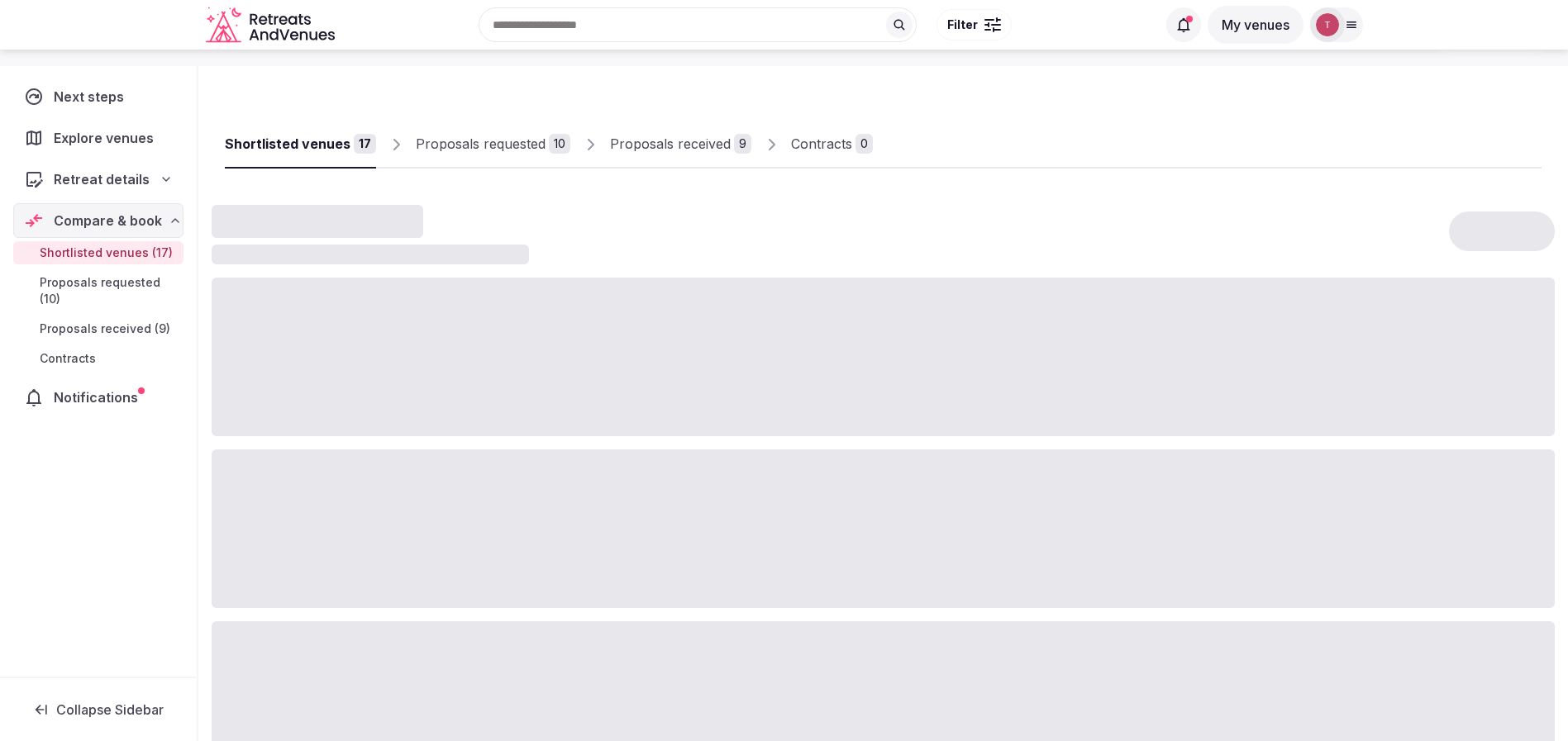
click at [676, 149] on div "Proposals received" at bounding box center [669, 144] width 120 height 20
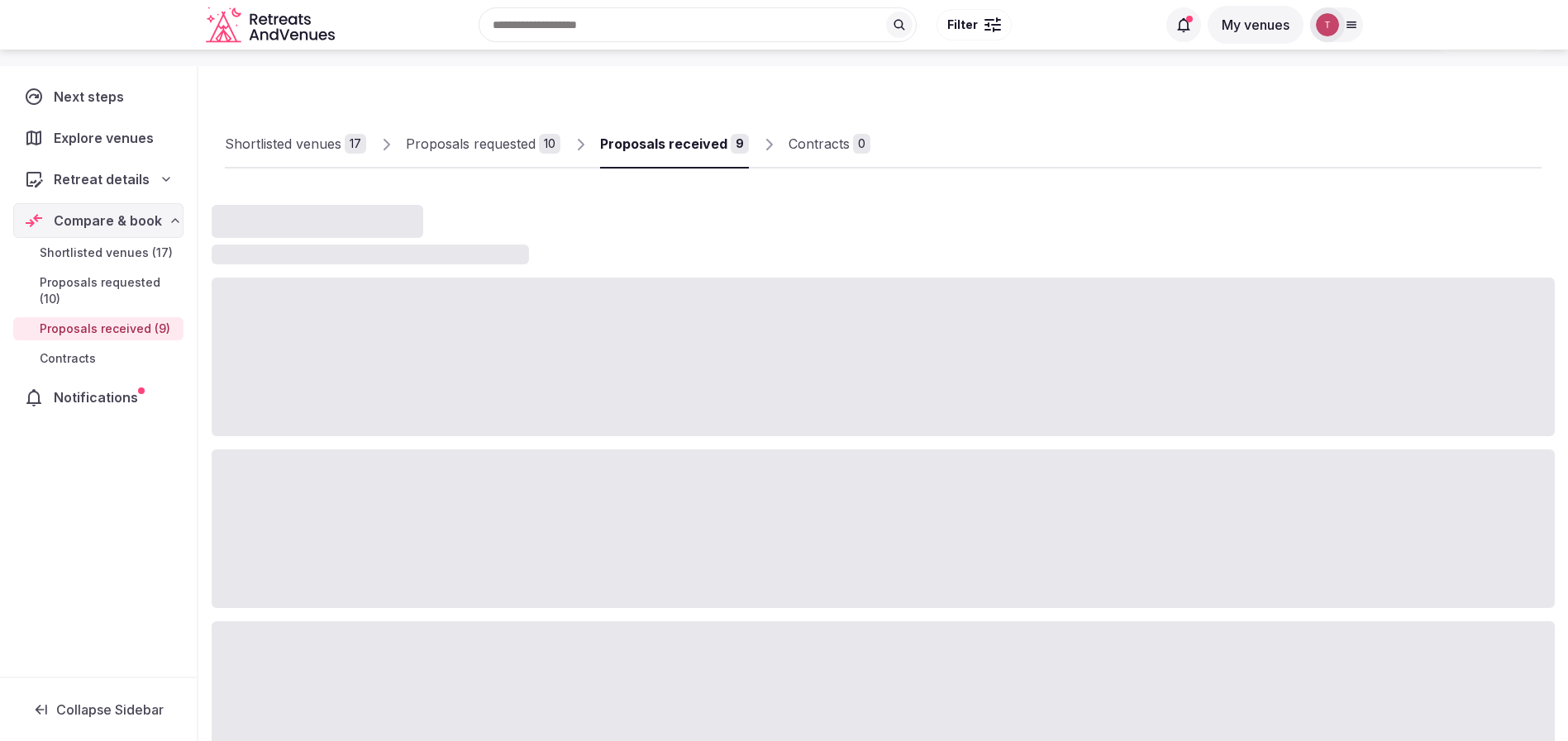
click at [676, 149] on div "Proposals received" at bounding box center [663, 144] width 128 height 20
